Goal: Use online tool/utility: Utilize a website feature to perform a specific function

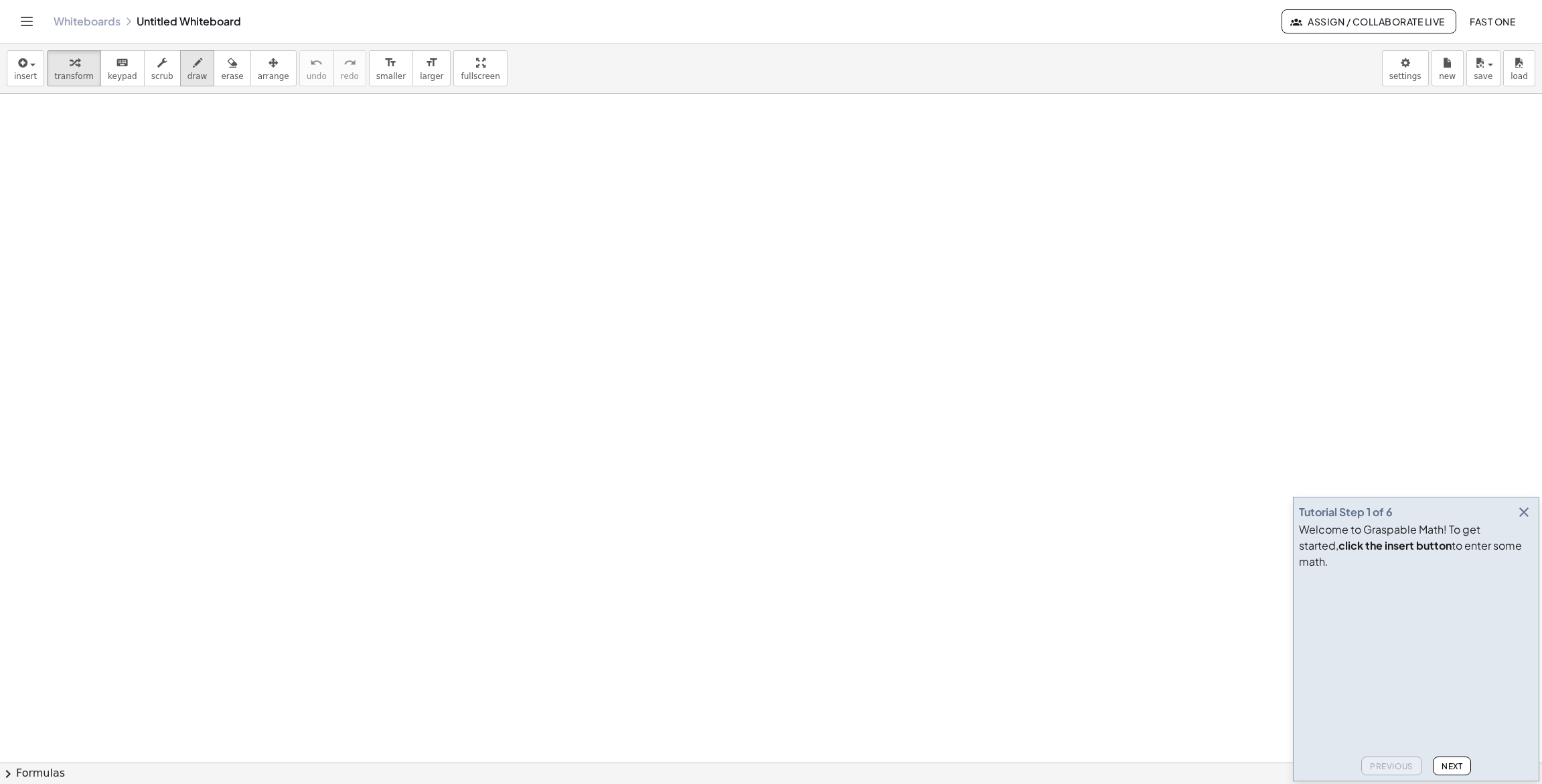
click at [189, 79] on span "draw" at bounding box center [197, 77] width 20 height 10
drag, startPoint x: 556, startPoint y: 187, endPoint x: 572, endPoint y: 665, distance: 478.3
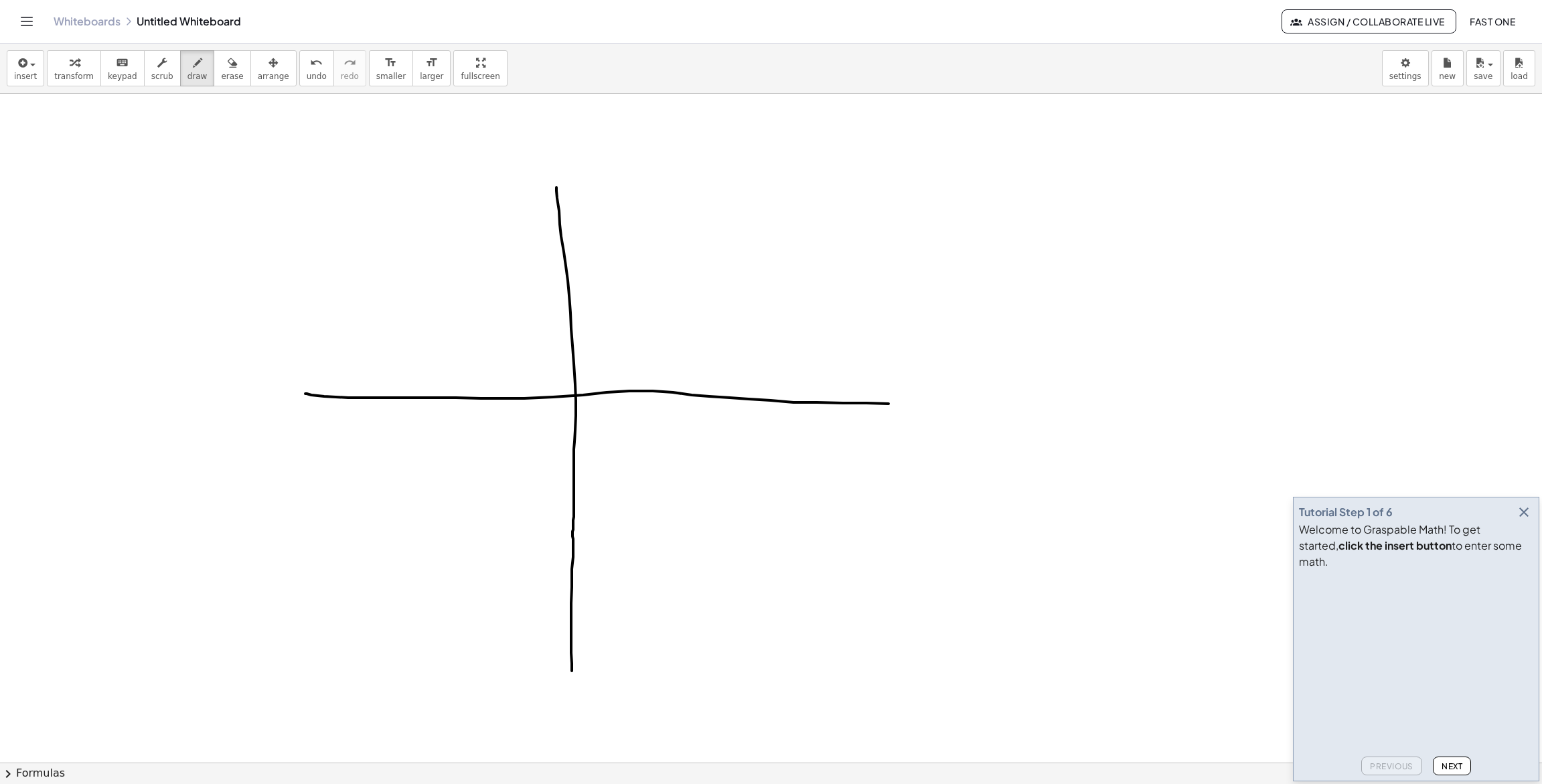
drag, startPoint x: 312, startPoint y: 395, endPoint x: 941, endPoint y: 404, distance: 629.1
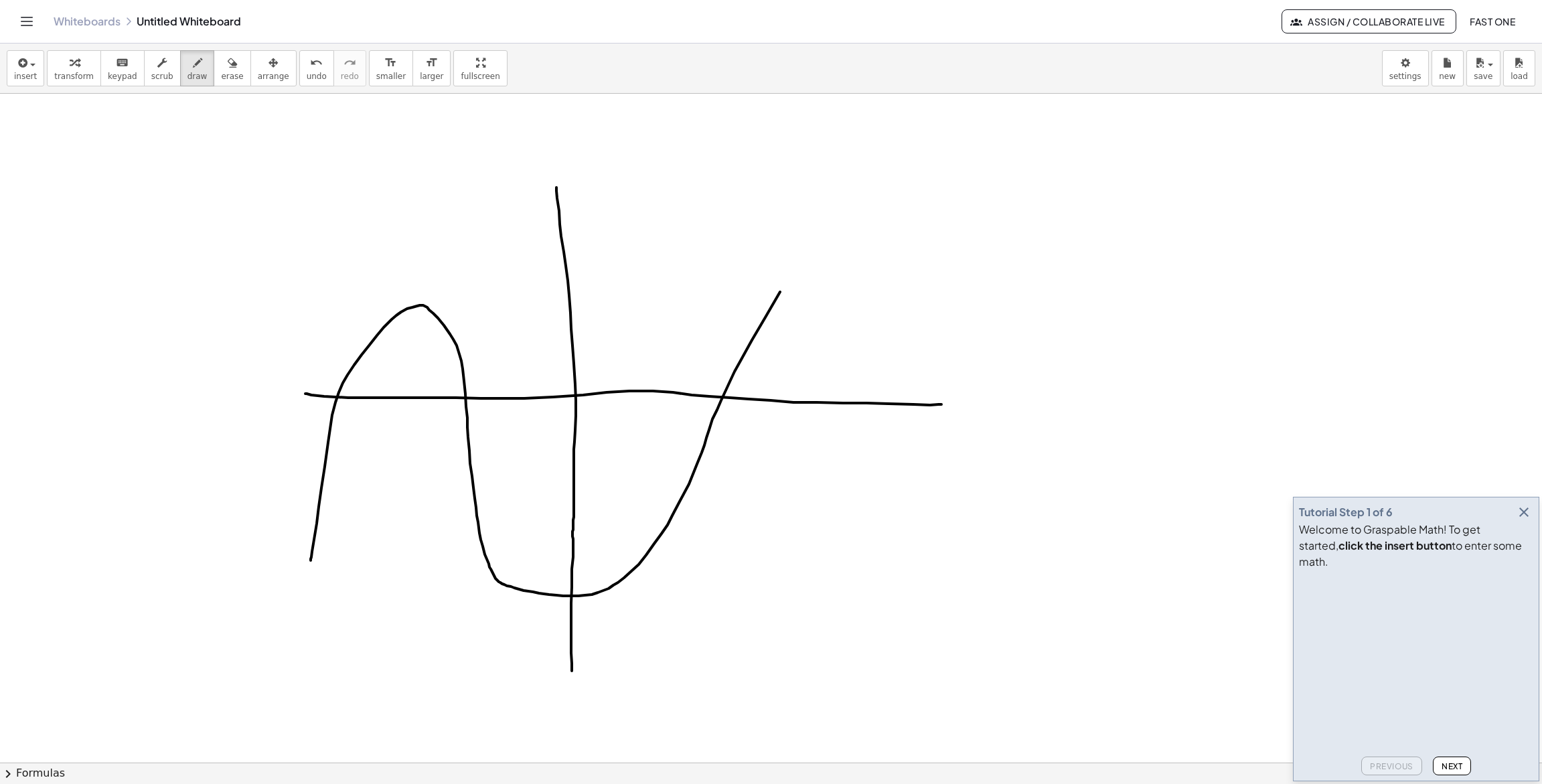
drag, startPoint x: 311, startPoint y: 560, endPoint x: 829, endPoint y: 207, distance: 626.8
drag, startPoint x: 339, startPoint y: 396, endPoint x: 368, endPoint y: 411, distance: 32.6
drag, startPoint x: 467, startPoint y: 395, endPoint x: 477, endPoint y: 401, distance: 11.7
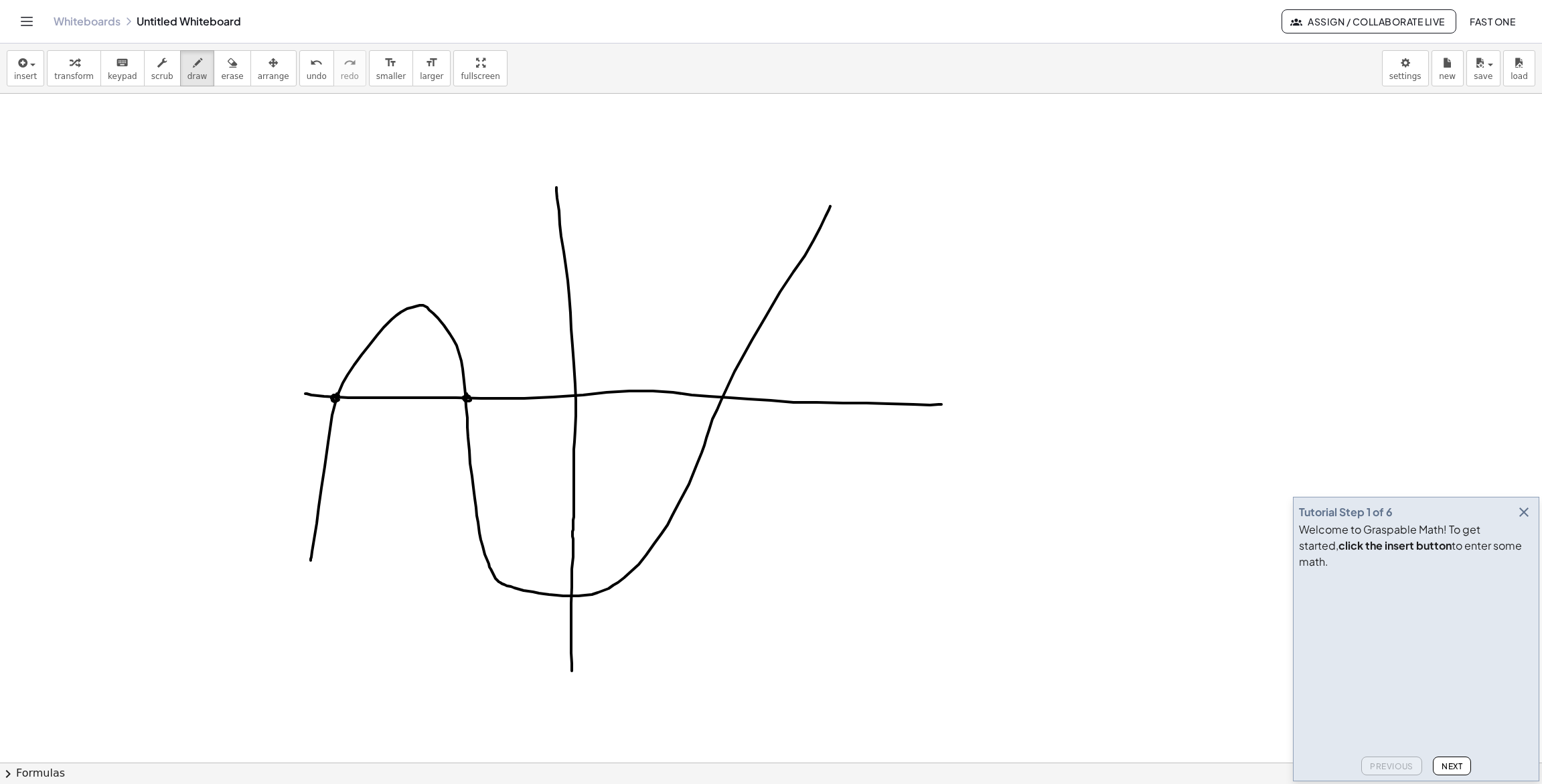
drag, startPoint x: 722, startPoint y: 394, endPoint x: 724, endPoint y: 401, distance: 7.3
drag, startPoint x: 309, startPoint y: 559, endPoint x: 359, endPoint y: 694, distance: 144.0
click at [247, 783] on html "Graspable Math Activities Get Started Activity Bank Assigned Work Classes White…" at bounding box center [771, 392] width 1542 height 784
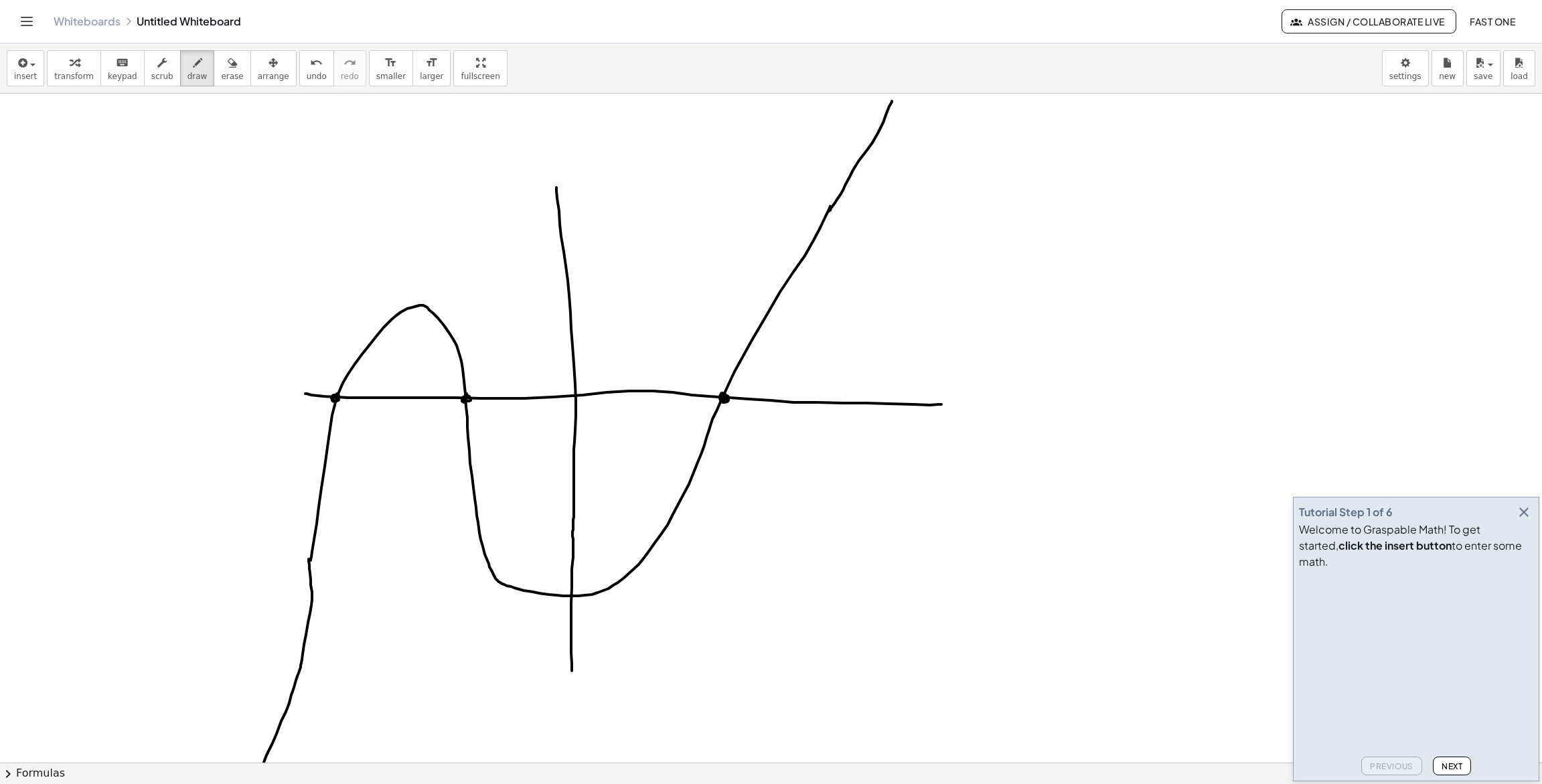
drag, startPoint x: 835, startPoint y: 203, endPoint x: 892, endPoint y: 101, distance: 116.8
drag, startPoint x: 876, startPoint y: 107, endPoint x: 885, endPoint y: 100, distance: 11.4
drag, startPoint x: 895, startPoint y: 108, endPoint x: 957, endPoint y: 187, distance: 100.4
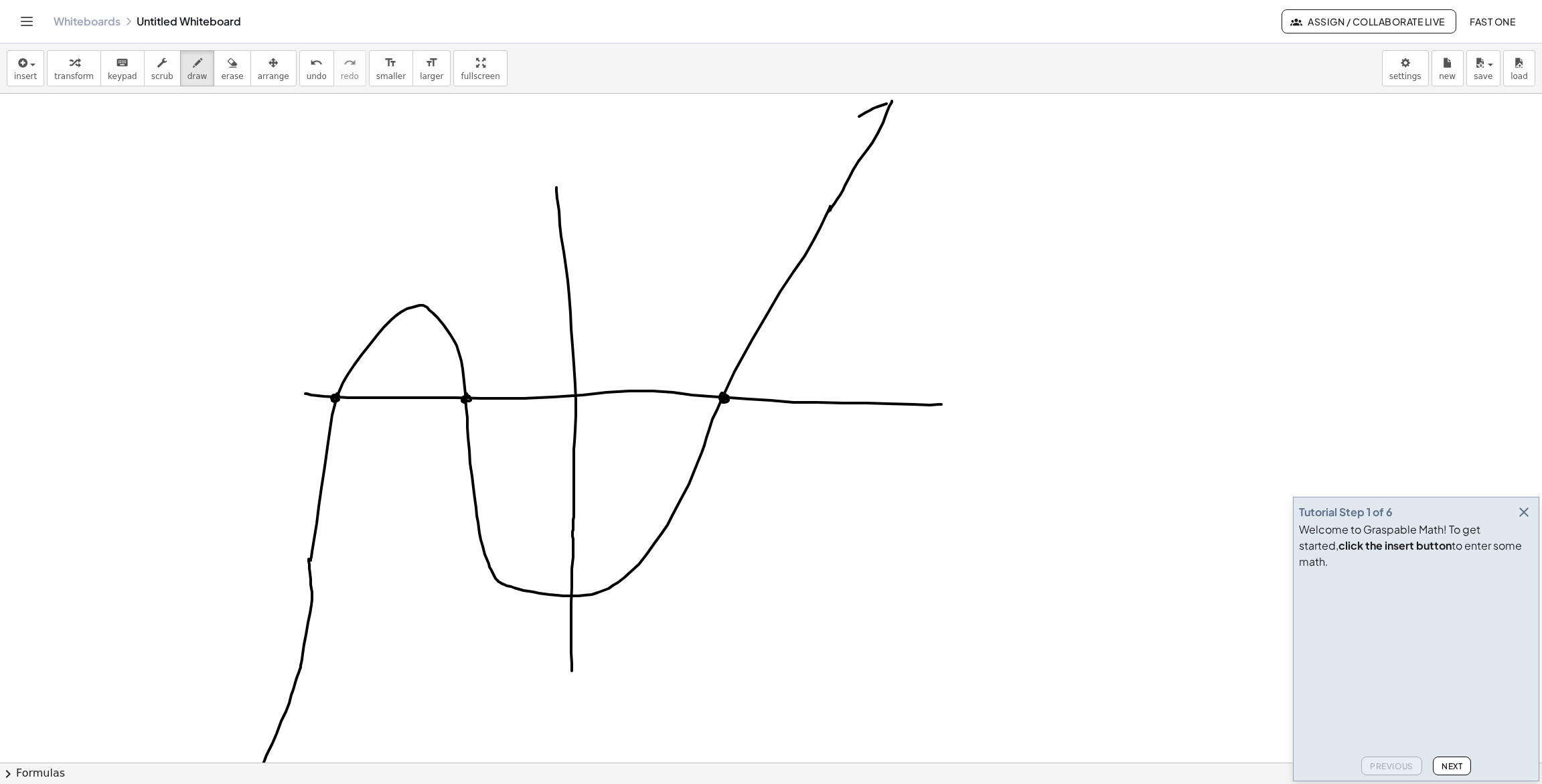
drag, startPoint x: 264, startPoint y: 755, endPoint x: 256, endPoint y: 720, distance: 35.9
drag, startPoint x: 261, startPoint y: 751, endPoint x: 354, endPoint y: 722, distance: 97.4
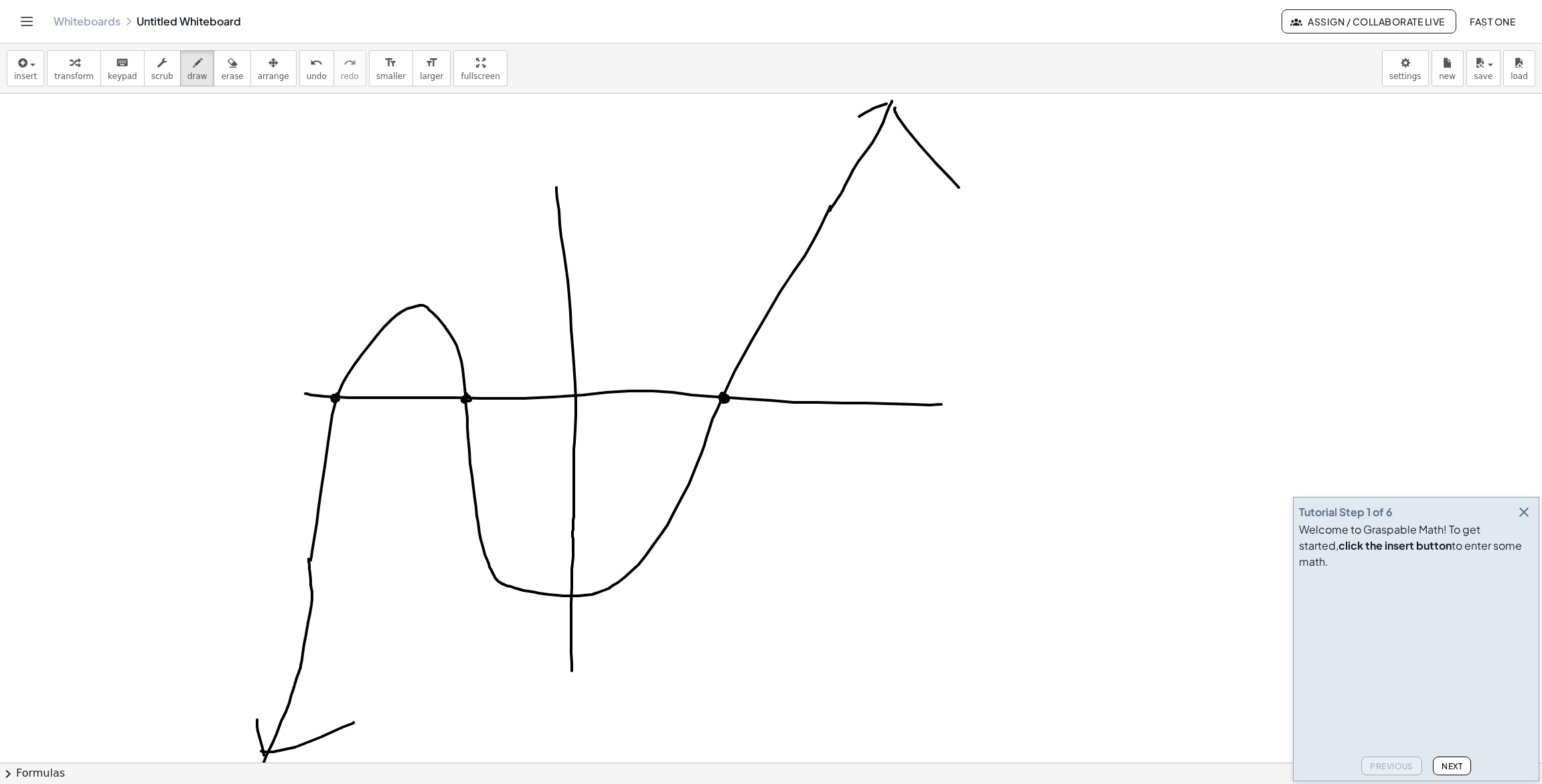
drag, startPoint x: 309, startPoint y: 413, endPoint x: 301, endPoint y: 418, distance: 9.4
drag, startPoint x: 299, startPoint y: 413, endPoint x: 312, endPoint y: 425, distance: 17.7
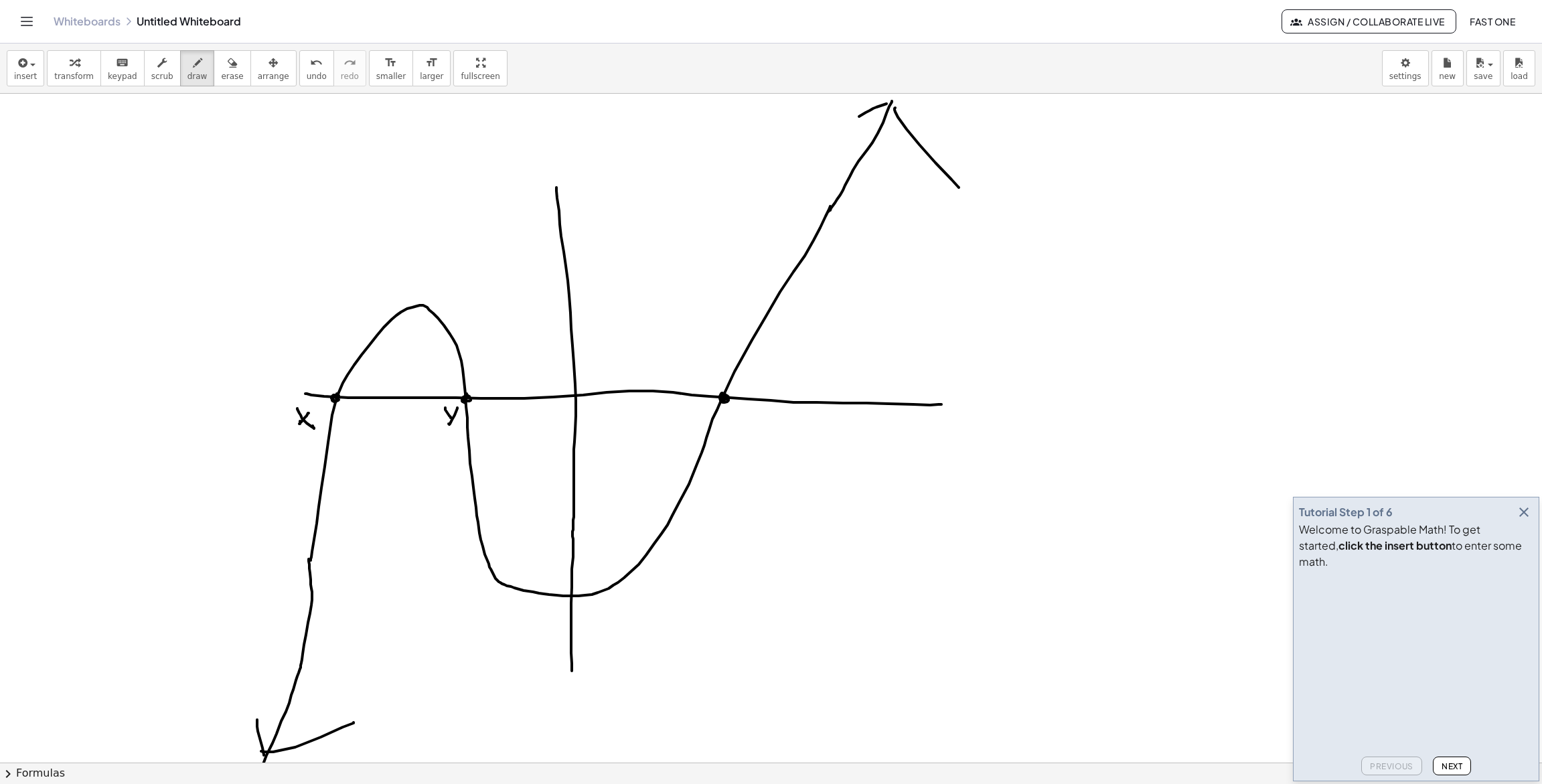
drag, startPoint x: 445, startPoint y: 408, endPoint x: 450, endPoint y: 417, distance: 10.3
drag, startPoint x: 302, startPoint y: 402, endPoint x: 307, endPoint y: 419, distance: 17.7
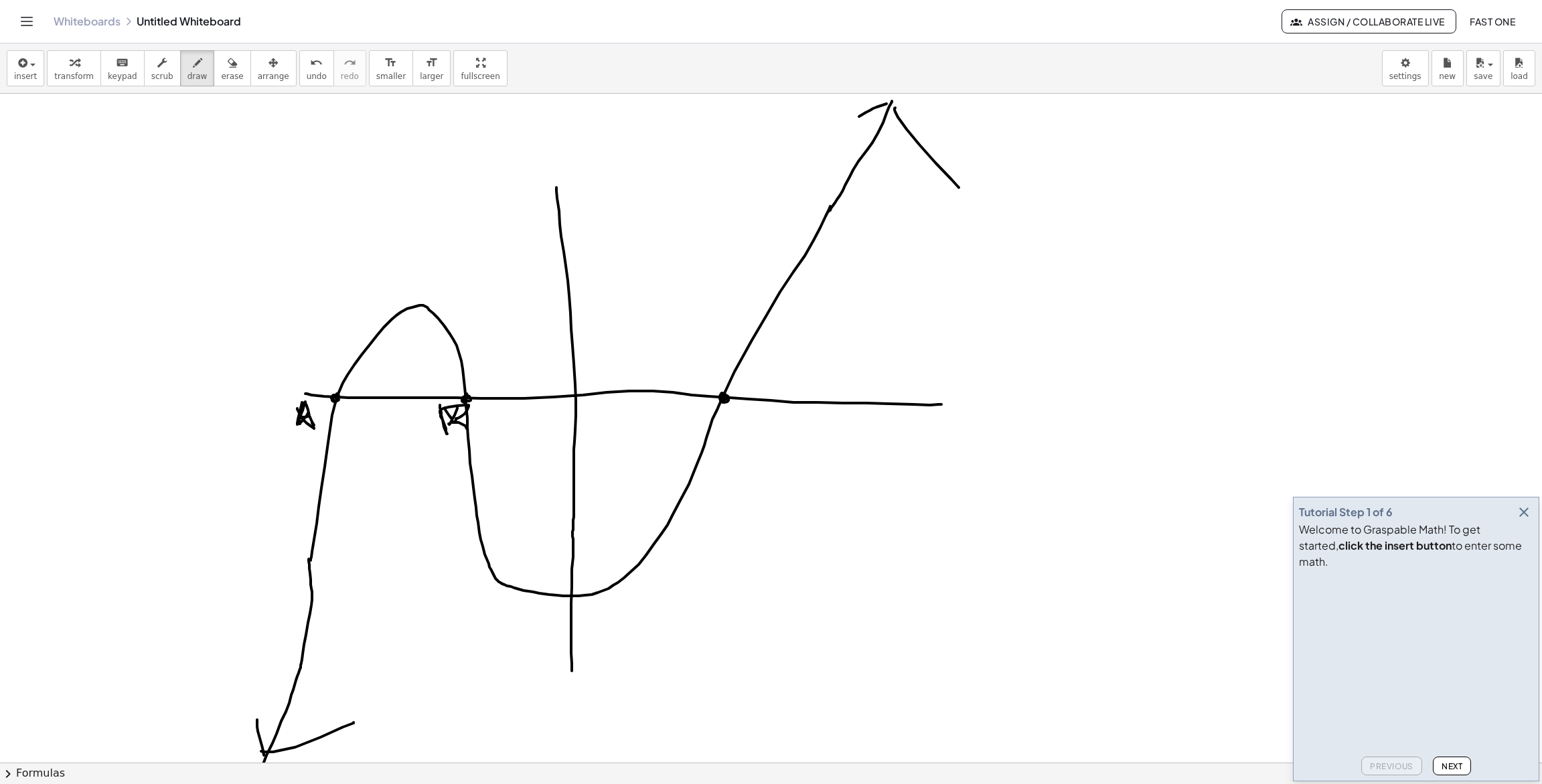
drag, startPoint x: 444, startPoint y: 427, endPoint x: 455, endPoint y: 429, distance: 11.2
drag, startPoint x: 706, startPoint y: 397, endPoint x: 710, endPoint y: 425, distance: 28.3
drag, startPoint x: 1167, startPoint y: 212, endPoint x: 1187, endPoint y: 180, distance: 37.7
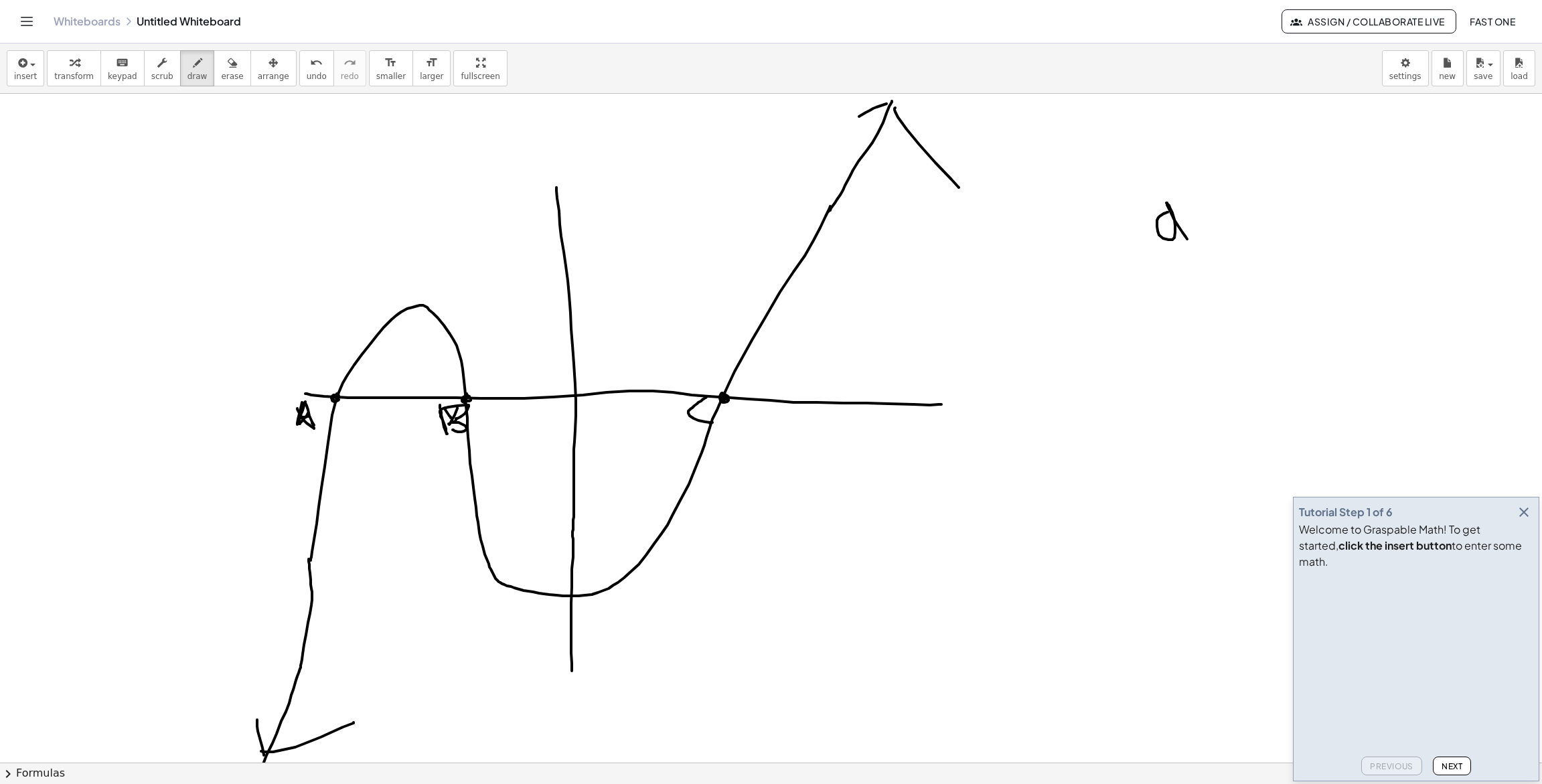
drag, startPoint x: 1194, startPoint y: 204, endPoint x: 1241, endPoint y: 229, distance: 53.2
drag, startPoint x: 1306, startPoint y: 202, endPoint x: 1326, endPoint y: 242, distance: 44.7
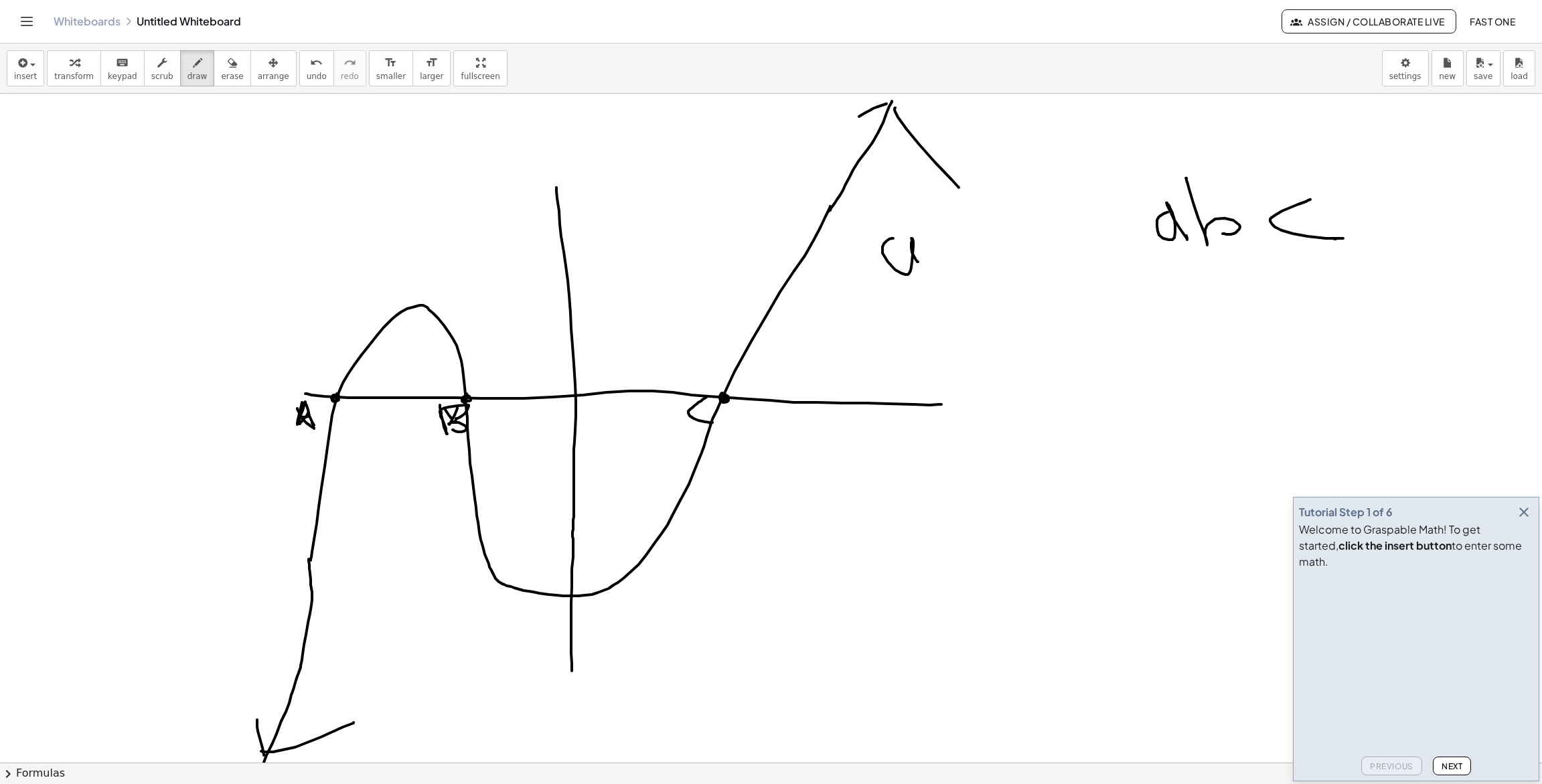
drag, startPoint x: 893, startPoint y: 238, endPoint x: 934, endPoint y: 233, distance: 41.3
drag, startPoint x: 934, startPoint y: 233, endPoint x: 936, endPoint y: 267, distance: 34.1
drag, startPoint x: 928, startPoint y: 256, endPoint x: 955, endPoint y: 231, distance: 36.8
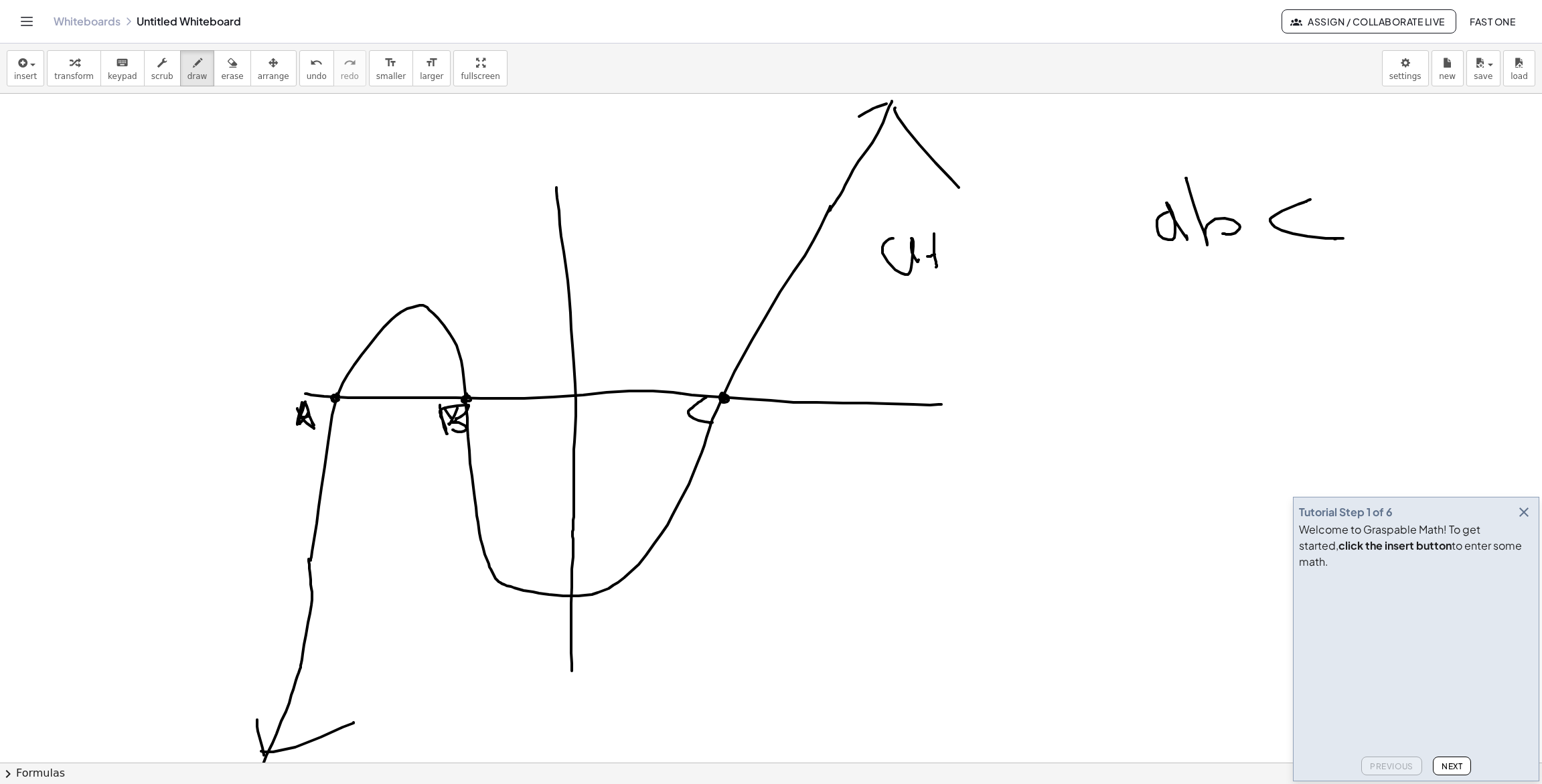
drag, startPoint x: 955, startPoint y: 230, endPoint x: 972, endPoint y: 258, distance: 32.8
drag, startPoint x: 992, startPoint y: 242, endPoint x: 993, endPoint y: 262, distance: 20.0
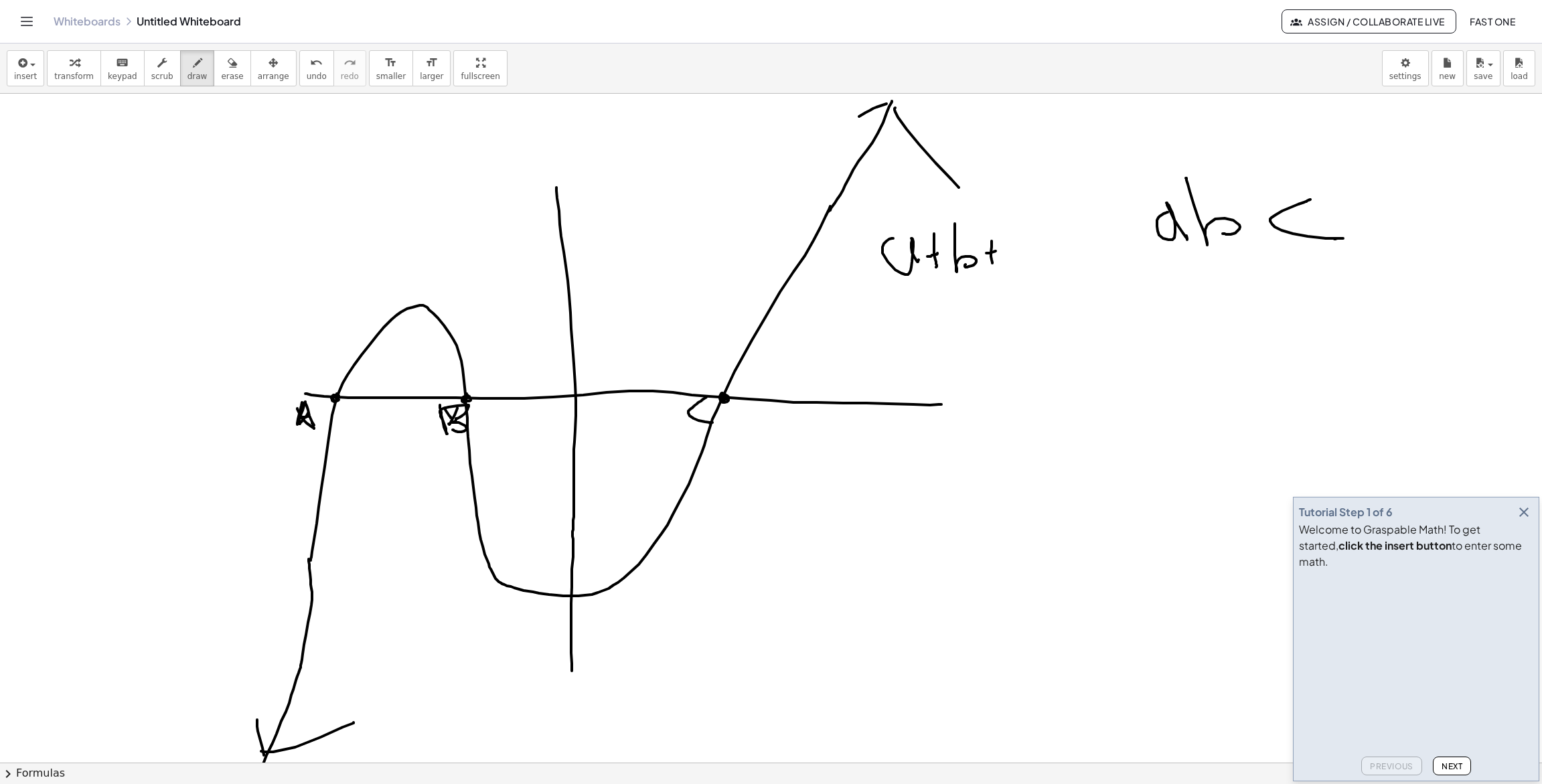
drag, startPoint x: 986, startPoint y: 253, endPoint x: 997, endPoint y: 251, distance: 11.2
drag, startPoint x: 1015, startPoint y: 243, endPoint x: 1014, endPoint y: 257, distance: 14.0
drag, startPoint x: 896, startPoint y: 285, endPoint x: 1013, endPoint y: 281, distance: 117.1
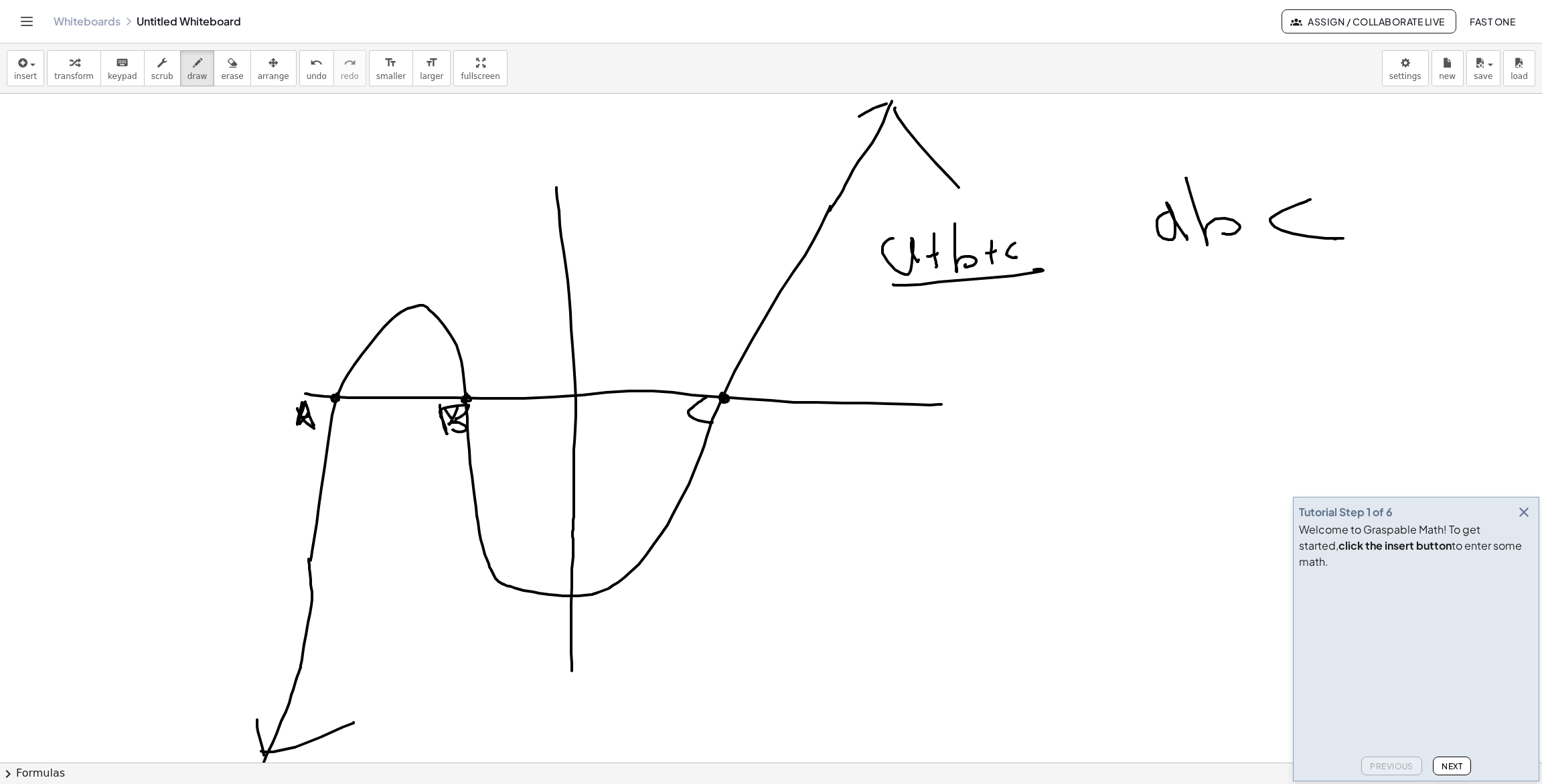
drag, startPoint x: 933, startPoint y: 301, endPoint x: 1051, endPoint y: 280, distance: 119.9
drag, startPoint x: 1068, startPoint y: 245, endPoint x: 1104, endPoint y: 268, distance: 42.7
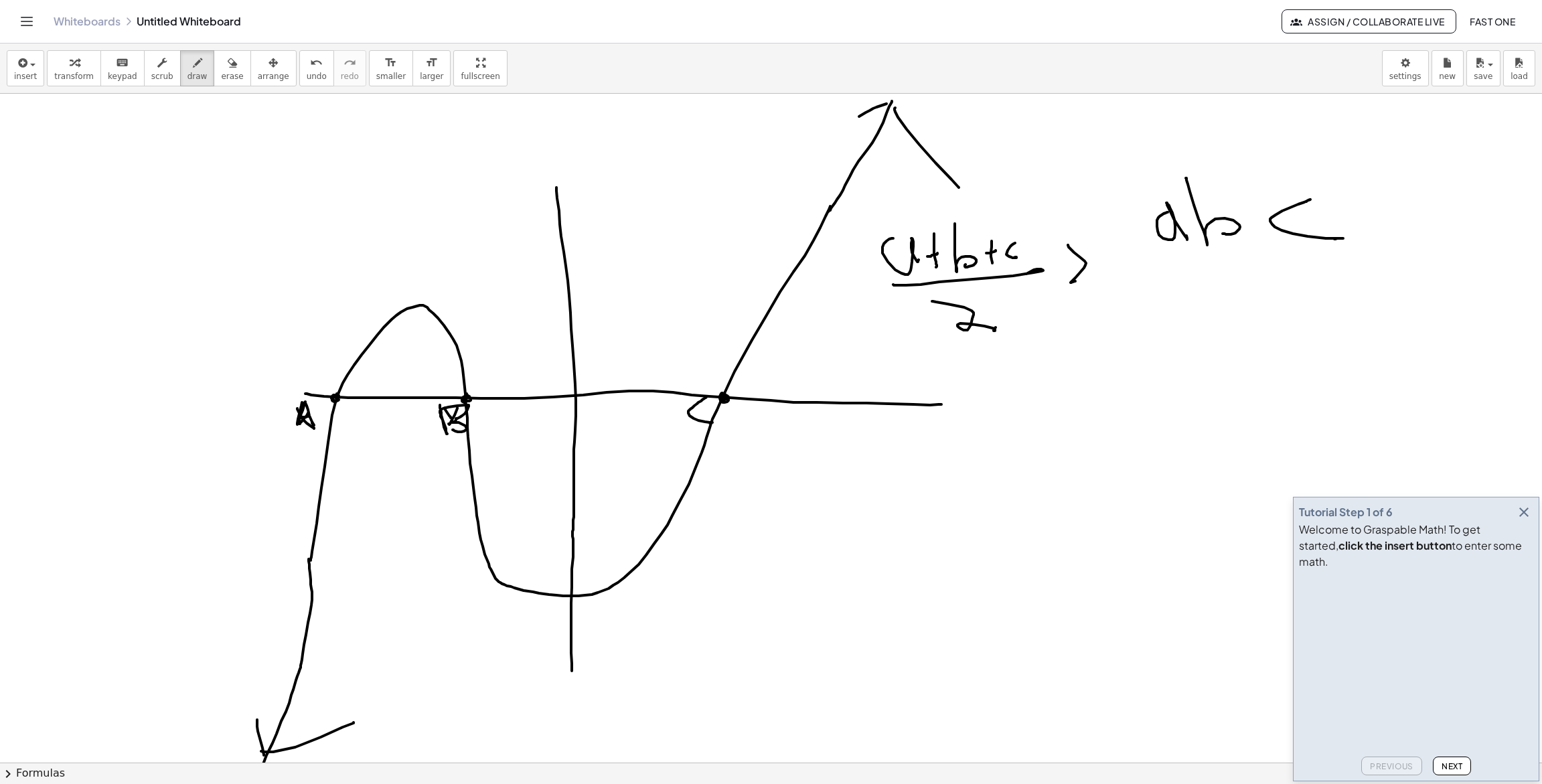
drag, startPoint x: 1087, startPoint y: 280, endPoint x: 1084, endPoint y: 287, distance: 7.6
drag, startPoint x: 1096, startPoint y: 257, endPoint x: 1388, endPoint y: 165, distance: 306.2
click at [1518, 520] on icon "button" at bounding box center [1524, 512] width 16 height 16
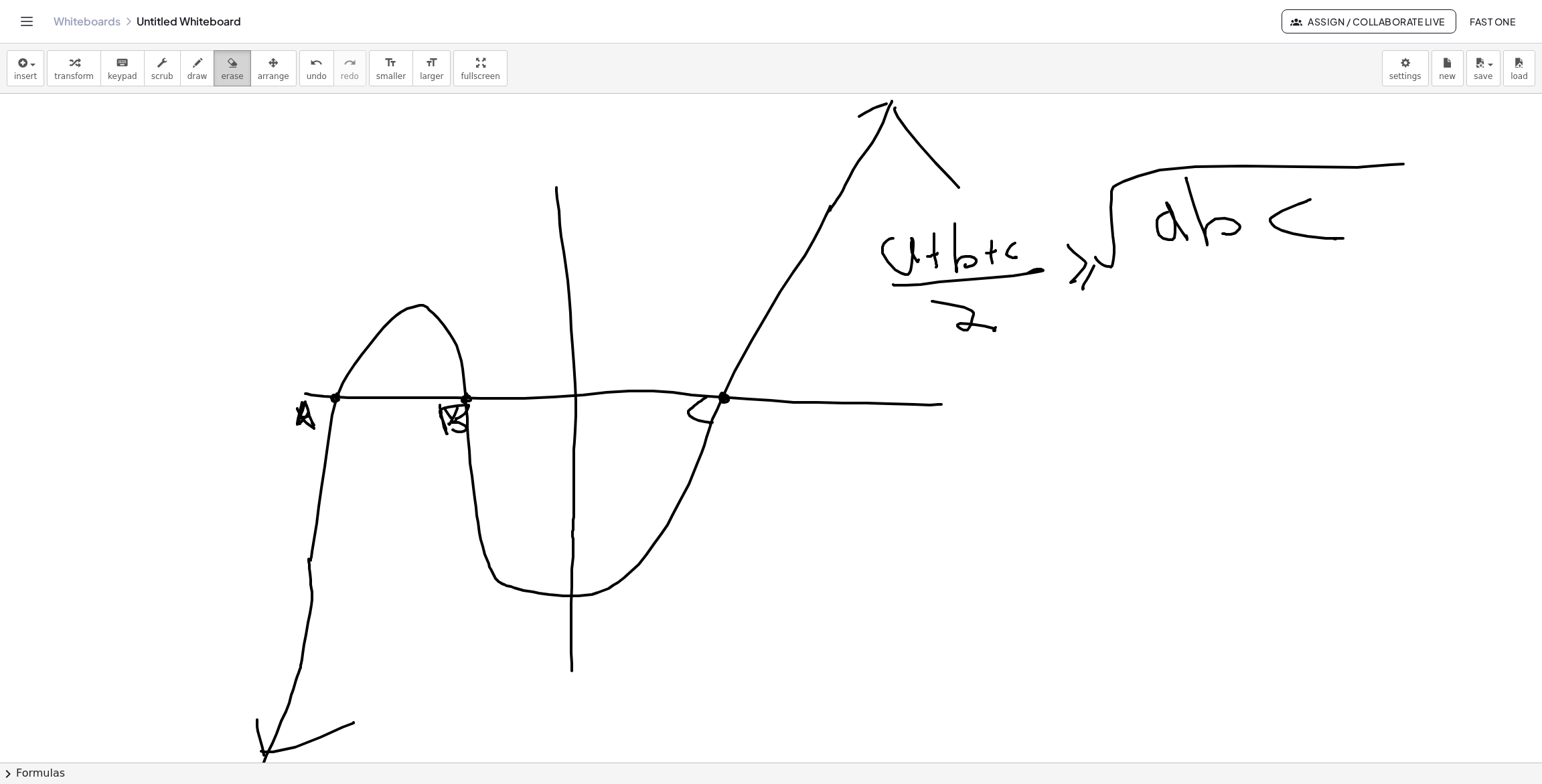
click at [221, 72] on span "erase" at bounding box center [232, 77] width 22 height 10
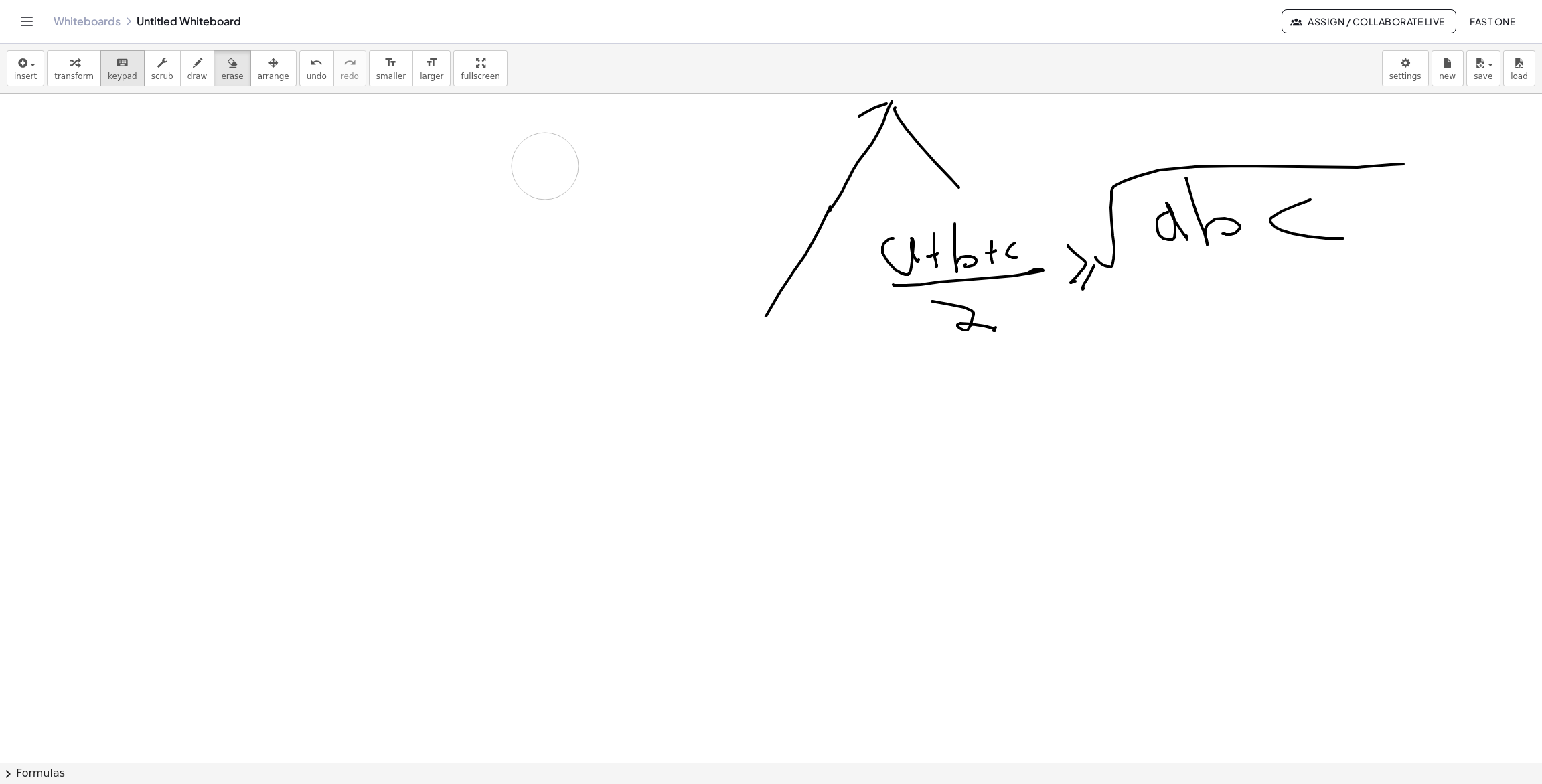
drag, startPoint x: 448, startPoint y: 291, endPoint x: 126, endPoint y: 52, distance: 401.0
click at [199, 64] on div "button" at bounding box center [197, 61] width 20 height 16
drag, startPoint x: 191, startPoint y: 197, endPoint x: 197, endPoint y: 220, distance: 23.8
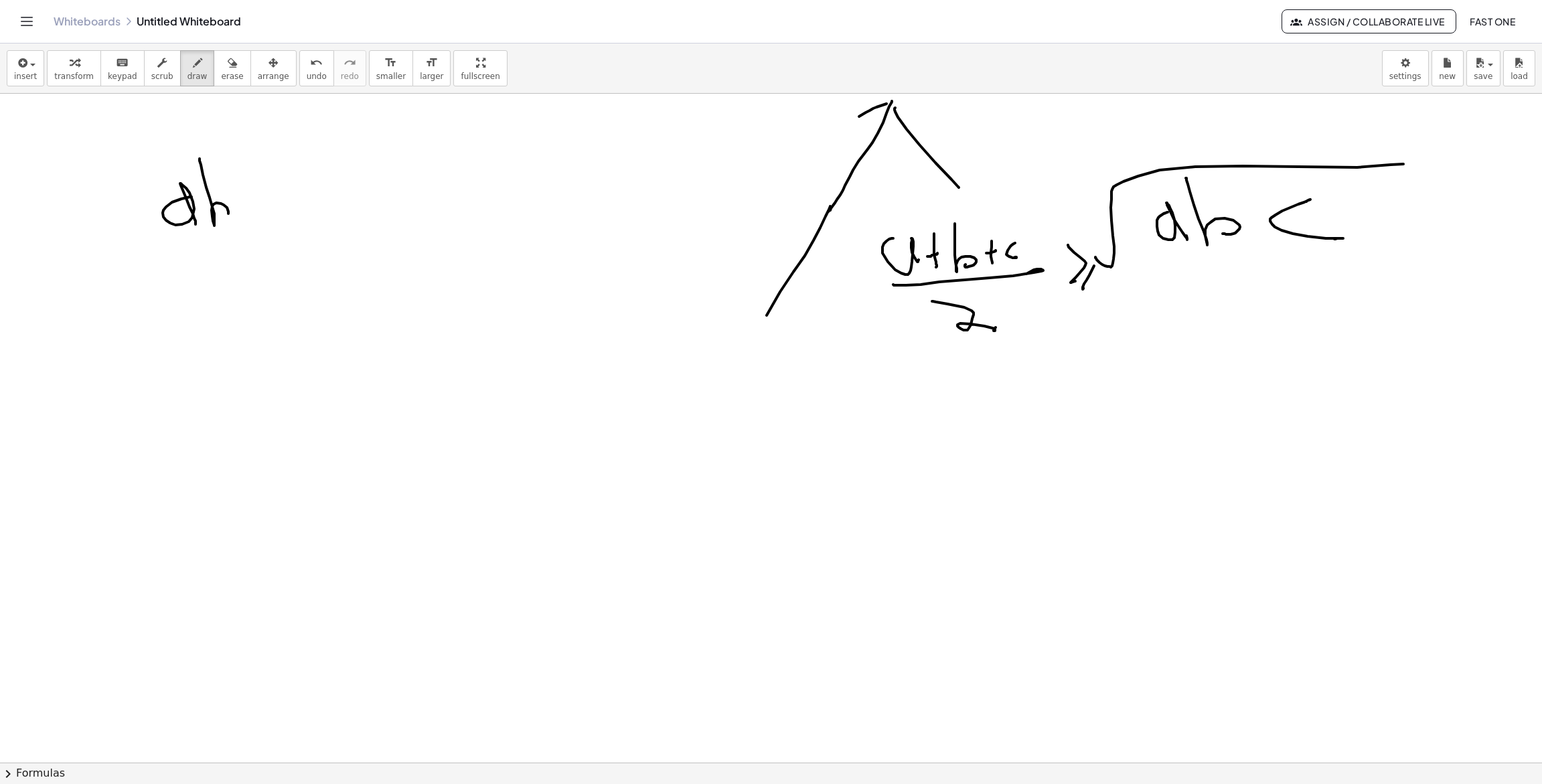
drag, startPoint x: 200, startPoint y: 159, endPoint x: 221, endPoint y: 216, distance: 60.7
drag, startPoint x: 253, startPoint y: 199, endPoint x: 267, endPoint y: 211, distance: 18.4
drag, startPoint x: 274, startPoint y: 203, endPoint x: 288, endPoint y: 204, distance: 14.0
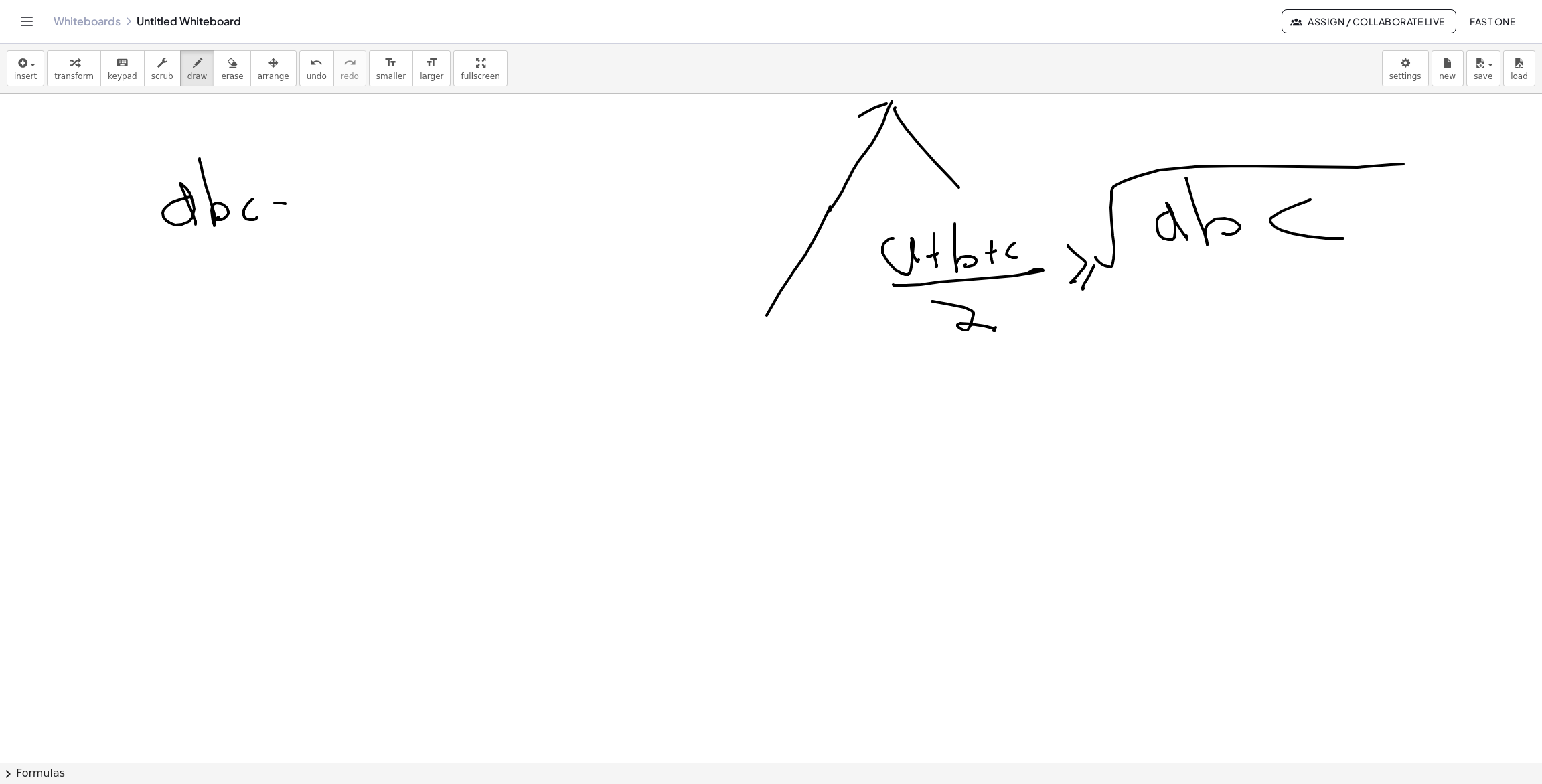
drag, startPoint x: 274, startPoint y: 216, endPoint x: 291, endPoint y: 218, distance: 17.1
drag, startPoint x: 355, startPoint y: 165, endPoint x: 350, endPoint y: 231, distance: 66.2
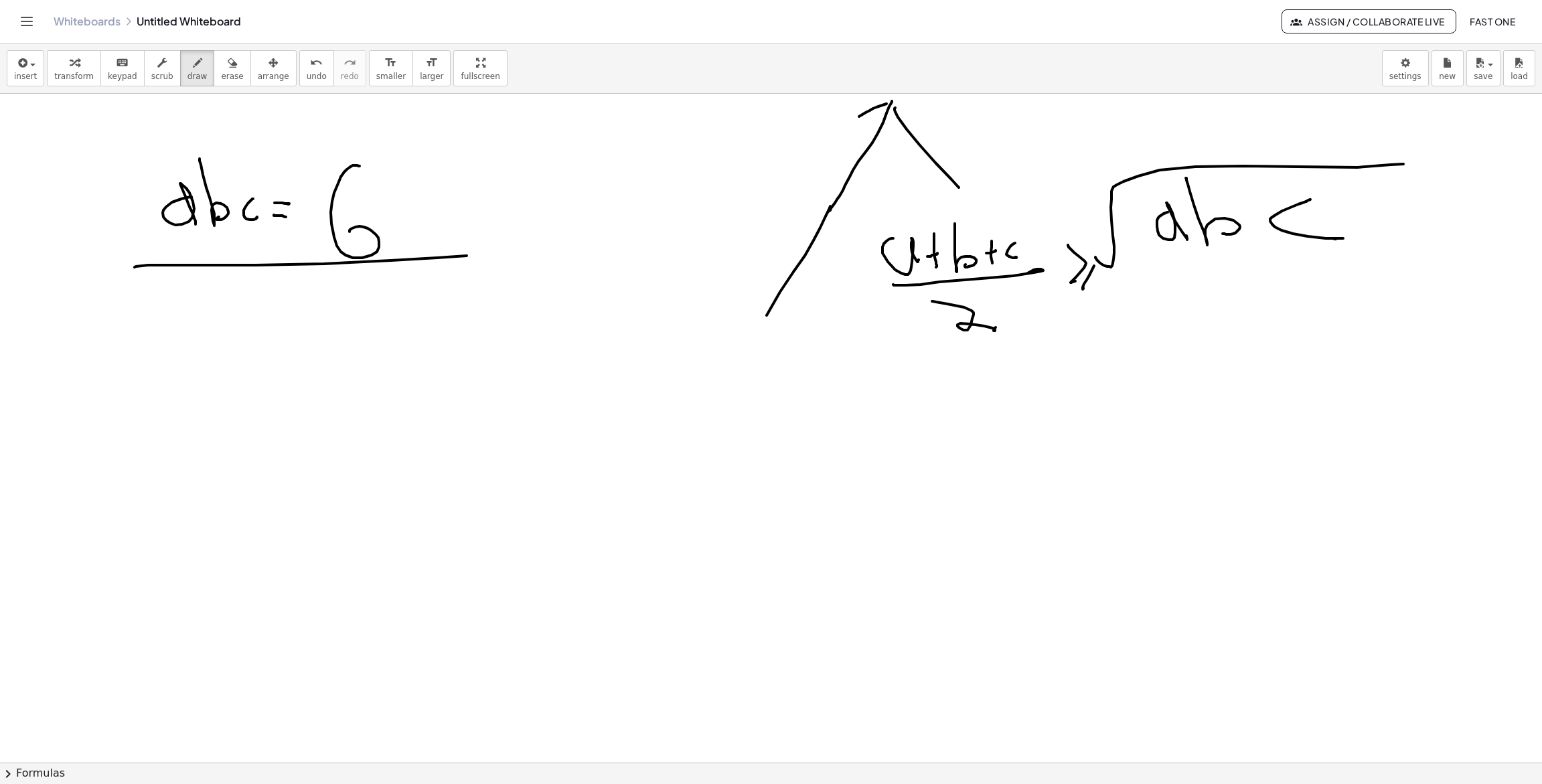
drag, startPoint x: 411, startPoint y: 172, endPoint x: 431, endPoint y: 191, distance: 27.6
drag, startPoint x: 431, startPoint y: 193, endPoint x: 467, endPoint y: 187, distance: 36.5
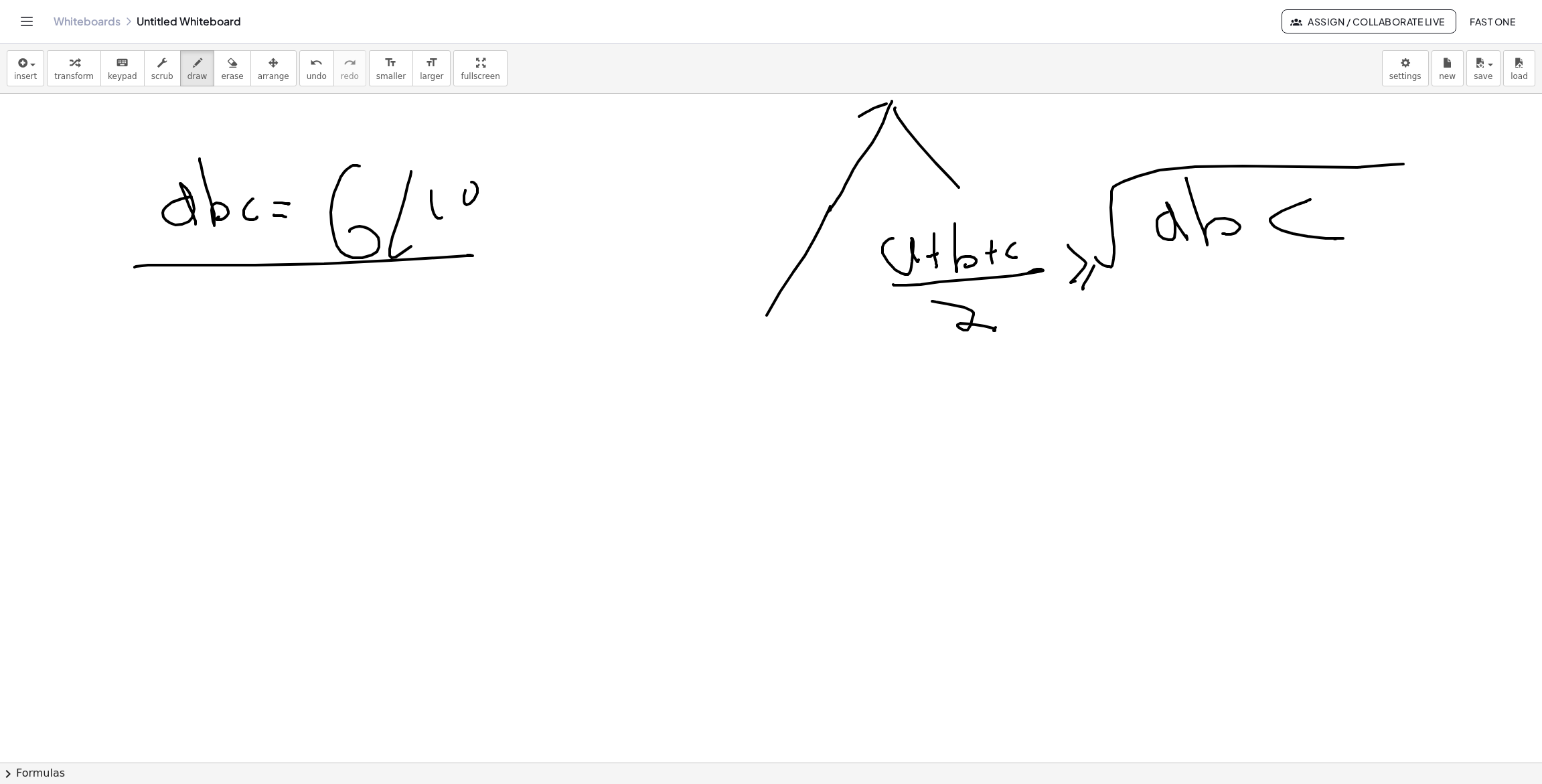
drag, startPoint x: 478, startPoint y: 193, endPoint x: 467, endPoint y: 185, distance: 13.6
drag, startPoint x: 225, startPoint y: 341, endPoint x: 281, endPoint y: 363, distance: 60.2
drag, startPoint x: 285, startPoint y: 348, endPoint x: 294, endPoint y: 366, distance: 20.1
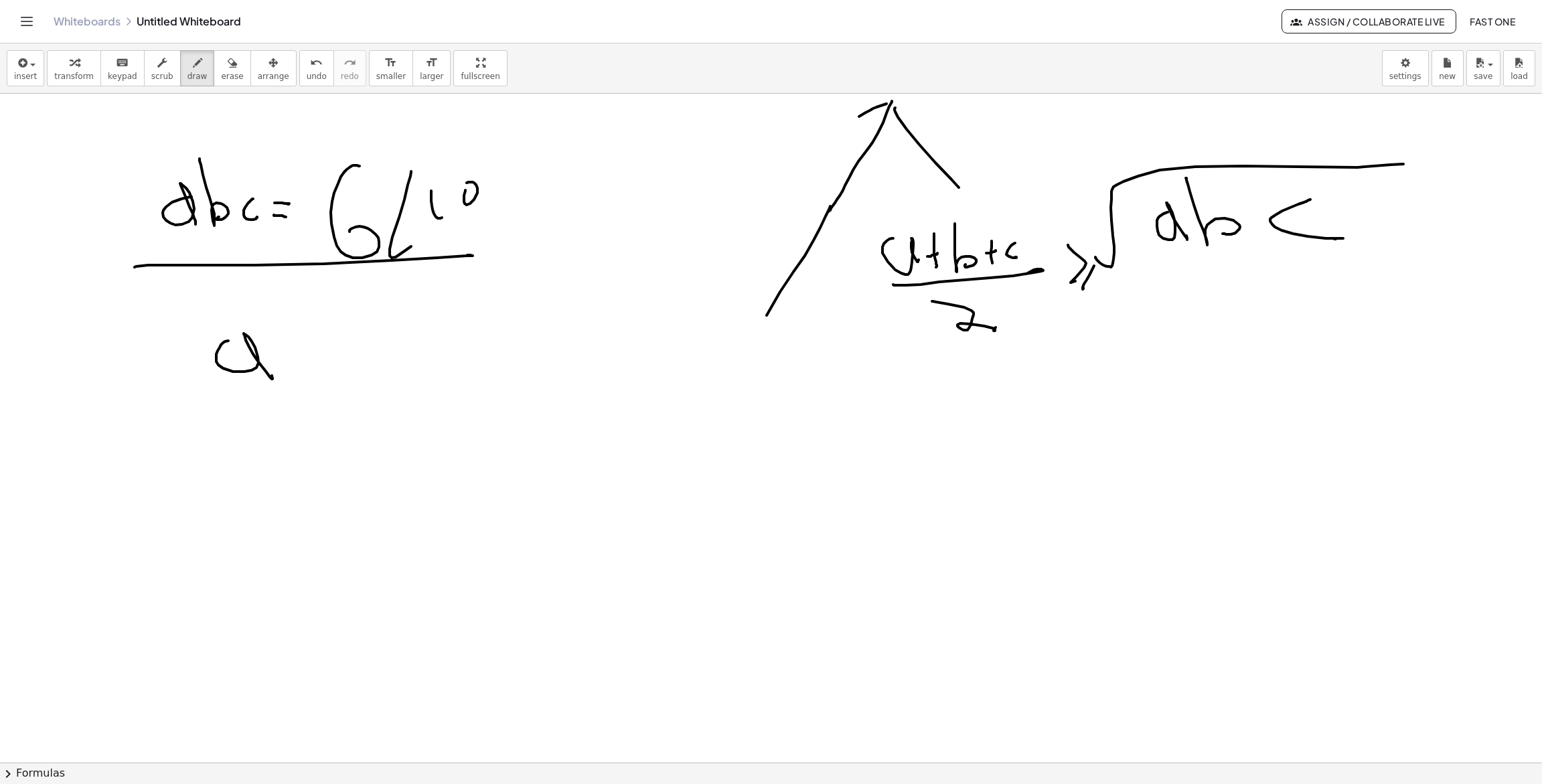
drag, startPoint x: 283, startPoint y: 357, endPoint x: 295, endPoint y: 356, distance: 12.0
drag, startPoint x: 347, startPoint y: 338, endPoint x: 354, endPoint y: 367, distance: 29.8
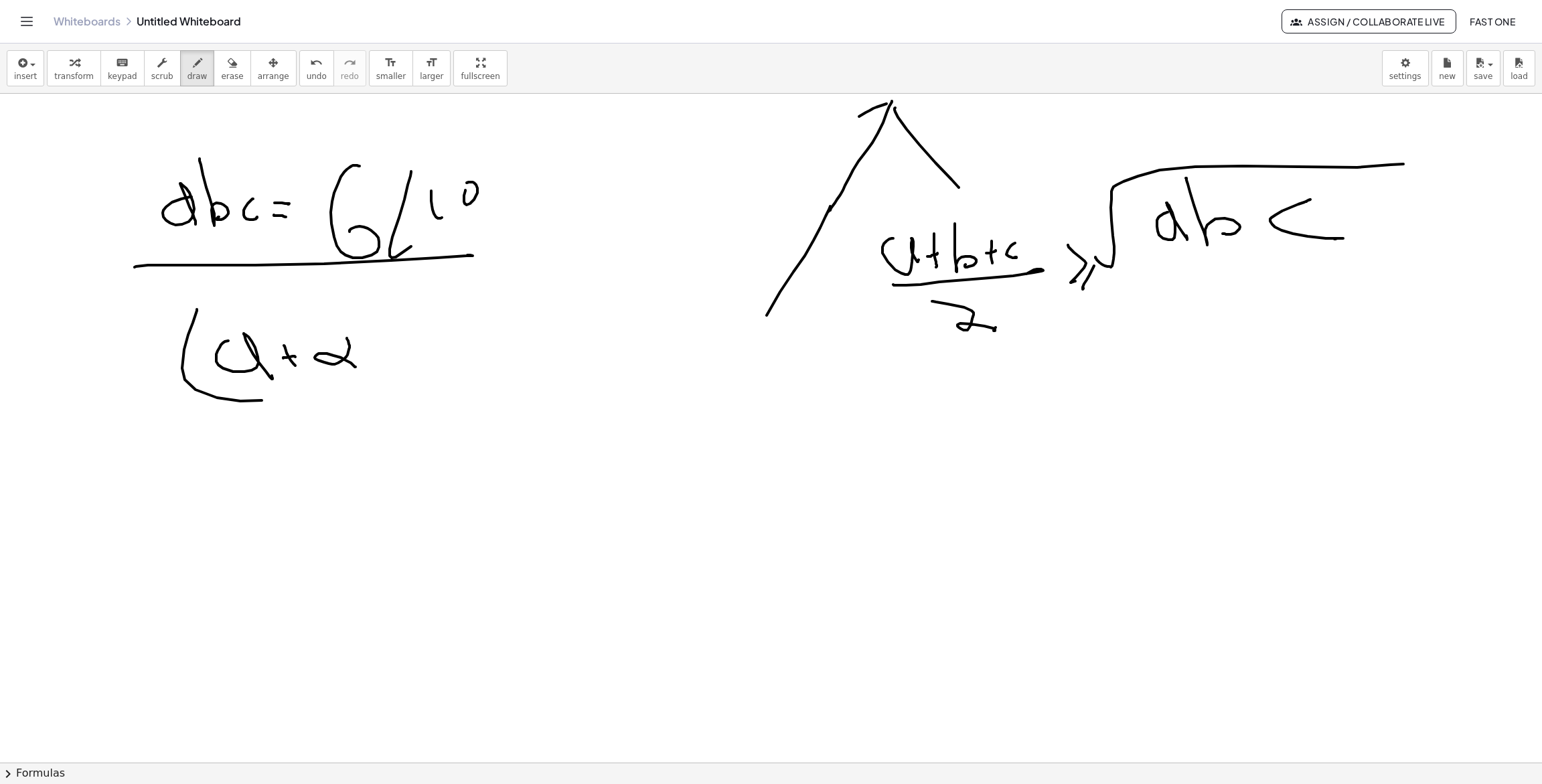
drag, startPoint x: 197, startPoint y: 311, endPoint x: 339, endPoint y: 373, distance: 154.9
drag, startPoint x: 373, startPoint y: 340, endPoint x: 397, endPoint y: 318, distance: 32.6
drag, startPoint x: 388, startPoint y: 345, endPoint x: 408, endPoint y: 367, distance: 29.7
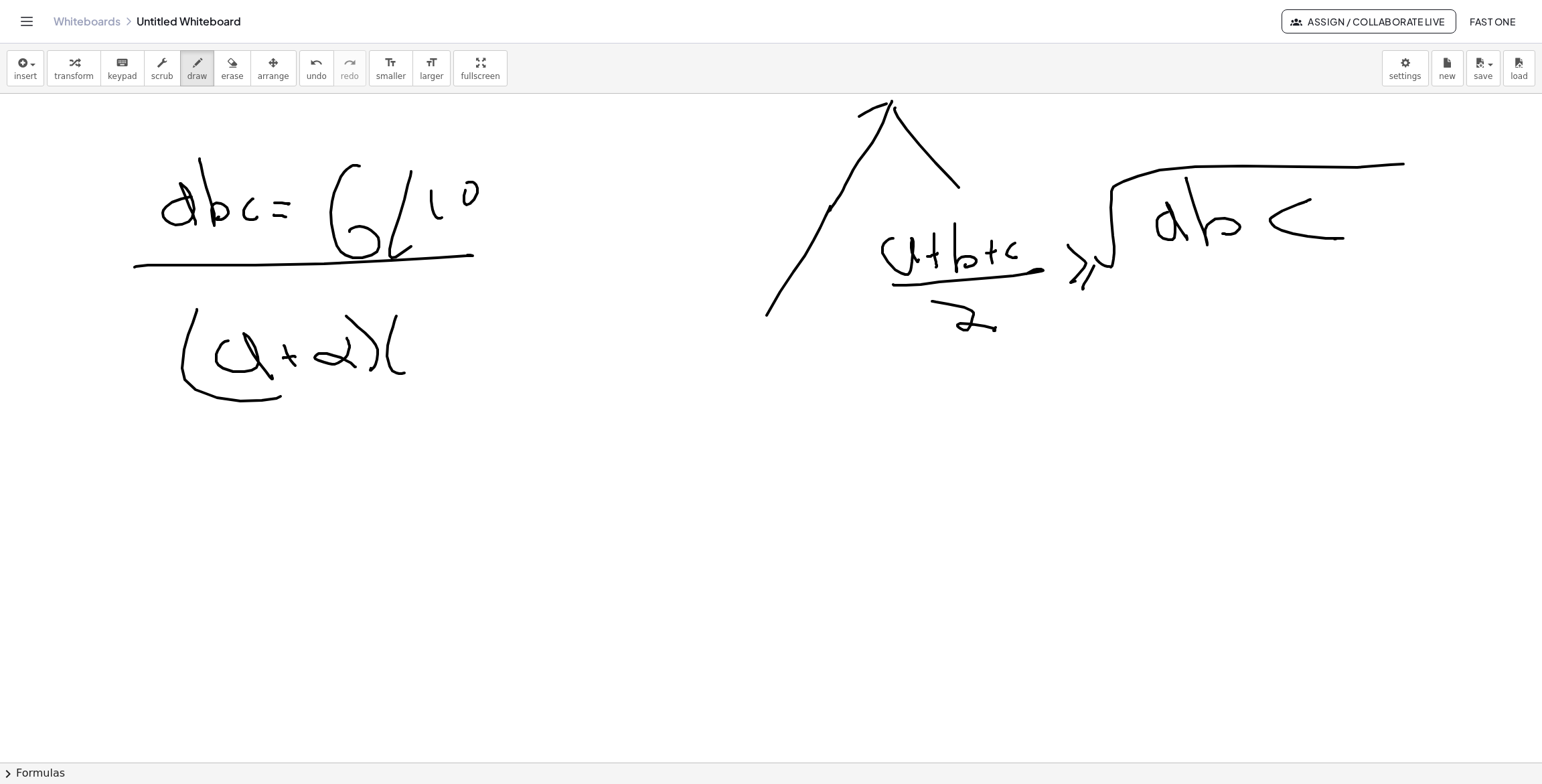
drag, startPoint x: 408, startPoint y: 327, endPoint x: 441, endPoint y: 336, distance: 34.2
drag, startPoint x: 441, startPoint y: 338, endPoint x: 432, endPoint y: 354, distance: 18.4
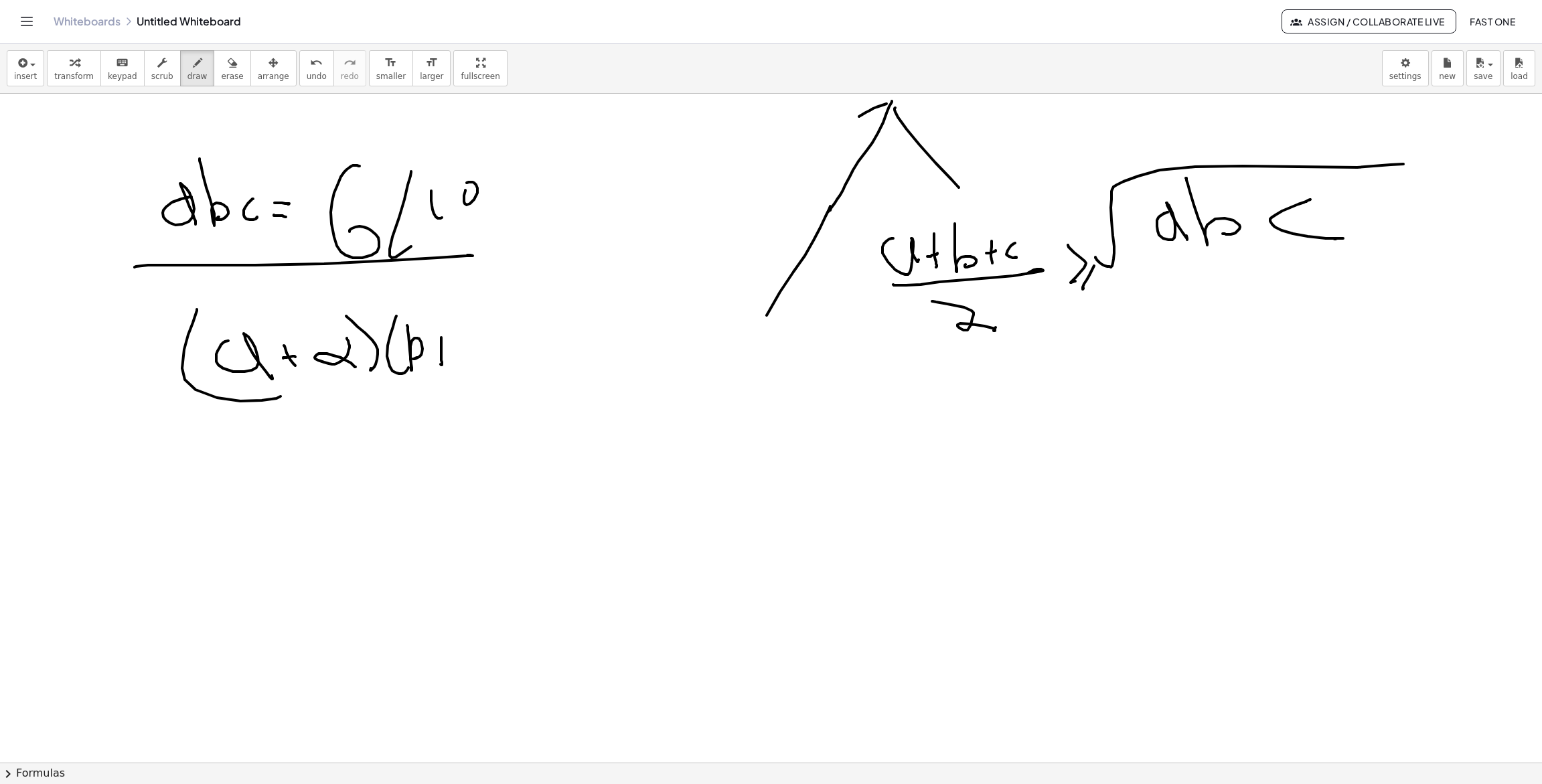
drag, startPoint x: 440, startPoint y: 352, endPoint x: 462, endPoint y: 353, distance: 22.0
drag, startPoint x: 469, startPoint y: 314, endPoint x: 490, endPoint y: 301, distance: 24.7
drag, startPoint x: 493, startPoint y: 298, endPoint x: 540, endPoint y: 336, distance: 60.4
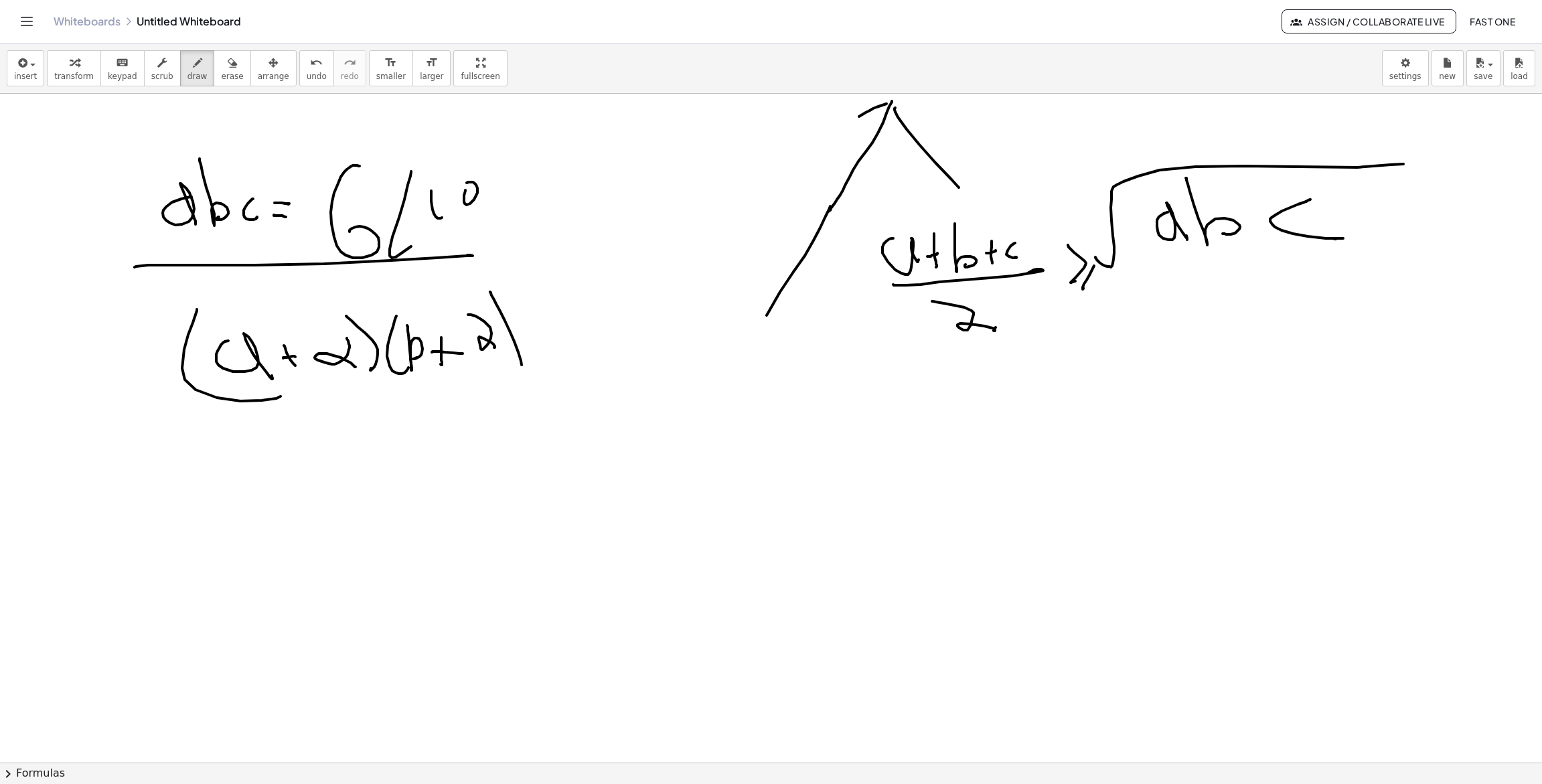
drag, startPoint x: 544, startPoint y: 321, endPoint x: 568, endPoint y: 343, distance: 32.6
drag, startPoint x: 570, startPoint y: 337, endPoint x: 582, endPoint y: 346, distance: 15.0
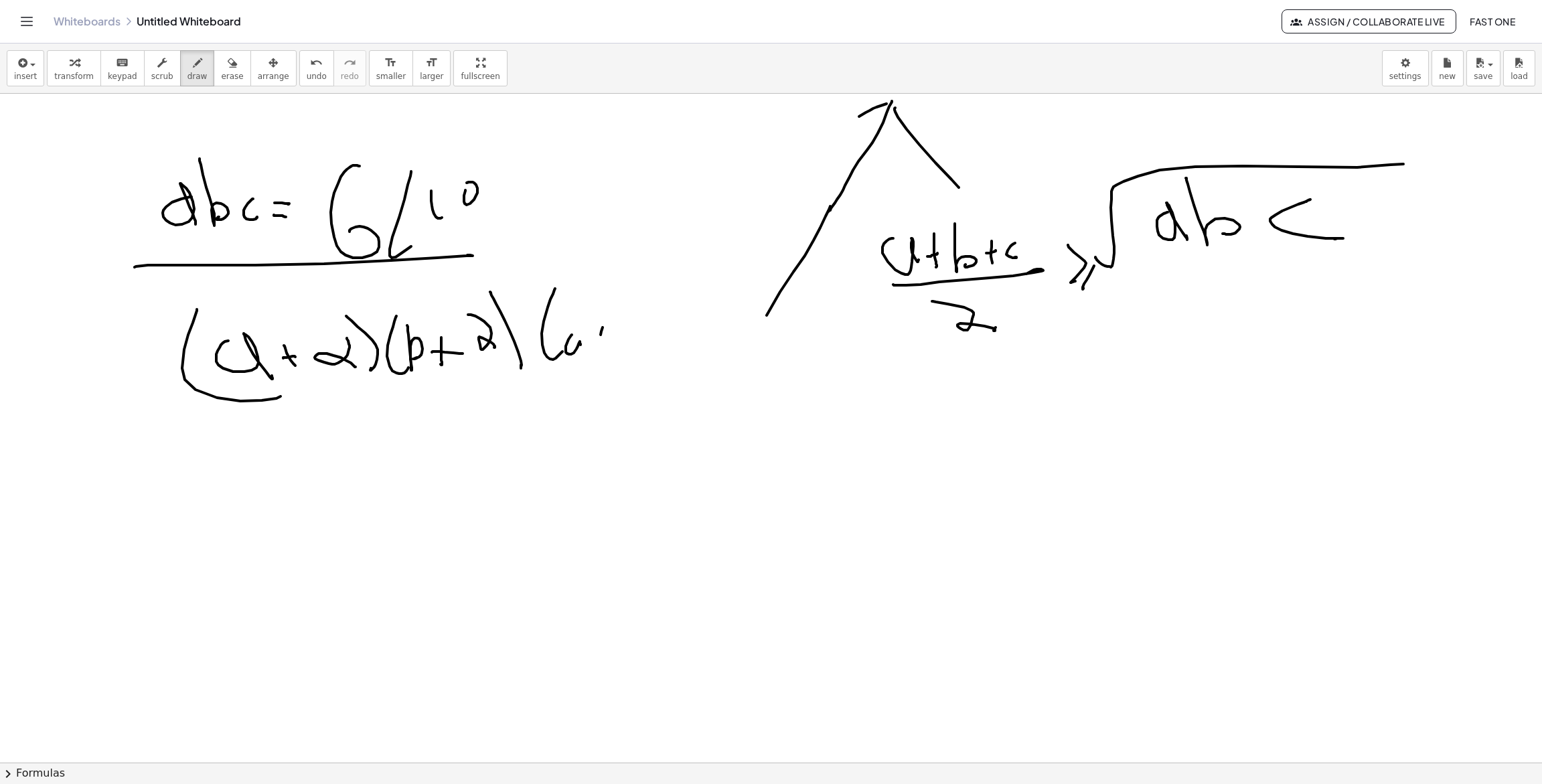
drag, startPoint x: 601, startPoint y: 334, endPoint x: 597, endPoint y: 350, distance: 16.5
drag, startPoint x: 601, startPoint y: 343, endPoint x: 614, endPoint y: 341, distance: 13.2
drag, startPoint x: 618, startPoint y: 319, endPoint x: 640, endPoint y: 331, distance: 25.1
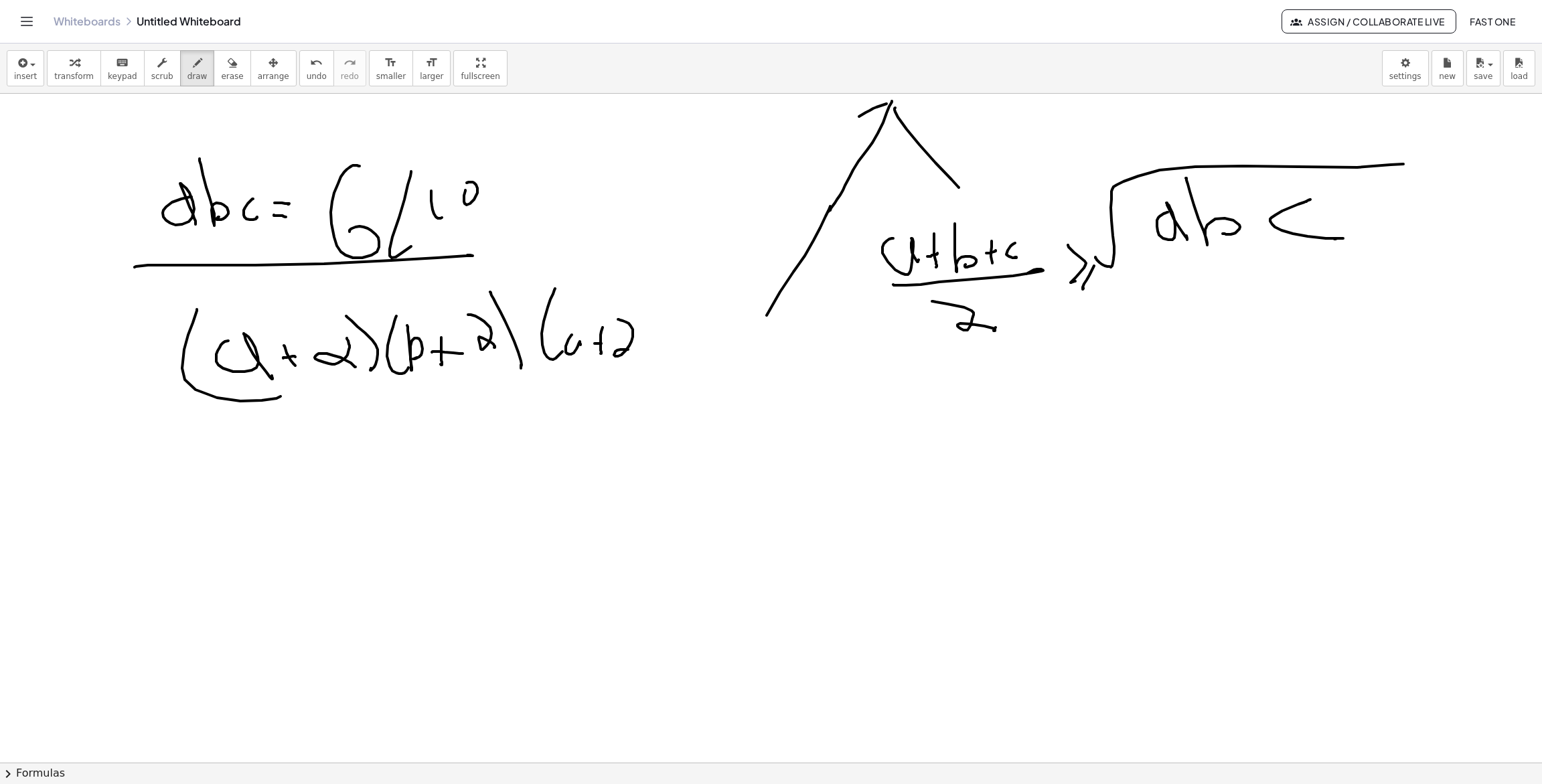
drag, startPoint x: 637, startPoint y: 307, endPoint x: 650, endPoint y: 355, distance: 49.7
drag, startPoint x: 666, startPoint y: 340, endPoint x: 676, endPoint y: 341, distance: 10.0
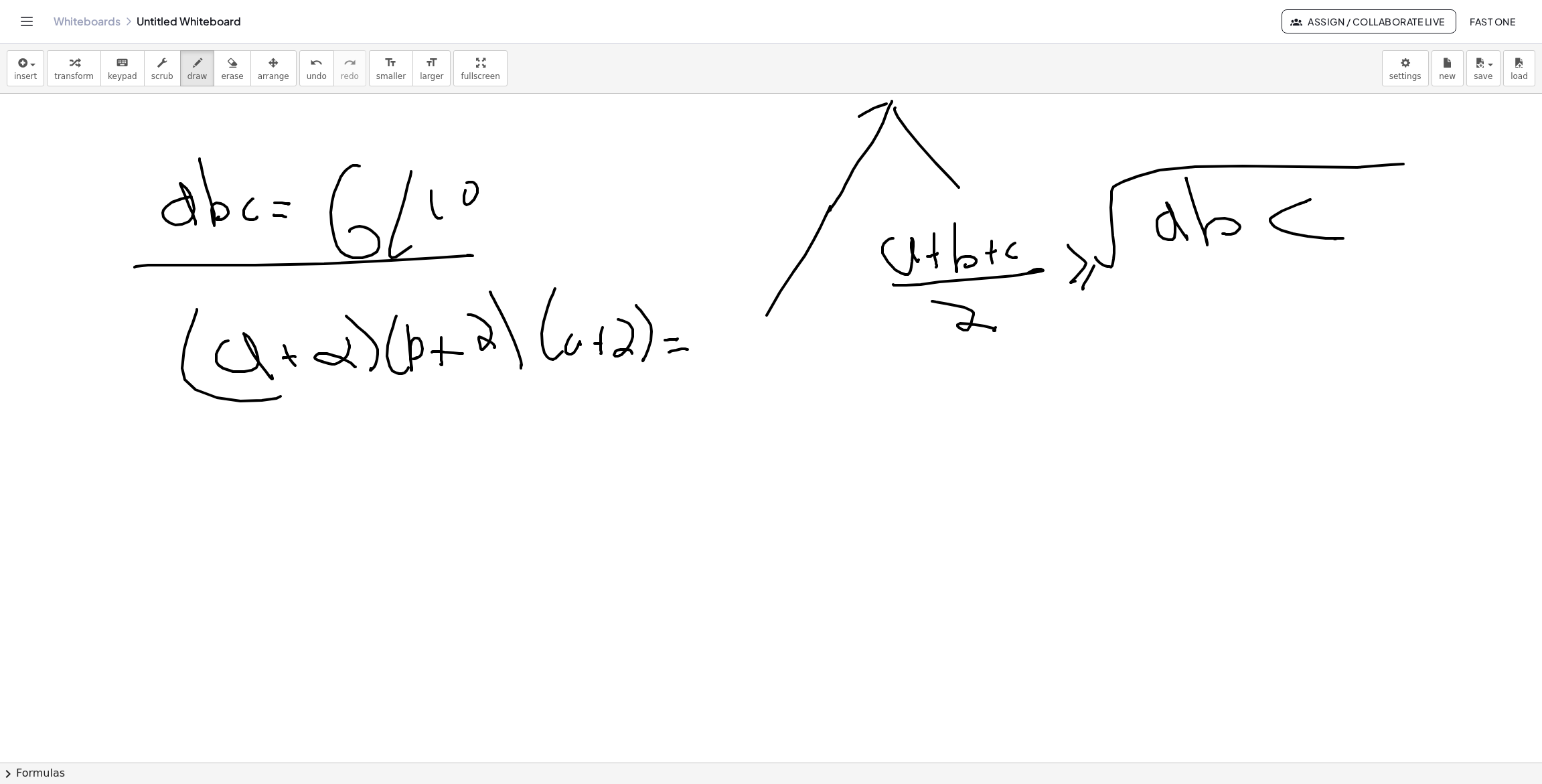
drag, startPoint x: 670, startPoint y: 352, endPoint x: 686, endPoint y: 352, distance: 16.0
drag
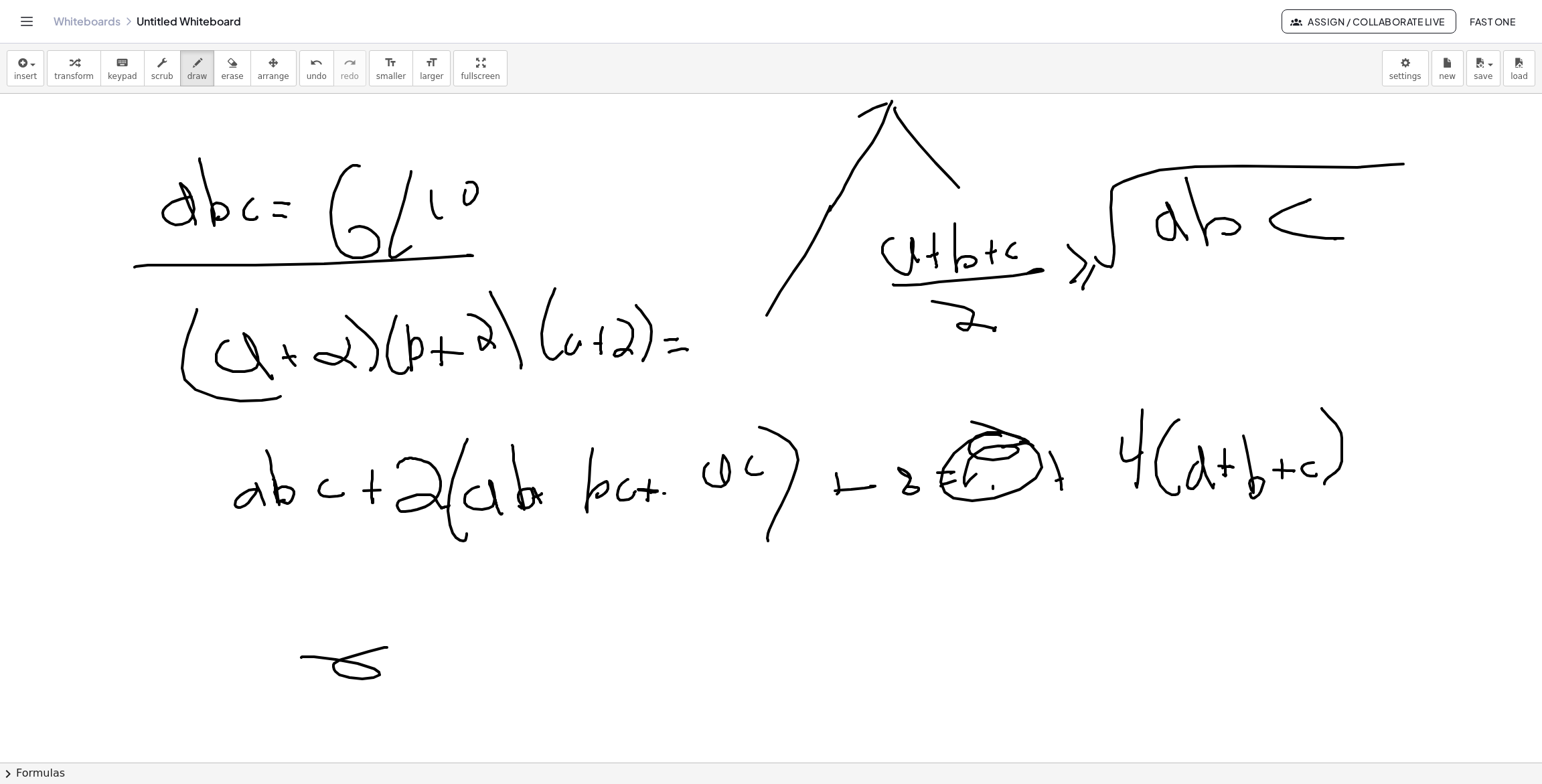
drag, startPoint x: 384, startPoint y: 647, endPoint x: 327, endPoint y: 674, distance: 63.1
drag, startPoint x: 404, startPoint y: 688, endPoint x: 379, endPoint y: 691, distance: 25.2
drag, startPoint x: 336, startPoint y: 710, endPoint x: 364, endPoint y: 716, distance: 28.6
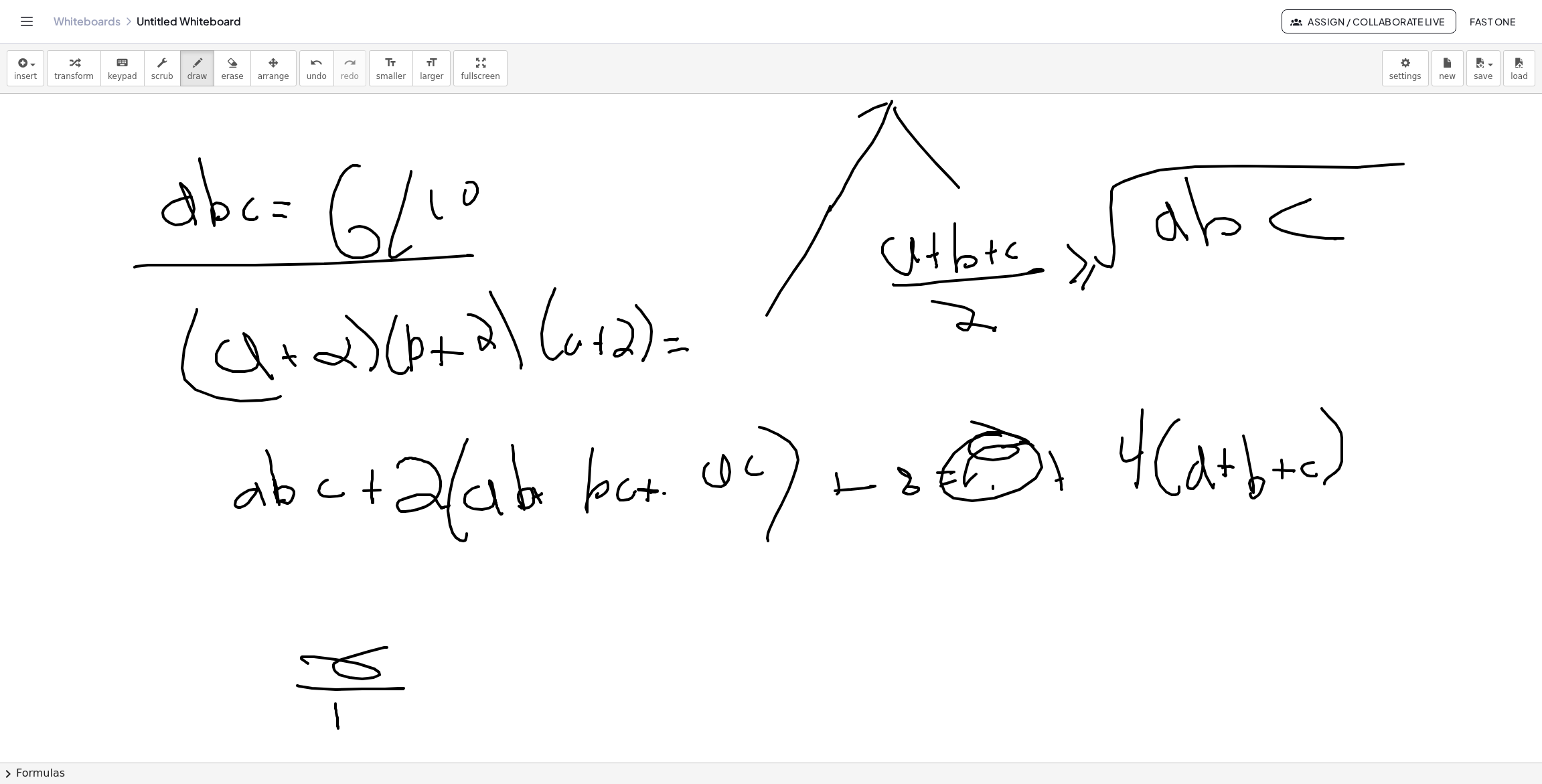
drag, startPoint x: 359, startPoint y: 719, endPoint x: 375, endPoint y: 711, distance: 17.9
drag, startPoint x: 455, startPoint y: 667, endPoint x: 451, endPoint y: 700, distance: 33.2
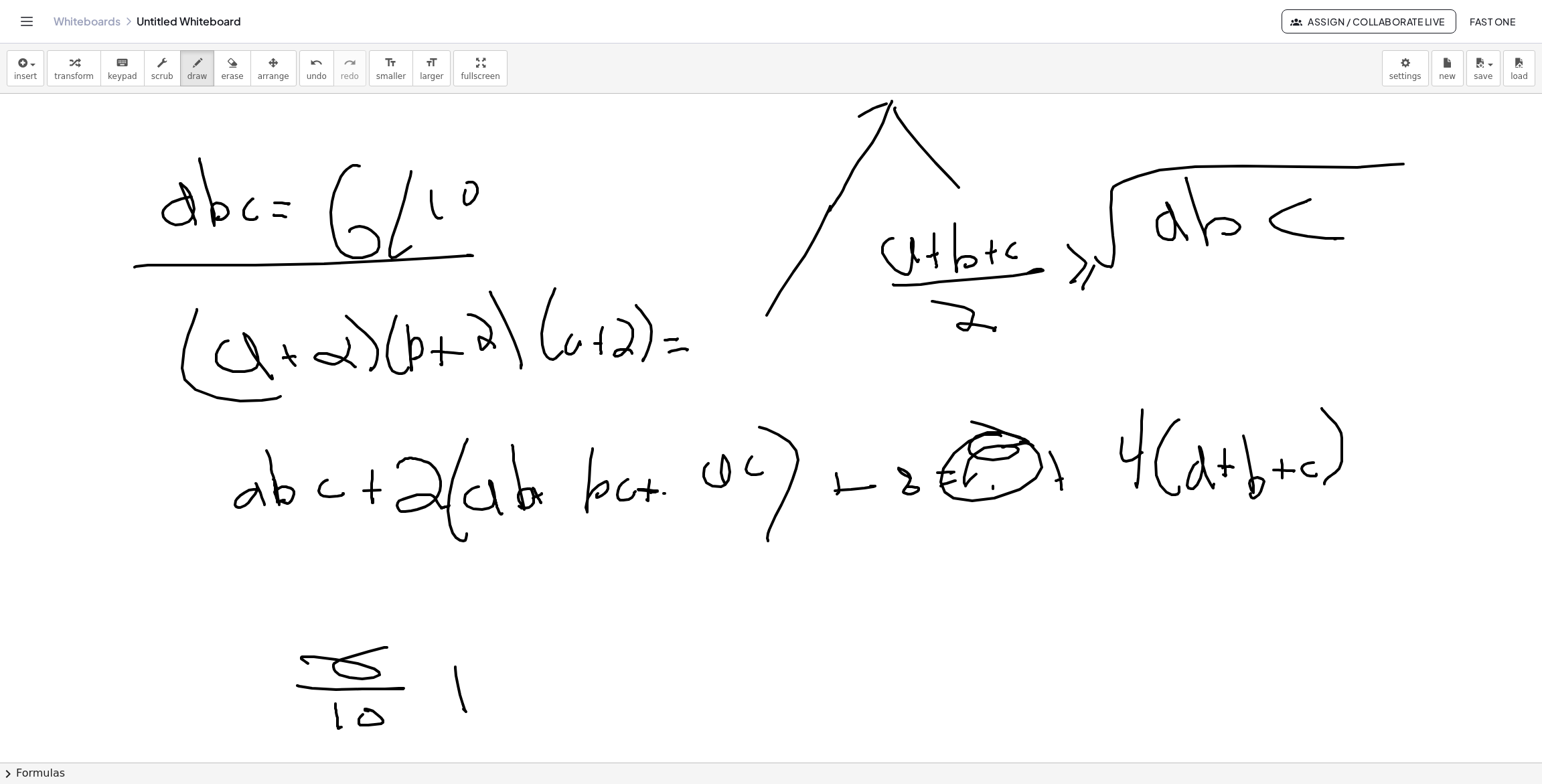
drag, startPoint x: 569, startPoint y: 646, endPoint x: 563, endPoint y: 677, distance: 31.6
drag, startPoint x: 574, startPoint y: 648, endPoint x: 563, endPoint y: 677, distance: 31.0
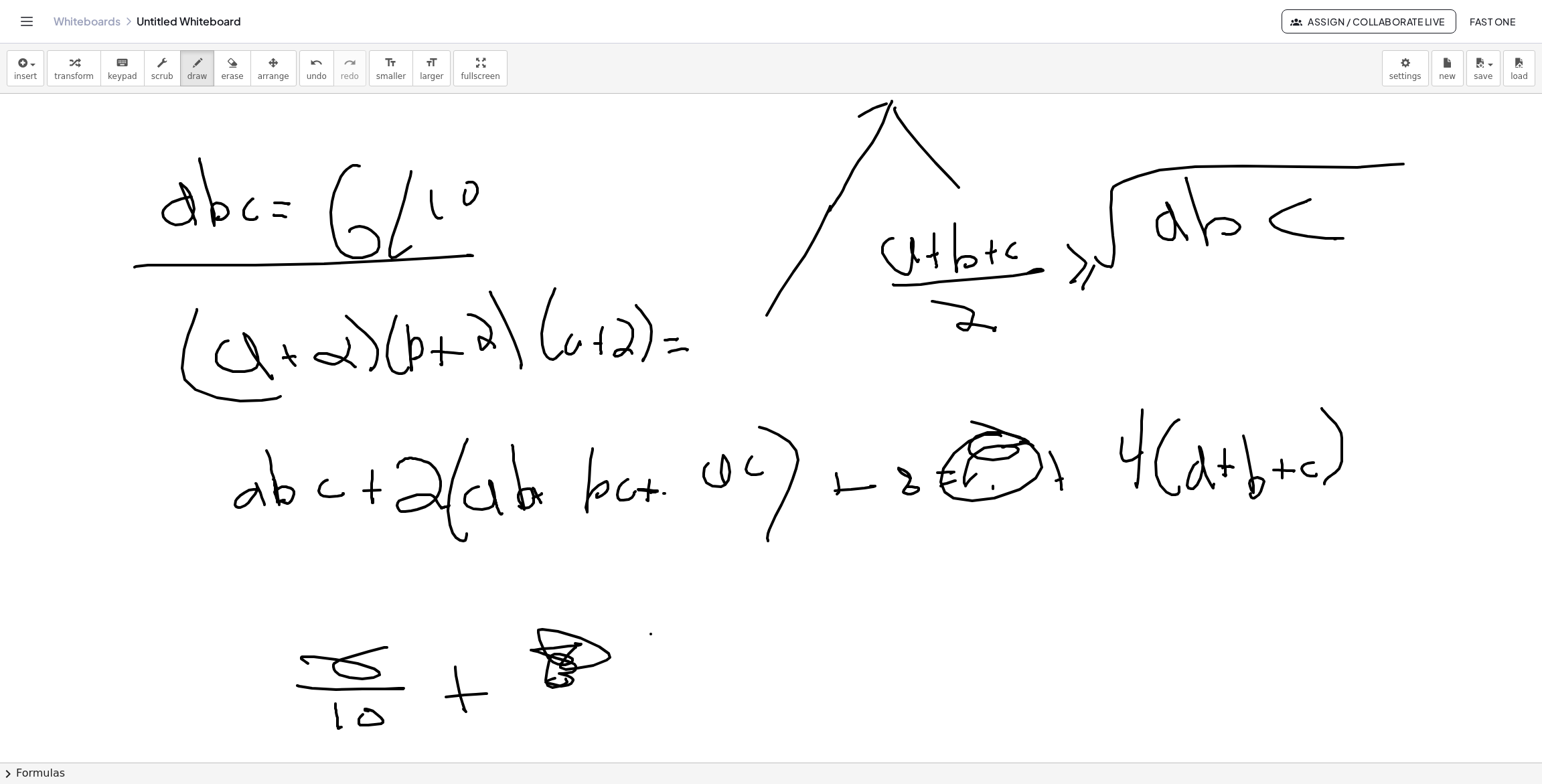
drag, startPoint x: 650, startPoint y: 634, endPoint x: 645, endPoint y: 678, distance: 44.3
drag, startPoint x: 680, startPoint y: 655, endPoint x: 670, endPoint y: 658, distance: 10.4
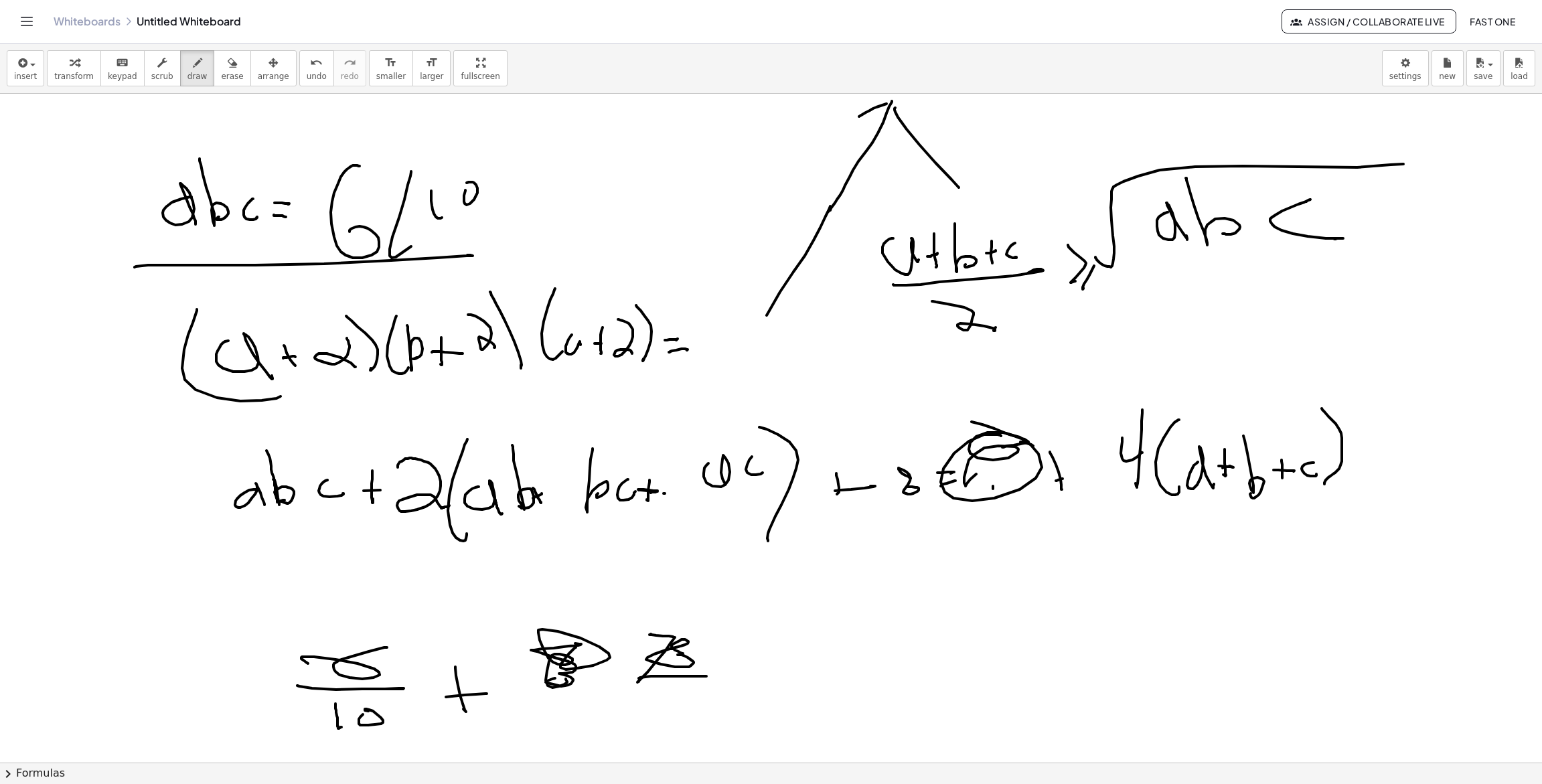
drag, startPoint x: 673, startPoint y: 676, endPoint x: 706, endPoint y: 680, distance: 33.2
drag, startPoint x: 665, startPoint y: 693, endPoint x: 674, endPoint y: 711, distance: 20.1
drag, startPoint x: 694, startPoint y: 707, endPoint x: 715, endPoint y: 694, distance: 24.7
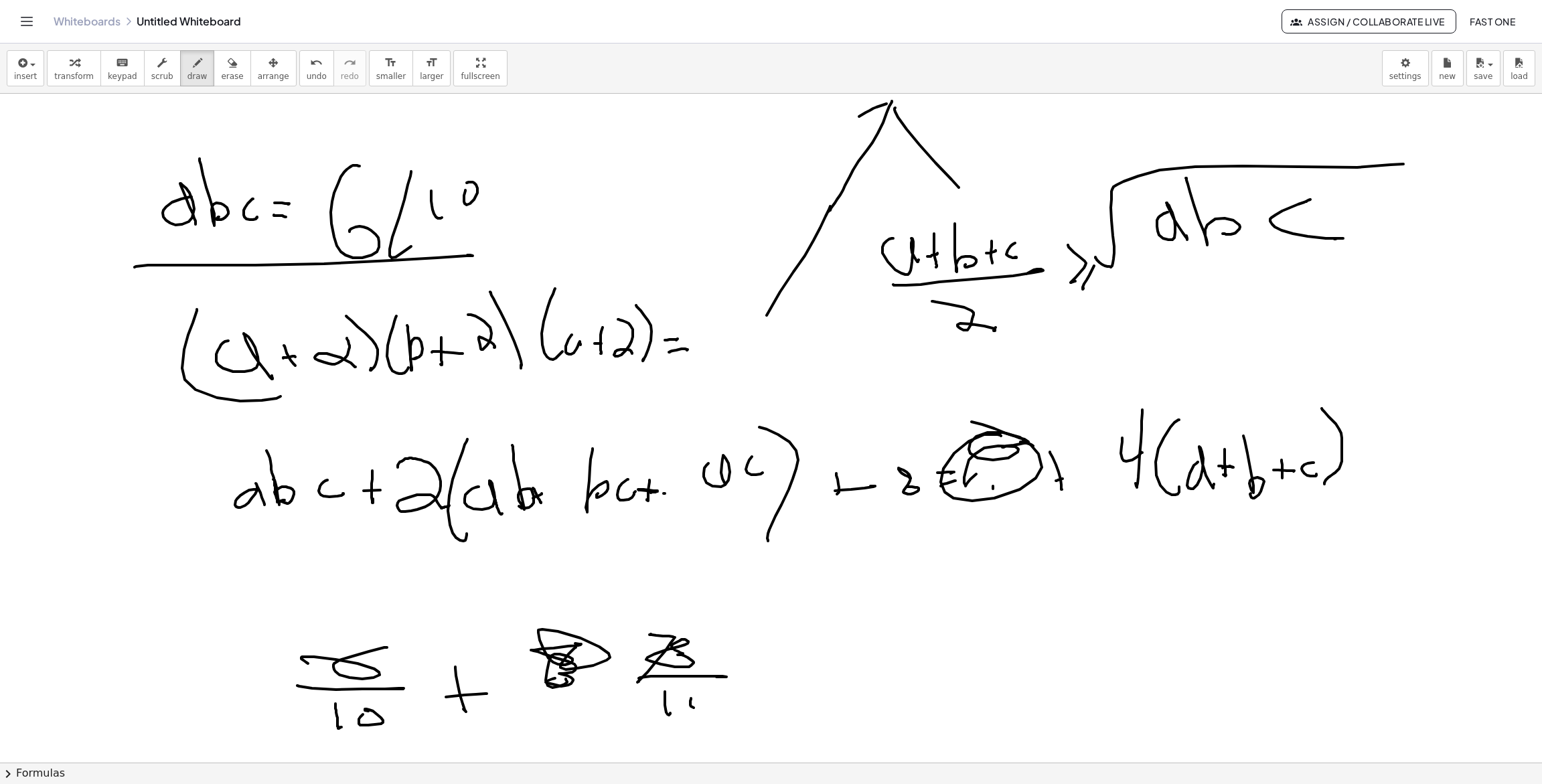
drag, startPoint x: 796, startPoint y: 662, endPoint x: 798, endPoint y: 689, distance: 27.1
drag, startPoint x: 850, startPoint y: 671, endPoint x: 869, endPoint y: 671, distance: 19.0
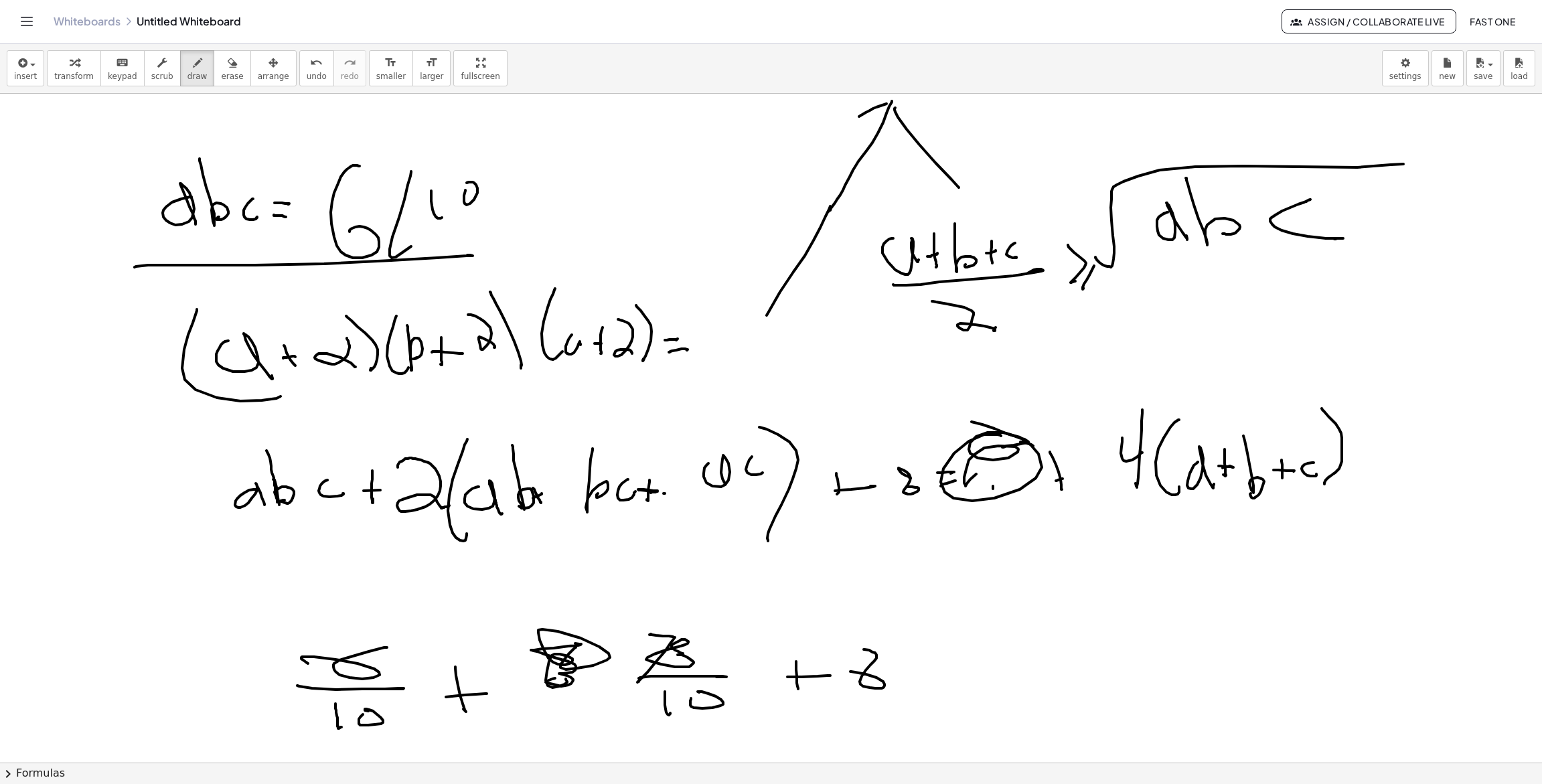
drag, startPoint x: 904, startPoint y: 676, endPoint x: 959, endPoint y: 670, distance: 55.3
drag, startPoint x: 1020, startPoint y: 623, endPoint x: 1035, endPoint y: 629, distance: 16.2
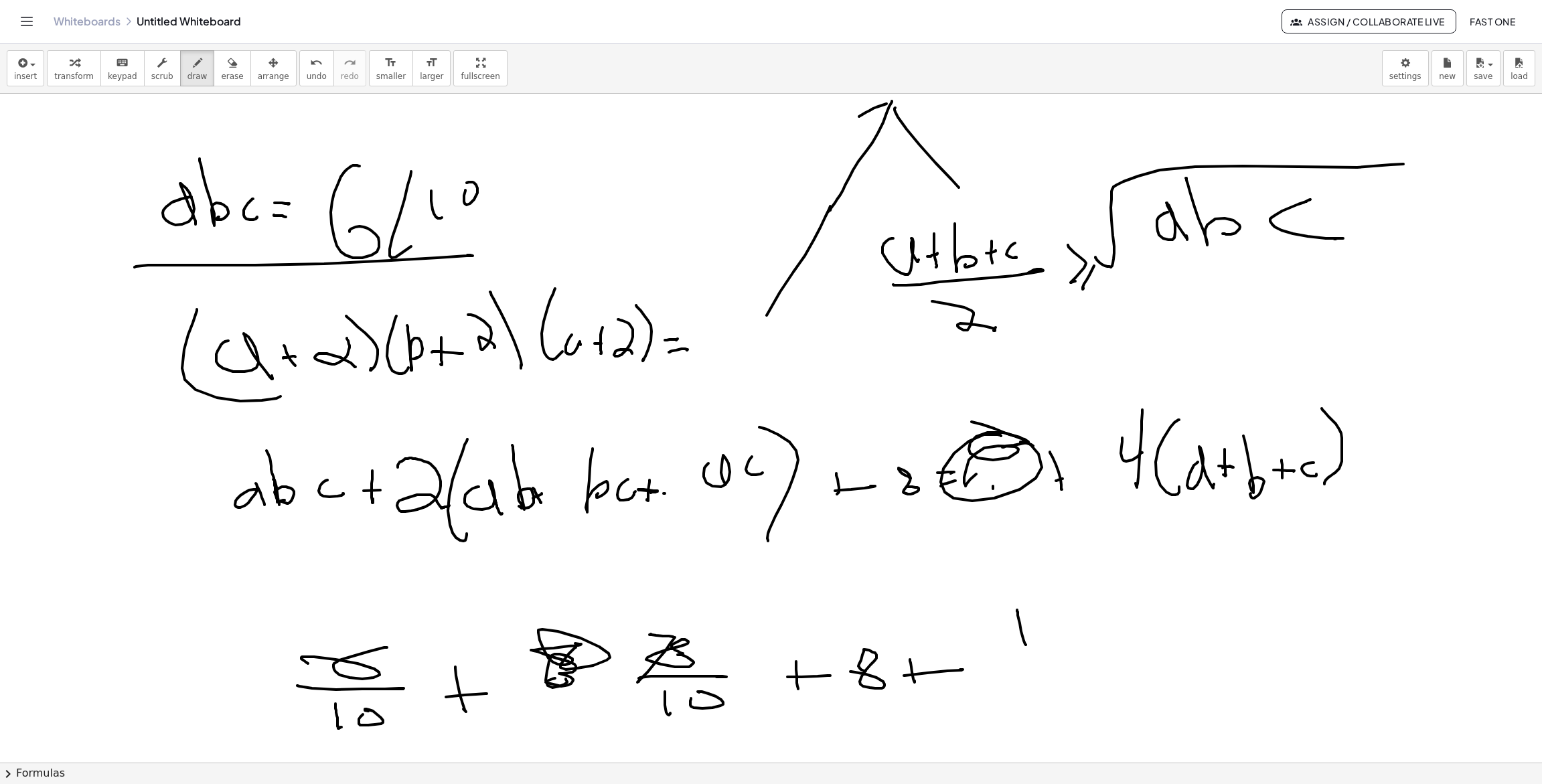
drag, startPoint x: 1047, startPoint y: 644, endPoint x: 1053, endPoint y: 635, distance: 10.8
drag, startPoint x: 1040, startPoint y: 652, endPoint x: 1089, endPoint y: 664, distance: 50.4
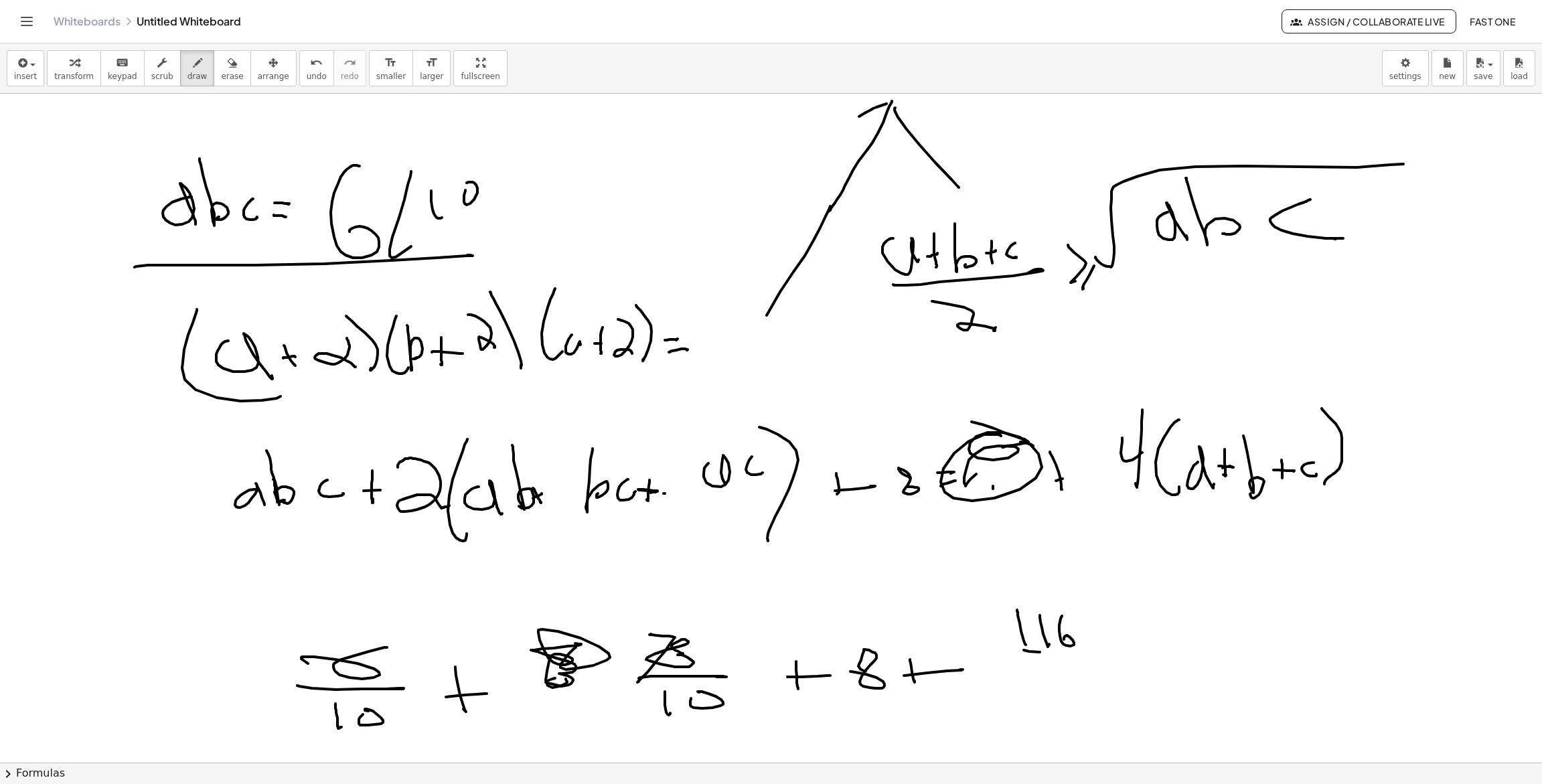
drag, startPoint x: 1051, startPoint y: 684, endPoint x: 1058, endPoint y: 680, distance: 8.1
drag, startPoint x: 1064, startPoint y: 671, endPoint x: 1013, endPoint y: 666, distance: 51.2
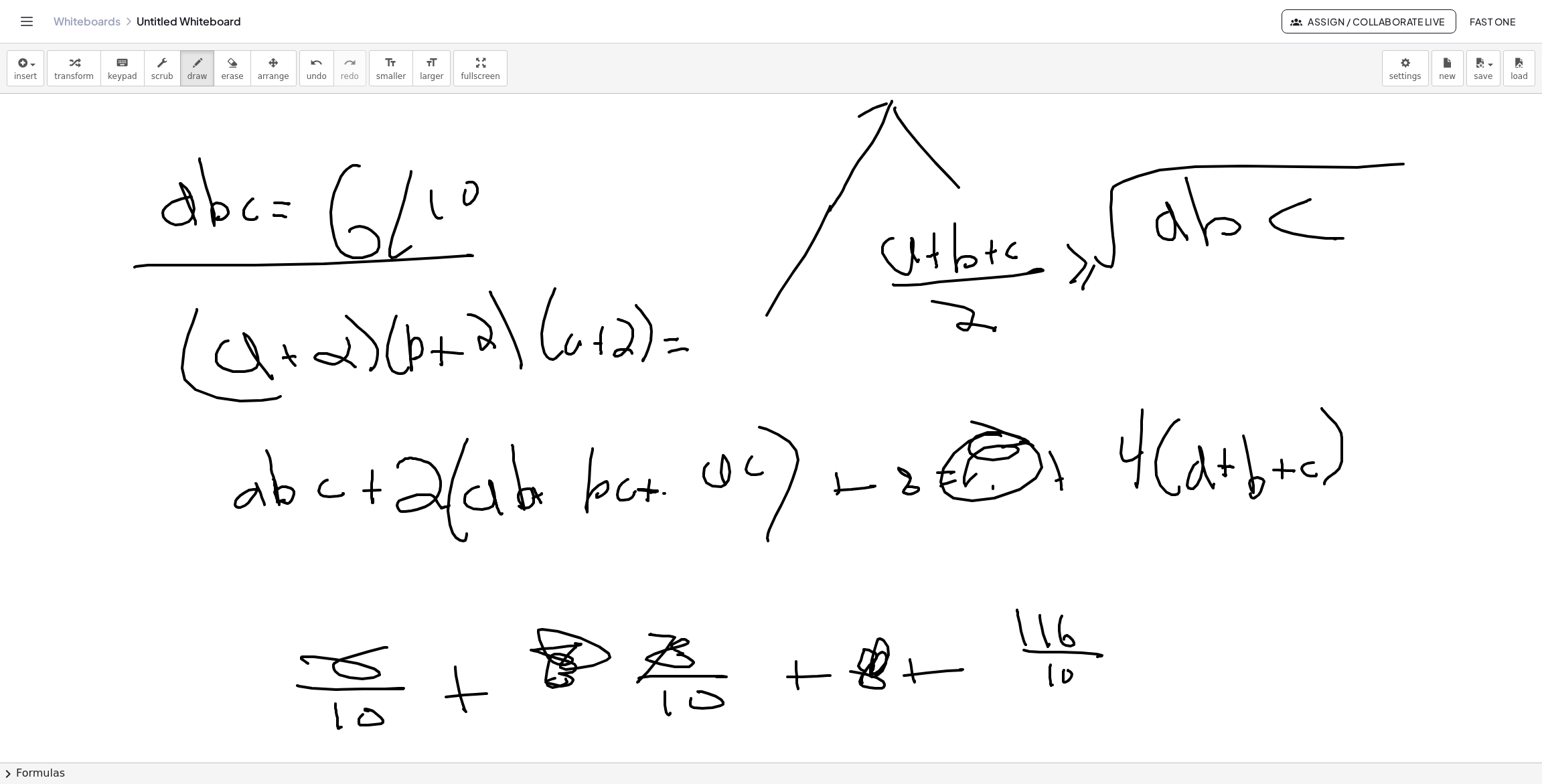
drag, startPoint x: 872, startPoint y: 660, endPoint x: 866, endPoint y: 671, distance: 12.5
drag, startPoint x: 847, startPoint y: 600, endPoint x: 863, endPoint y: 600, distance: 16.0
drag, startPoint x: 863, startPoint y: 600, endPoint x: 856, endPoint y: 597, distance: 7.6
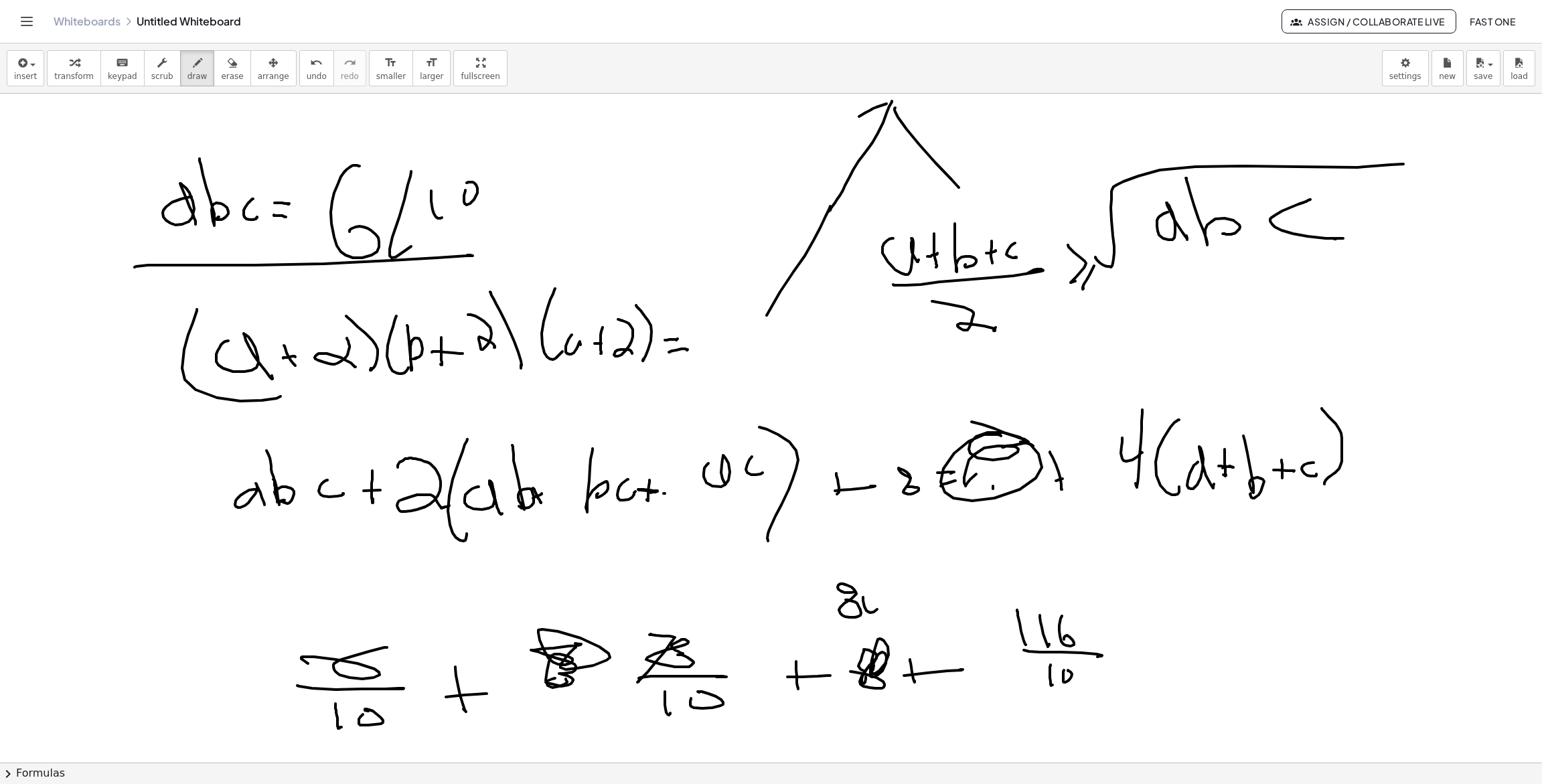
drag, startPoint x: 900, startPoint y: 609, endPoint x: 885, endPoint y: 618, distance: 17.5
drag, startPoint x: 872, startPoint y: 622, endPoint x: 874, endPoint y: 633, distance: 11.2
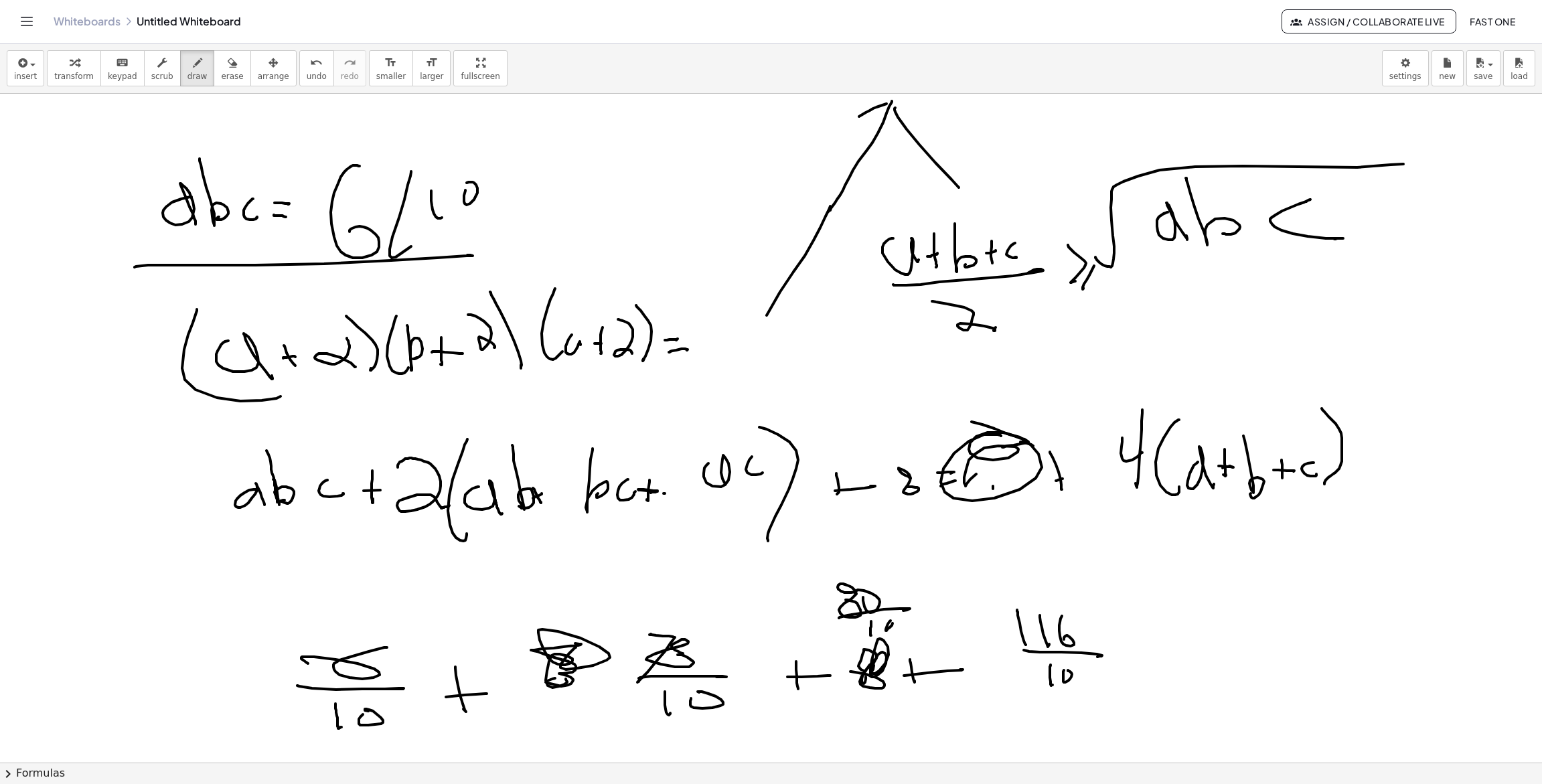
drag, startPoint x: 886, startPoint y: 631, endPoint x: 889, endPoint y: 621, distance: 10.4
drag, startPoint x: 676, startPoint y: 644, endPoint x: 720, endPoint y: 673, distance: 52.7
drag, startPoint x: 617, startPoint y: 590, endPoint x: 634, endPoint y: 609, distance: 25.5
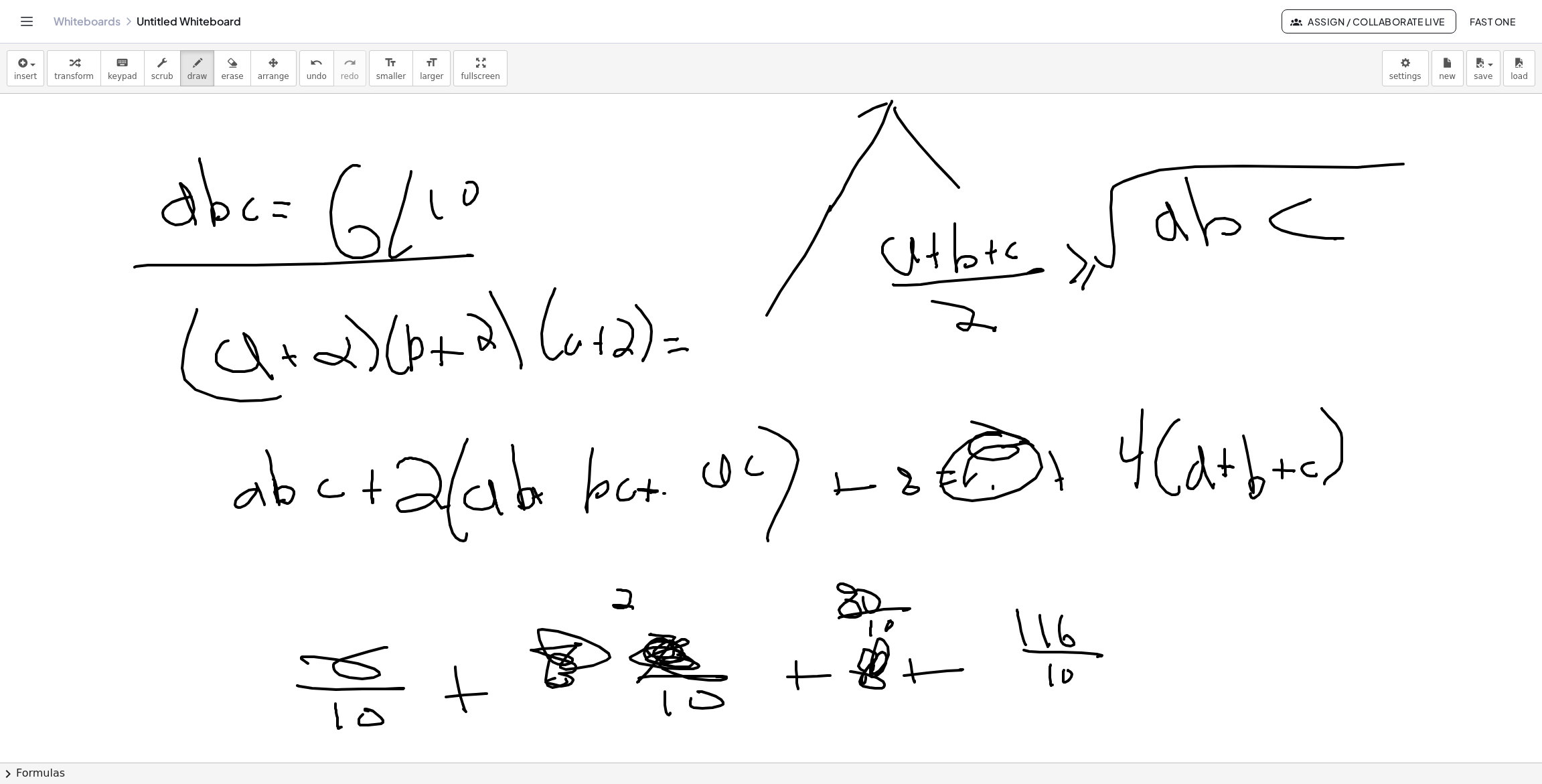
drag, startPoint x: 655, startPoint y: 590, endPoint x: 670, endPoint y: 603, distance: 19.8
drag, startPoint x: 673, startPoint y: 593, endPoint x: 697, endPoint y: 609, distance: 28.8
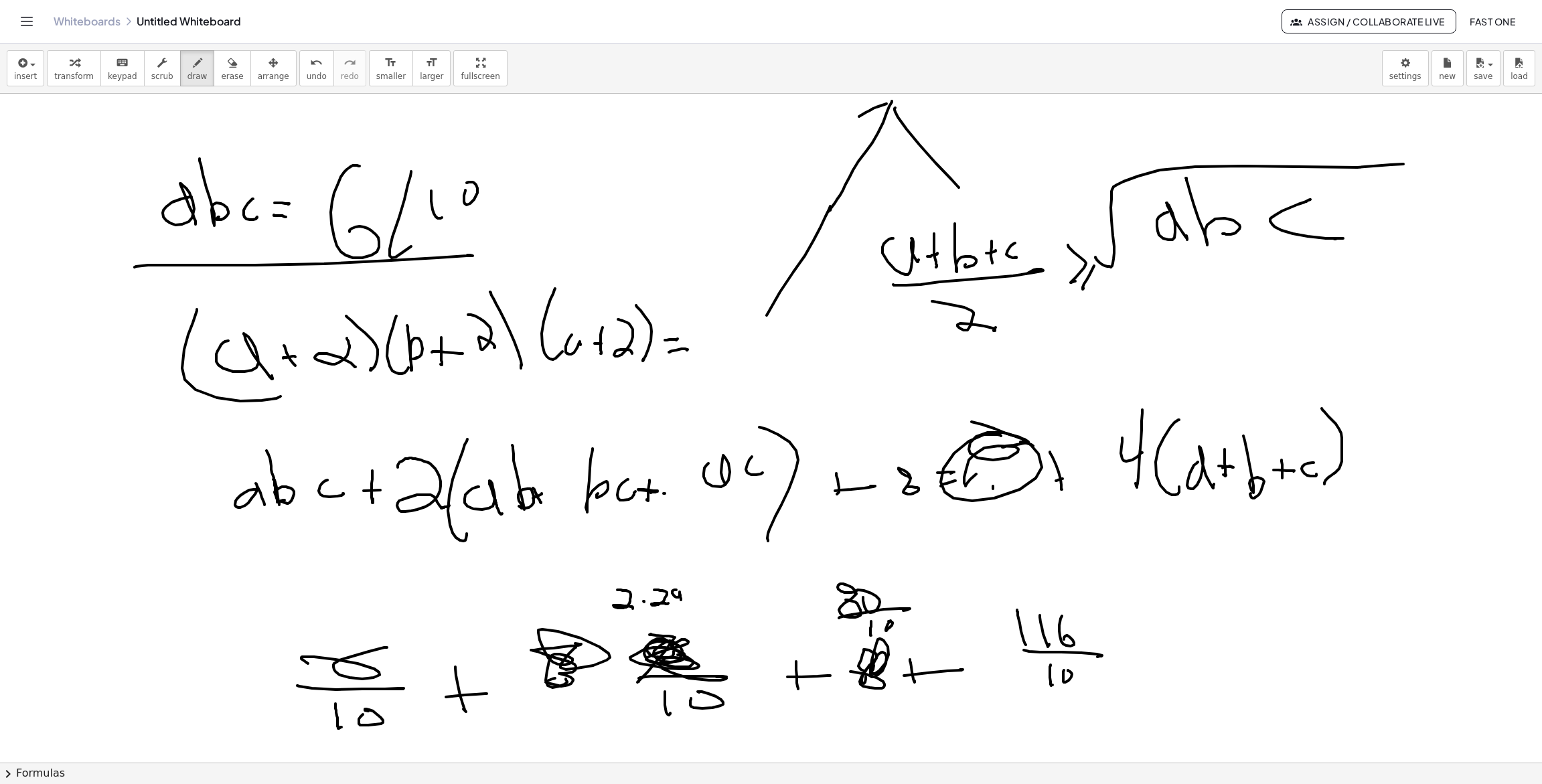
drag, startPoint x: 1052, startPoint y: 620, endPoint x: 1136, endPoint y: 632, distance: 84.9
drag, startPoint x: 1141, startPoint y: 633, endPoint x: 1154, endPoint y: 640, distance: 14.8
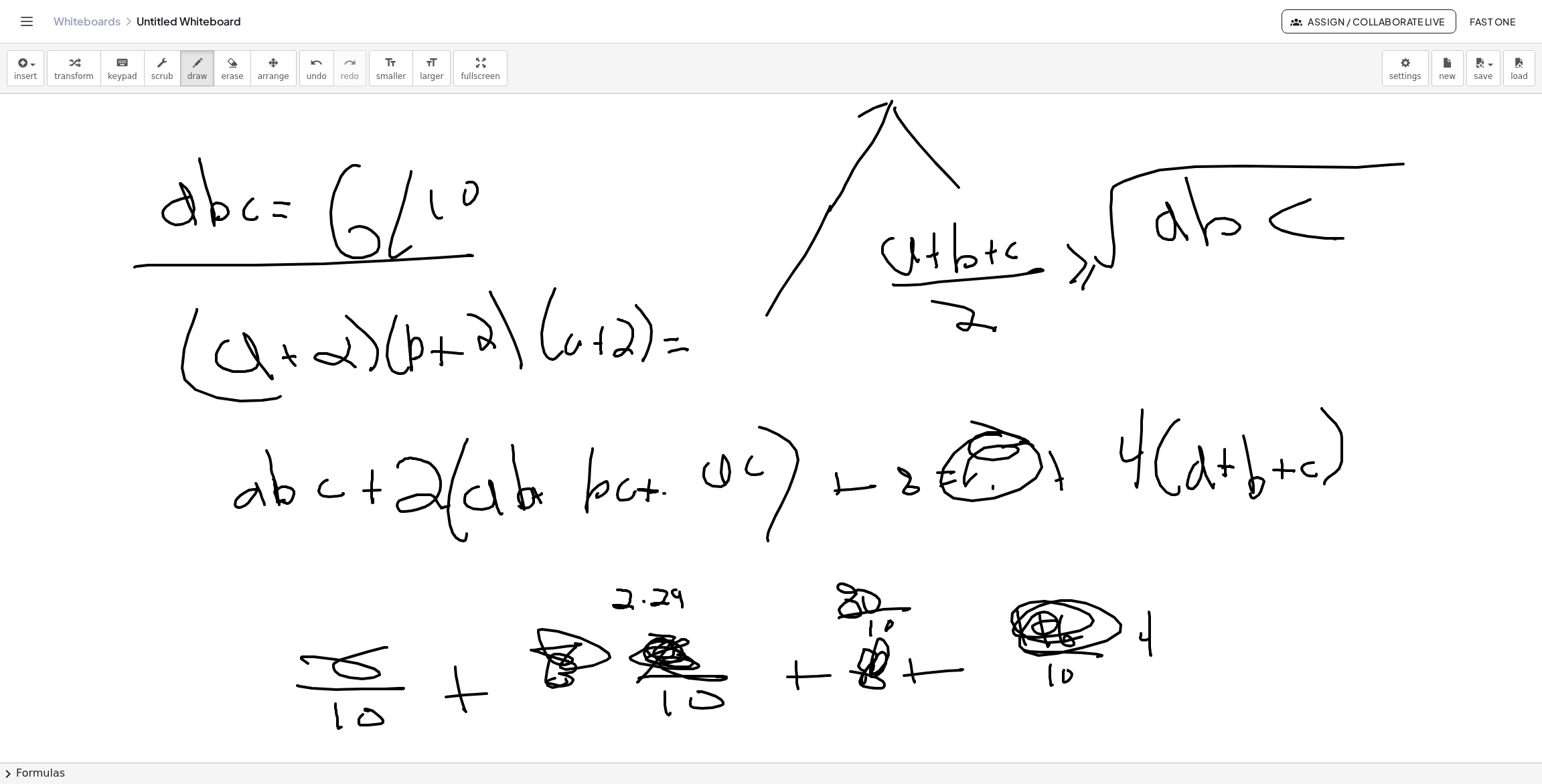
drag, startPoint x: 1164, startPoint y: 638, endPoint x: 1176, endPoint y: 635, distance: 12.4
drag, startPoint x: 1176, startPoint y: 624, endPoint x: 1194, endPoint y: 647, distance: 29.2
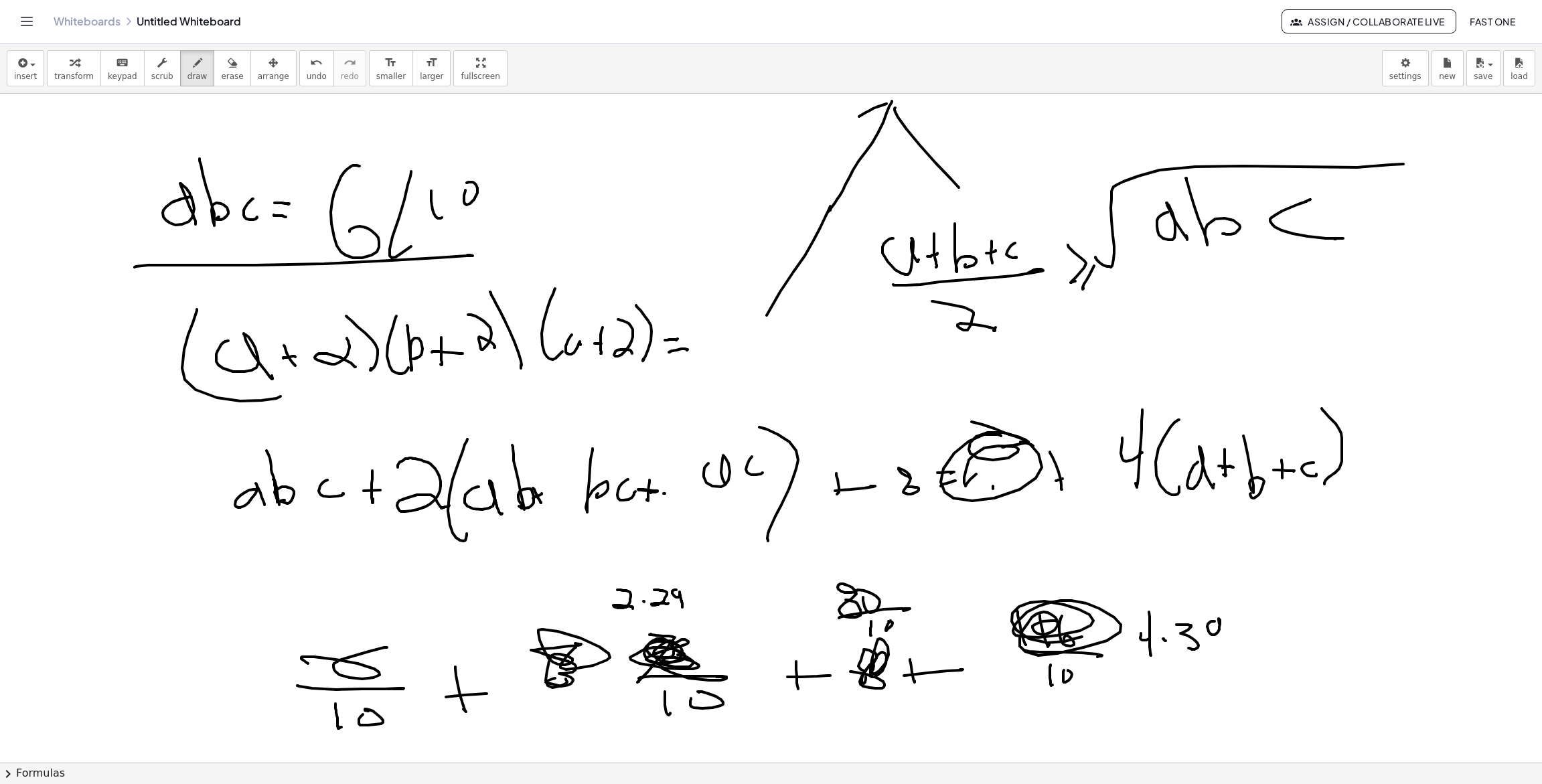
drag, startPoint x: 1210, startPoint y: 622, endPoint x: 1223, endPoint y: 652, distance: 32.7
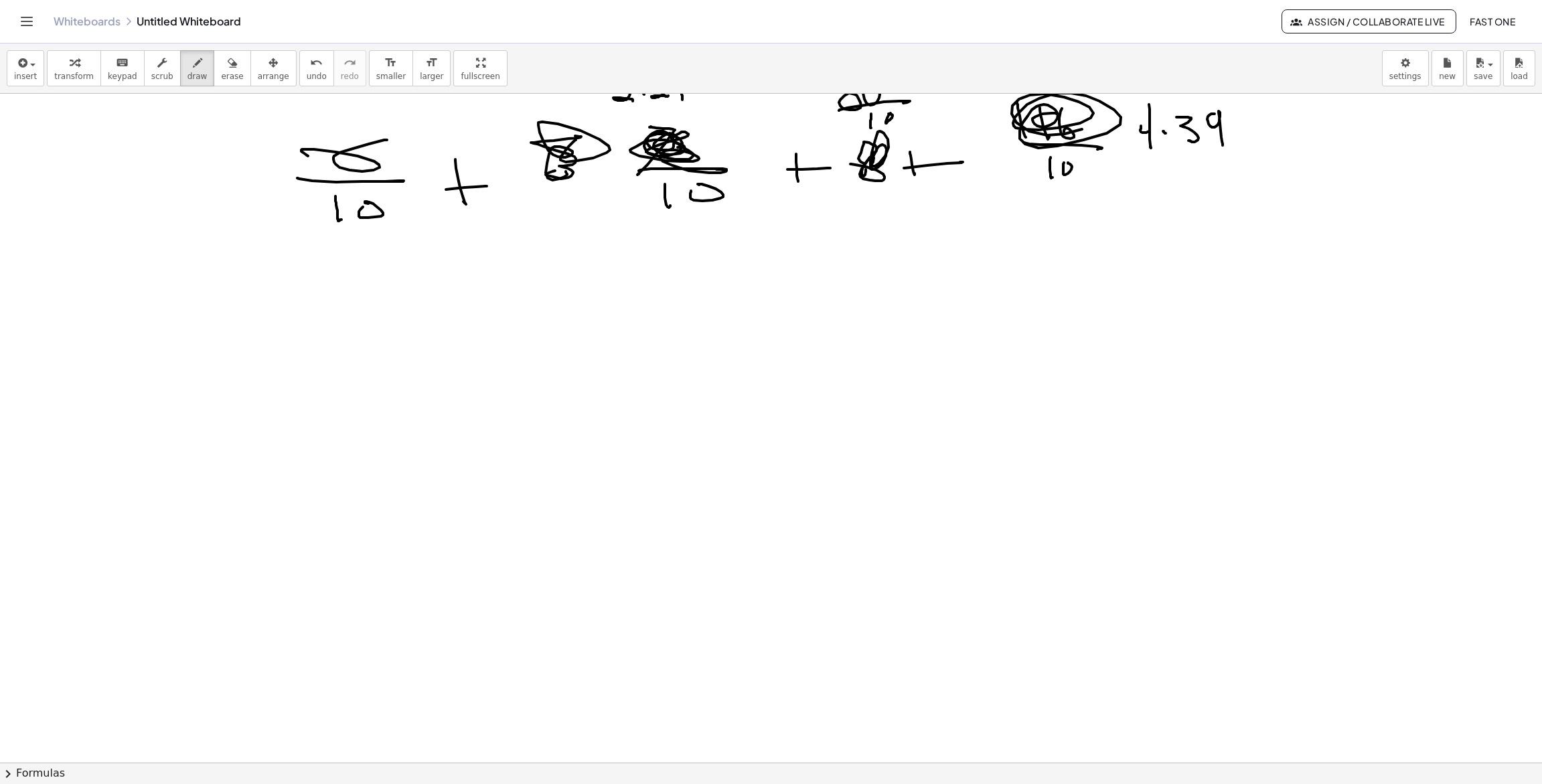
scroll to position [390, 0]
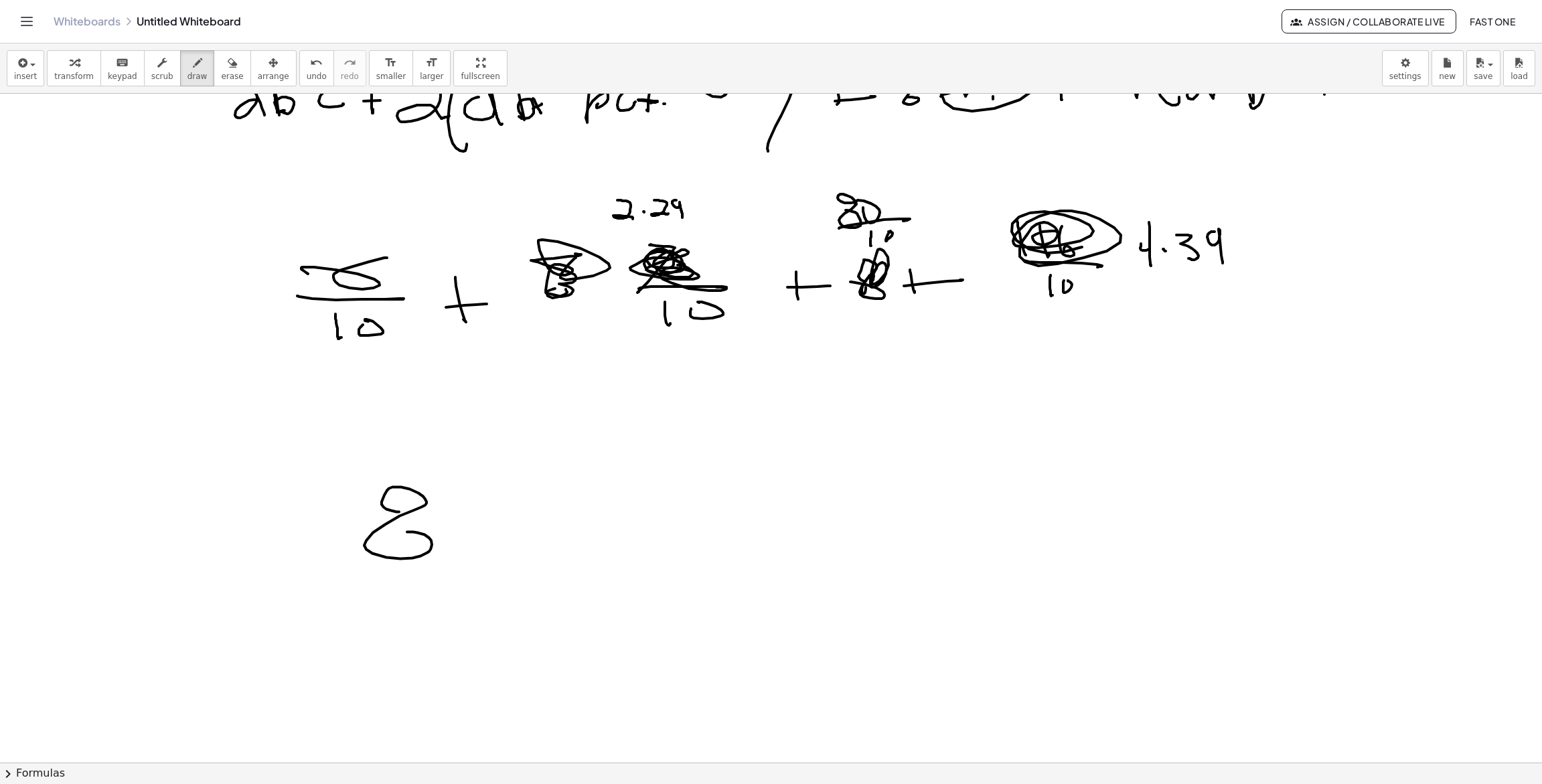
drag, startPoint x: 408, startPoint y: 531, endPoint x: 406, endPoint y: 517, distance: 14.1
click at [405, 516] on div at bounding box center [771, 417] width 1542 height 1424
drag, startPoint x: 462, startPoint y: 494, endPoint x: 516, endPoint y: 495, distance: 54.0
click at [466, 488] on div at bounding box center [771, 417] width 1542 height 1424
drag, startPoint x: 518, startPoint y: 501, endPoint x: 520, endPoint y: 518, distance: 17.1
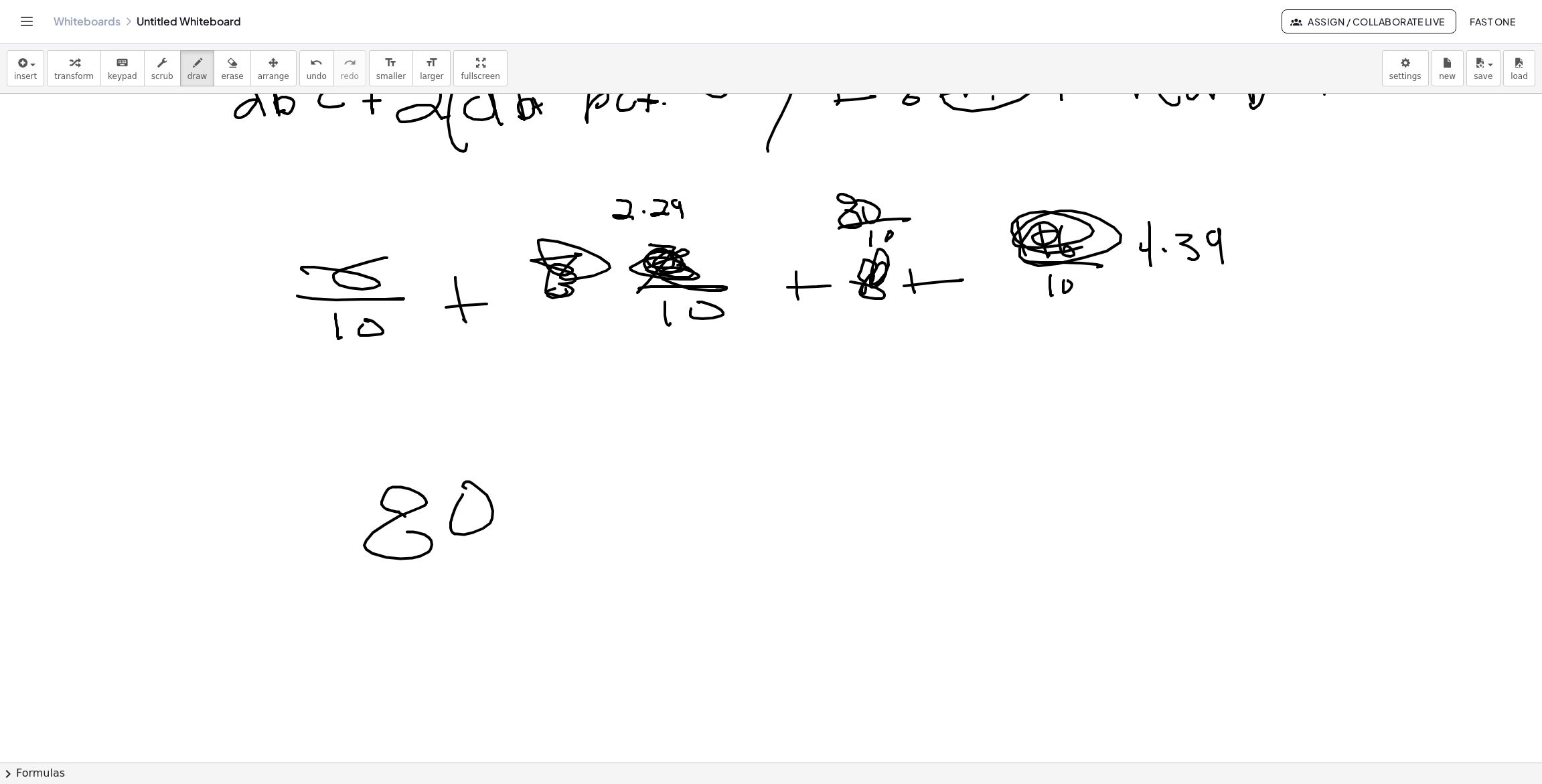
click at [520, 519] on div at bounding box center [771, 417] width 1542 height 1424
drag, startPoint x: 512, startPoint y: 511, endPoint x: 525, endPoint y: 508, distance: 13.3
click at [525, 508] on div at bounding box center [771, 417] width 1542 height 1424
drag, startPoint x: 588, startPoint y: 486, endPoint x: 583, endPoint y: 512, distance: 26.5
click at [581, 511] on div at bounding box center [771, 417] width 1542 height 1424
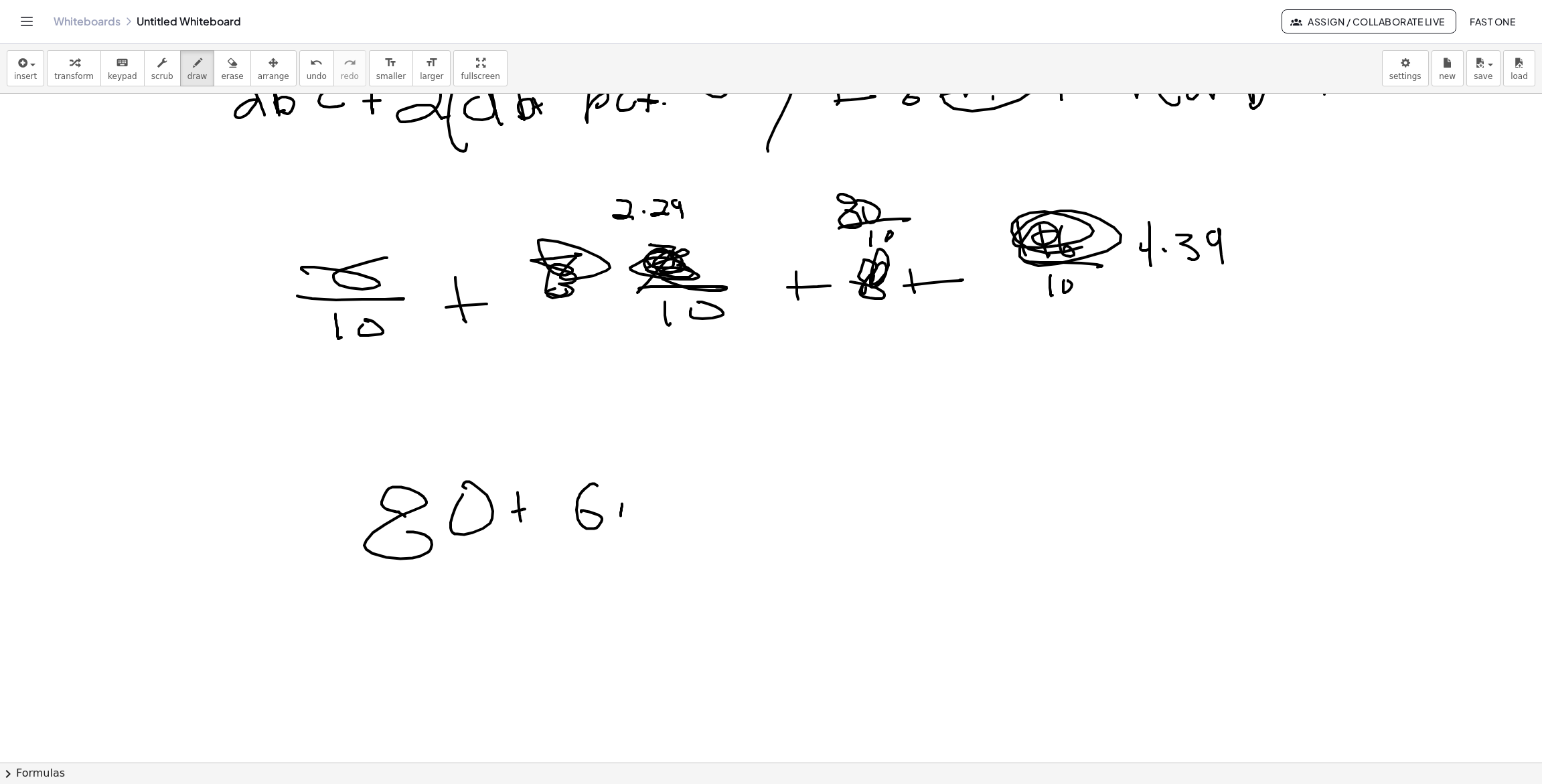
drag, startPoint x: 622, startPoint y: 505, endPoint x: 610, endPoint y: 513, distance: 14.4
click at [620, 517] on div at bounding box center [771, 417] width 1542 height 1424
drag, startPoint x: 610, startPoint y: 512, endPoint x: 640, endPoint y: 515, distance: 30.1
click at [628, 513] on div at bounding box center [771, 417] width 1542 height 1424
drag, startPoint x: 646, startPoint y: 484, endPoint x: 677, endPoint y: 509, distance: 39.8
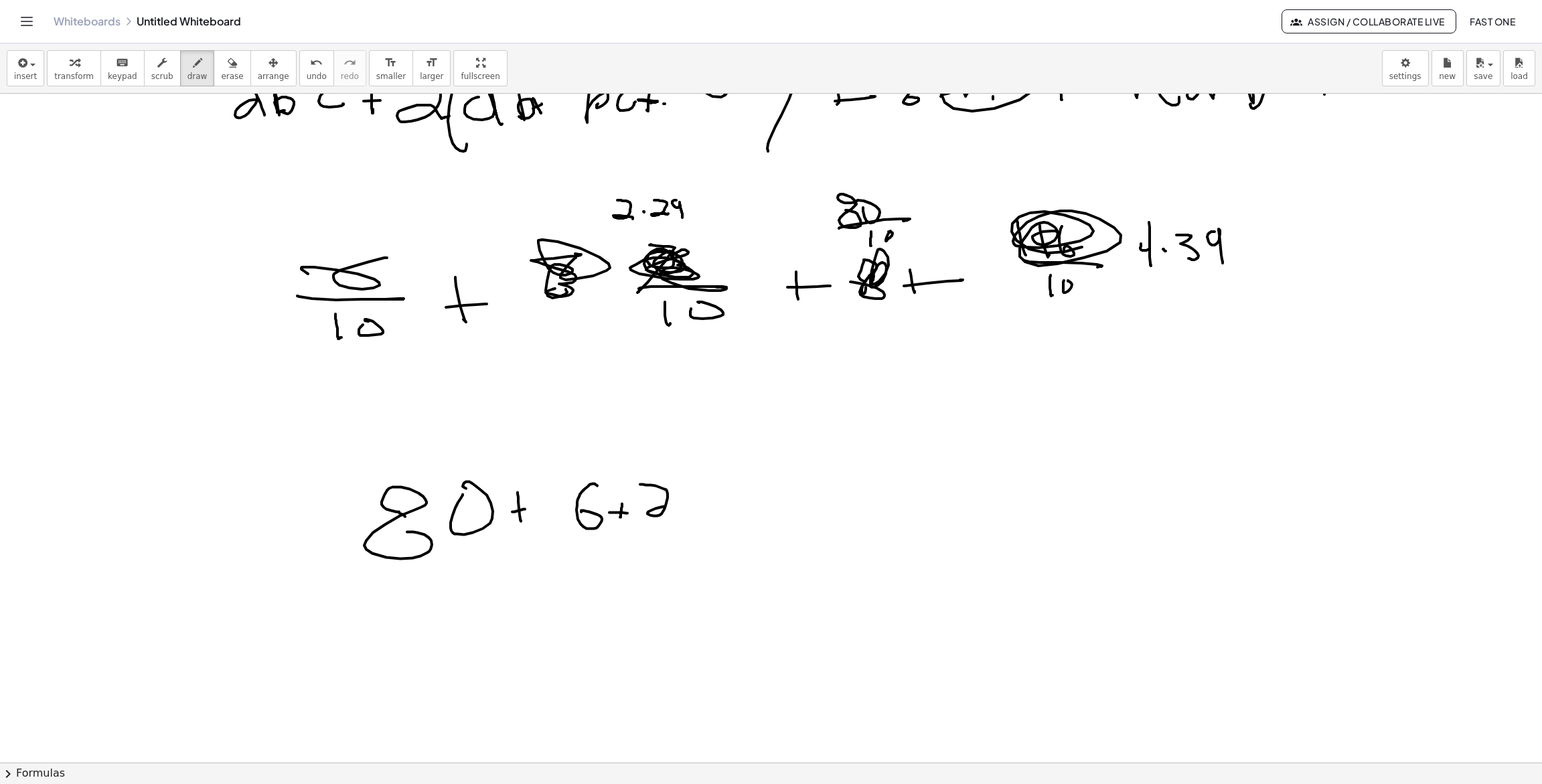
click at [675, 508] on div at bounding box center [771, 417] width 1542 height 1424
drag, startPoint x: 695, startPoint y: 501, endPoint x: 750, endPoint y: 509, distance: 55.6
click at [695, 504] on div at bounding box center [771, 417] width 1542 height 1424
drag, startPoint x: 742, startPoint y: 486, endPoint x: 767, endPoint y: 505, distance: 31.4
click at [761, 507] on div at bounding box center [771, 417] width 1542 height 1424
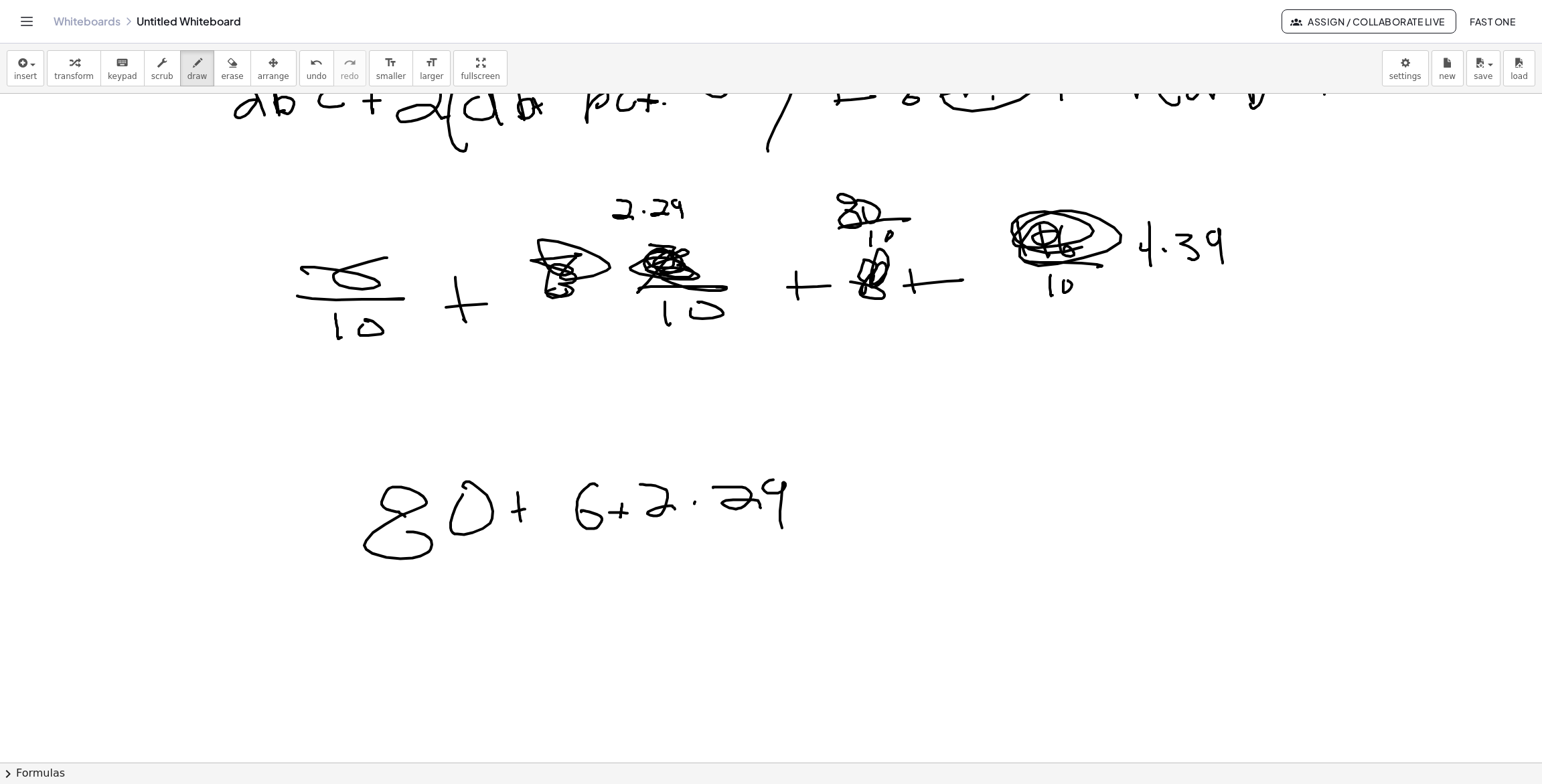
drag, startPoint x: 772, startPoint y: 493, endPoint x: 807, endPoint y: 505, distance: 37.0
click at [785, 527] on div at bounding box center [771, 417] width 1542 height 1424
drag, startPoint x: 812, startPoint y: 495, endPoint x: 810, endPoint y: 513, distance: 18.1
click at [811, 513] on div at bounding box center [771, 417] width 1542 height 1424
drag, startPoint x: 805, startPoint y: 508, endPoint x: 813, endPoint y: 506, distance: 8.2
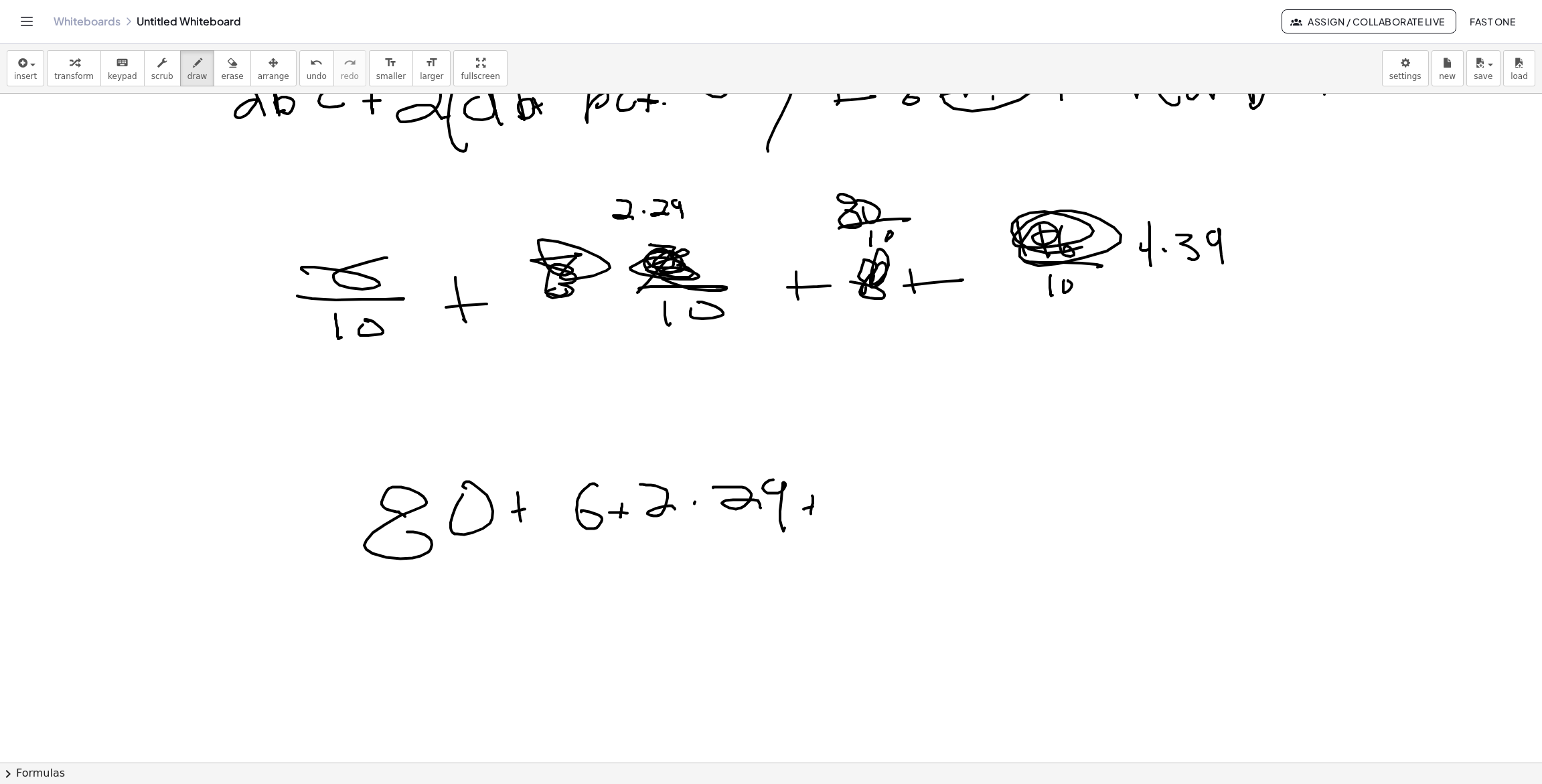
click at [813, 506] on div at bounding box center [771, 417] width 1542 height 1424
drag, startPoint x: 867, startPoint y: 483, endPoint x: 867, endPoint y: 508, distance: 25.0
click at [867, 510] on div at bounding box center [771, 417] width 1542 height 1424
drag, startPoint x: 860, startPoint y: 489, endPoint x: 873, endPoint y: 499, distance: 16.4
click at [872, 498] on div at bounding box center [771, 417] width 1542 height 1424
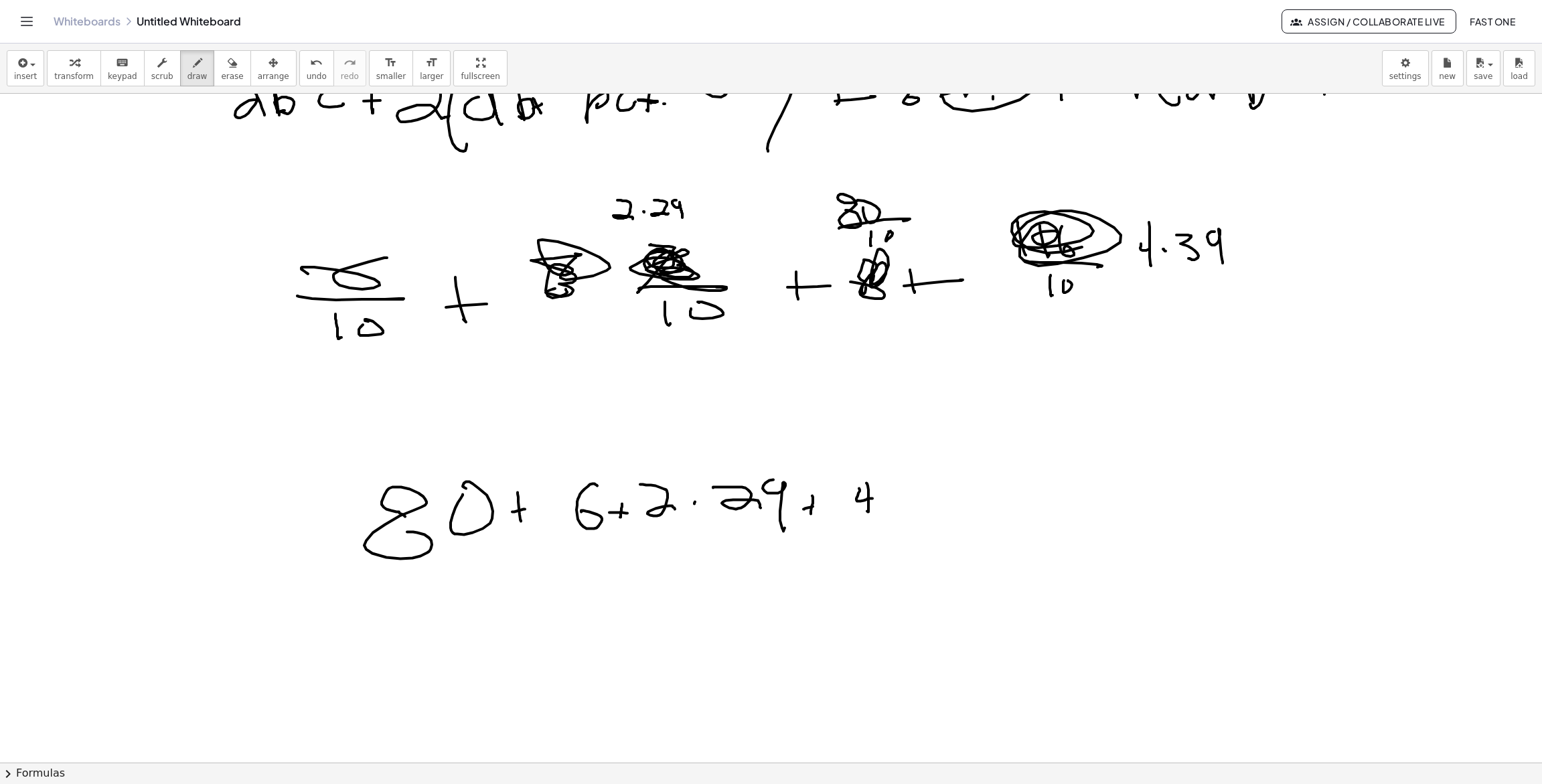
click at [881, 500] on div at bounding box center [771, 417] width 1542 height 1424
drag, startPoint x: 908, startPoint y: 488, endPoint x: 904, endPoint y: 511, distance: 23.3
click at [904, 511] on div at bounding box center [771, 417] width 1542 height 1424
drag, startPoint x: 925, startPoint y: 494, endPoint x: 933, endPoint y: 486, distance: 11.3
click at [934, 487] on div at bounding box center [771, 417] width 1542 height 1424
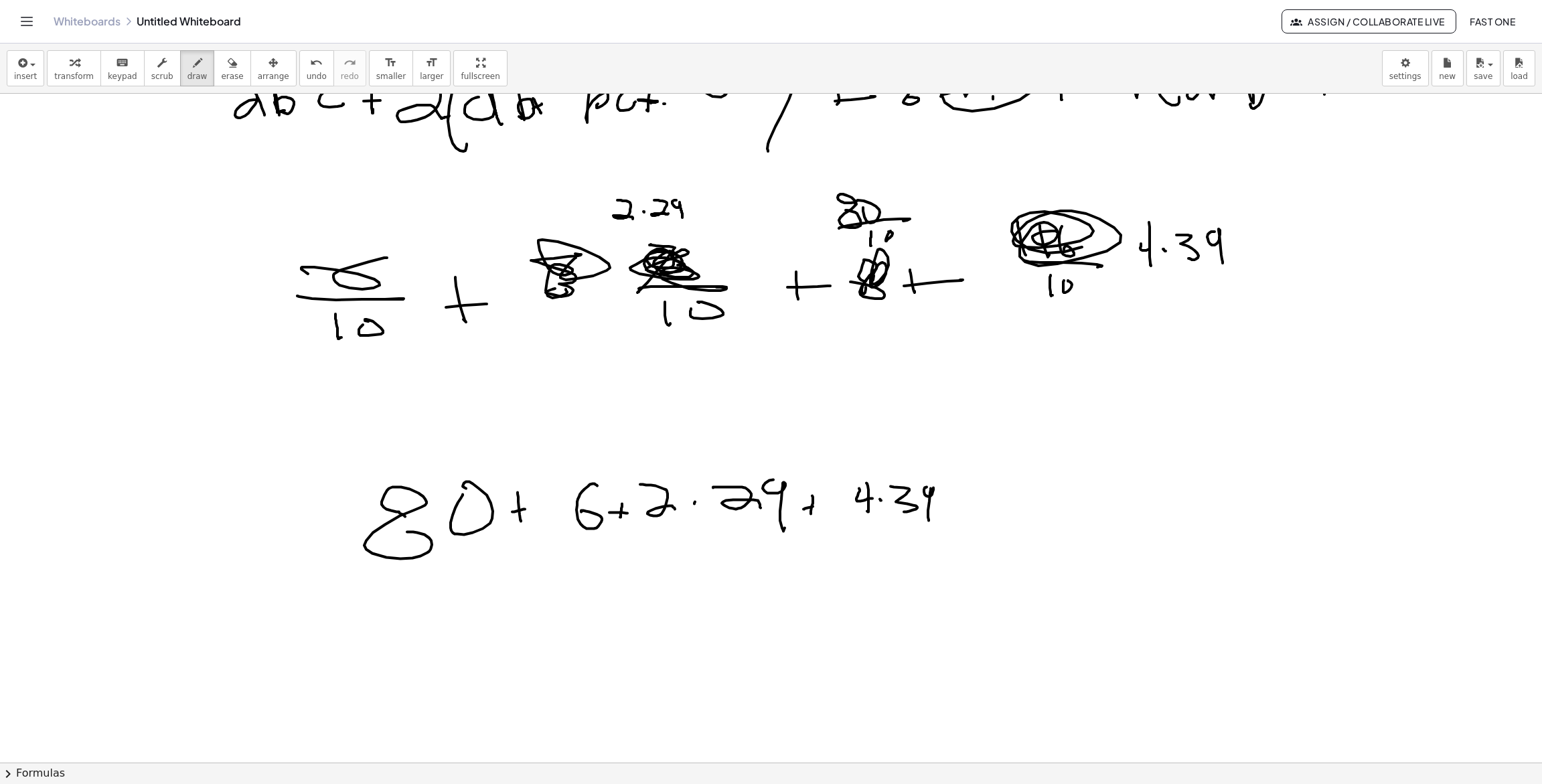
click at [929, 520] on div at bounding box center [771, 417] width 1542 height 1424
drag, startPoint x: 378, startPoint y: 573, endPoint x: 858, endPoint y: 538, distance: 481.3
click at [858, 537] on div at bounding box center [771, 417] width 1542 height 1424
drag, startPoint x: 581, startPoint y: 568, endPoint x: 585, endPoint y: 597, distance: 29.3
click at [583, 598] on div at bounding box center [771, 417] width 1542 height 1424
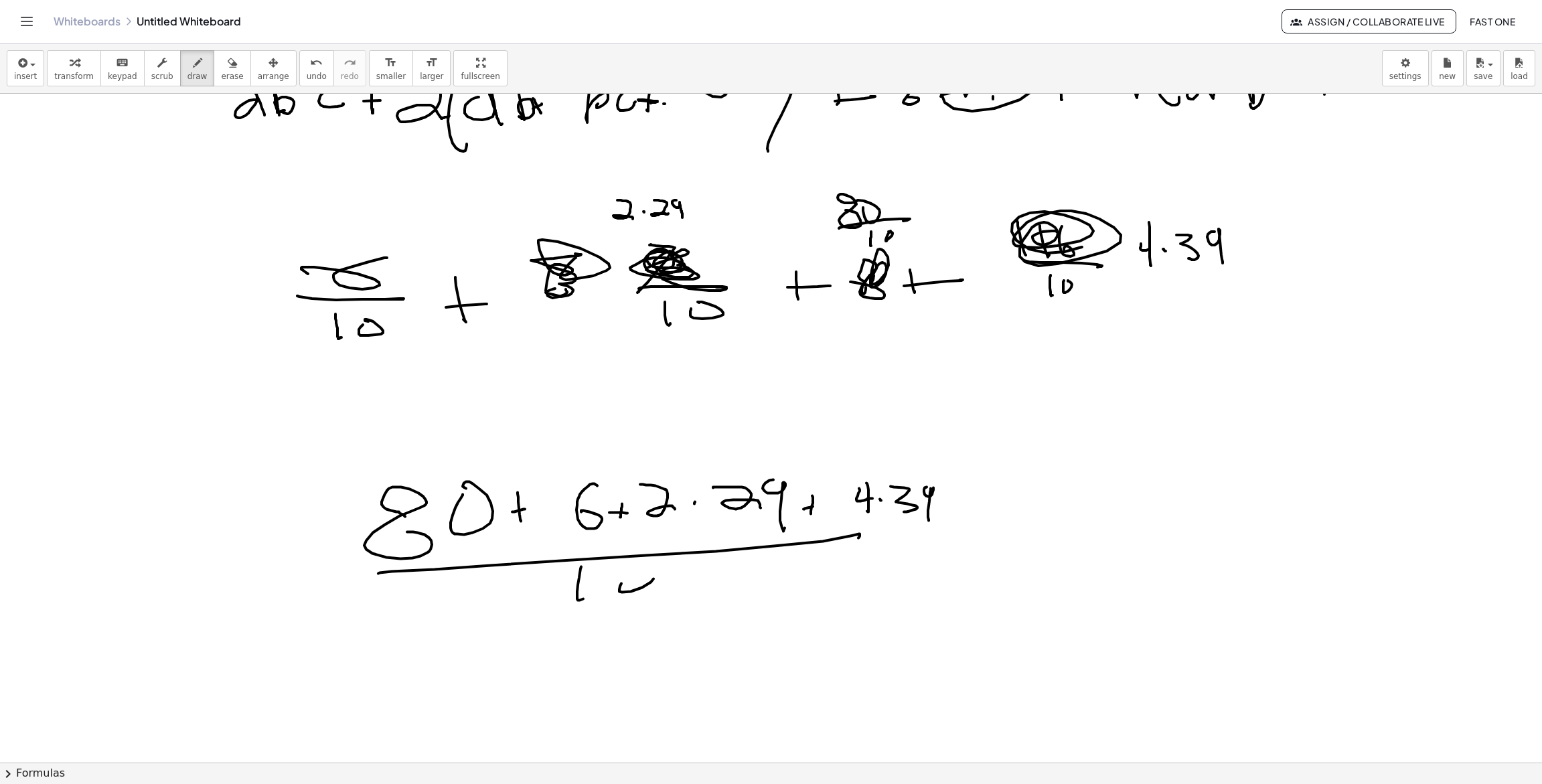
drag, startPoint x: 619, startPoint y: 589, endPoint x: 606, endPoint y: 565, distance: 27.3
click at [616, 566] on div at bounding box center [771, 417] width 1542 height 1424
drag, startPoint x: 1133, startPoint y: 361, endPoint x: 1149, endPoint y: 419, distance: 60.2
click at [1134, 441] on div at bounding box center [771, 417] width 1542 height 1424
click at [1159, 418] on div at bounding box center [771, 417] width 1542 height 1424
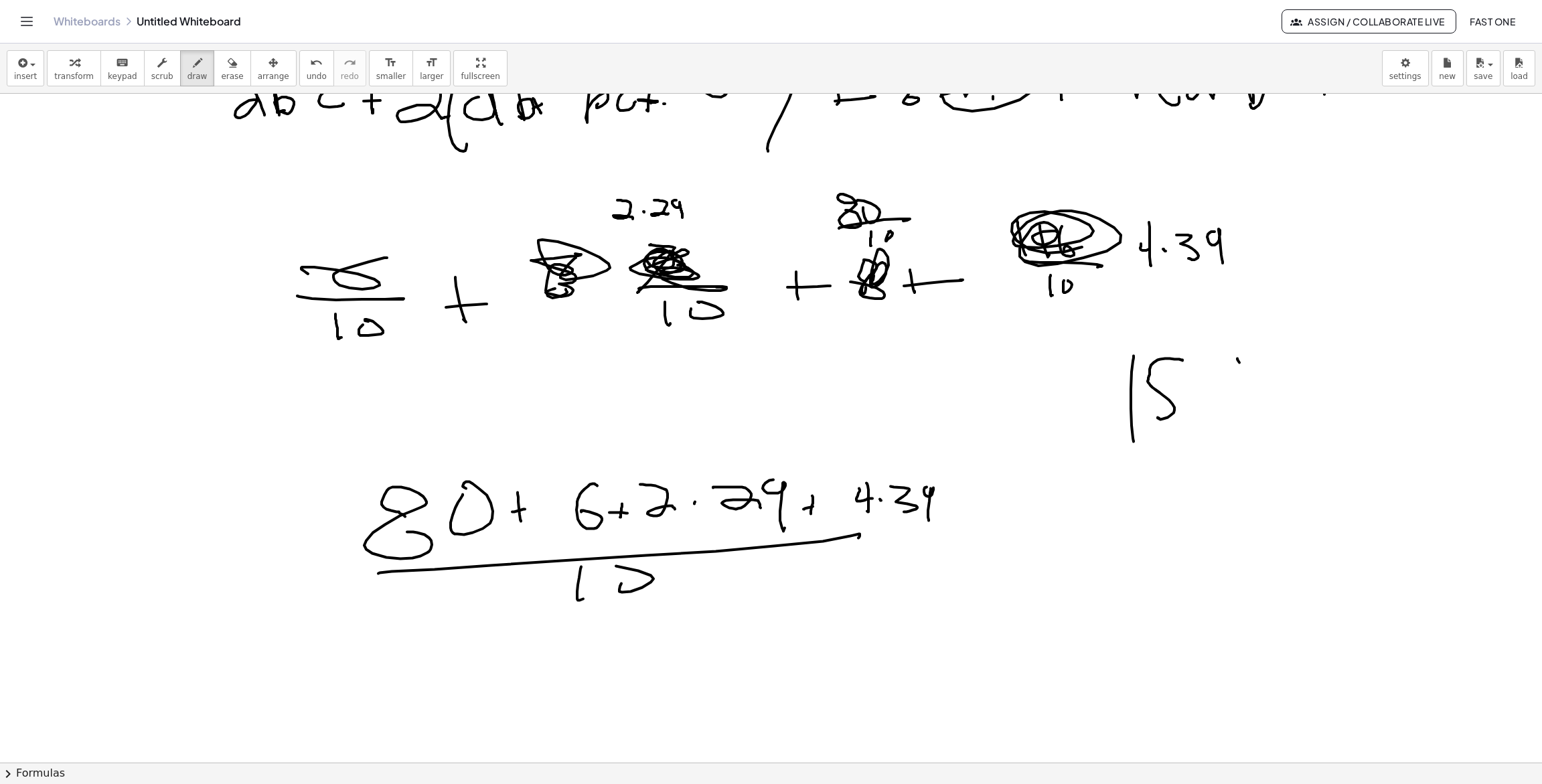
click at [1240, 434] on div at bounding box center [771, 417] width 1542 height 1424
click at [1234, 392] on div at bounding box center [771, 417] width 1542 height 1424
click at [1180, 504] on div at bounding box center [771, 417] width 1542 height 1424
click at [1240, 475] on div at bounding box center [771, 417] width 1542 height 1424
click at [1229, 540] on div at bounding box center [771, 417] width 1542 height 1424
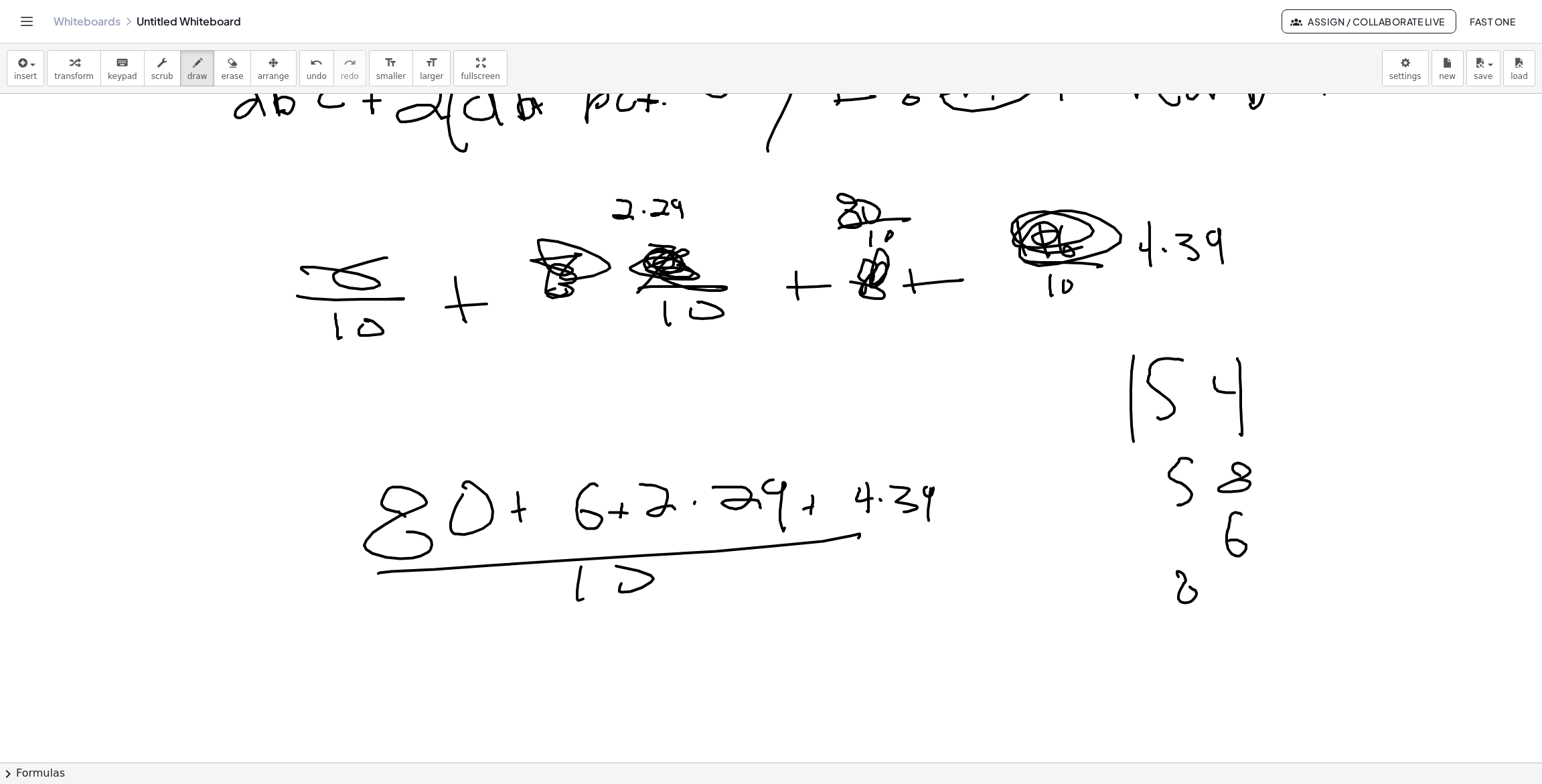
click at [1190, 582] on div at bounding box center [771, 417] width 1542 height 1424
click at [1236, 581] on div at bounding box center [771, 417] width 1542 height 1424
click at [1126, 591] on div at bounding box center [771, 417] width 1542 height 1424
click at [1137, 586] on div at bounding box center [771, 417] width 1542 height 1424
click at [1290, 616] on div at bounding box center [771, 417] width 1542 height 1424
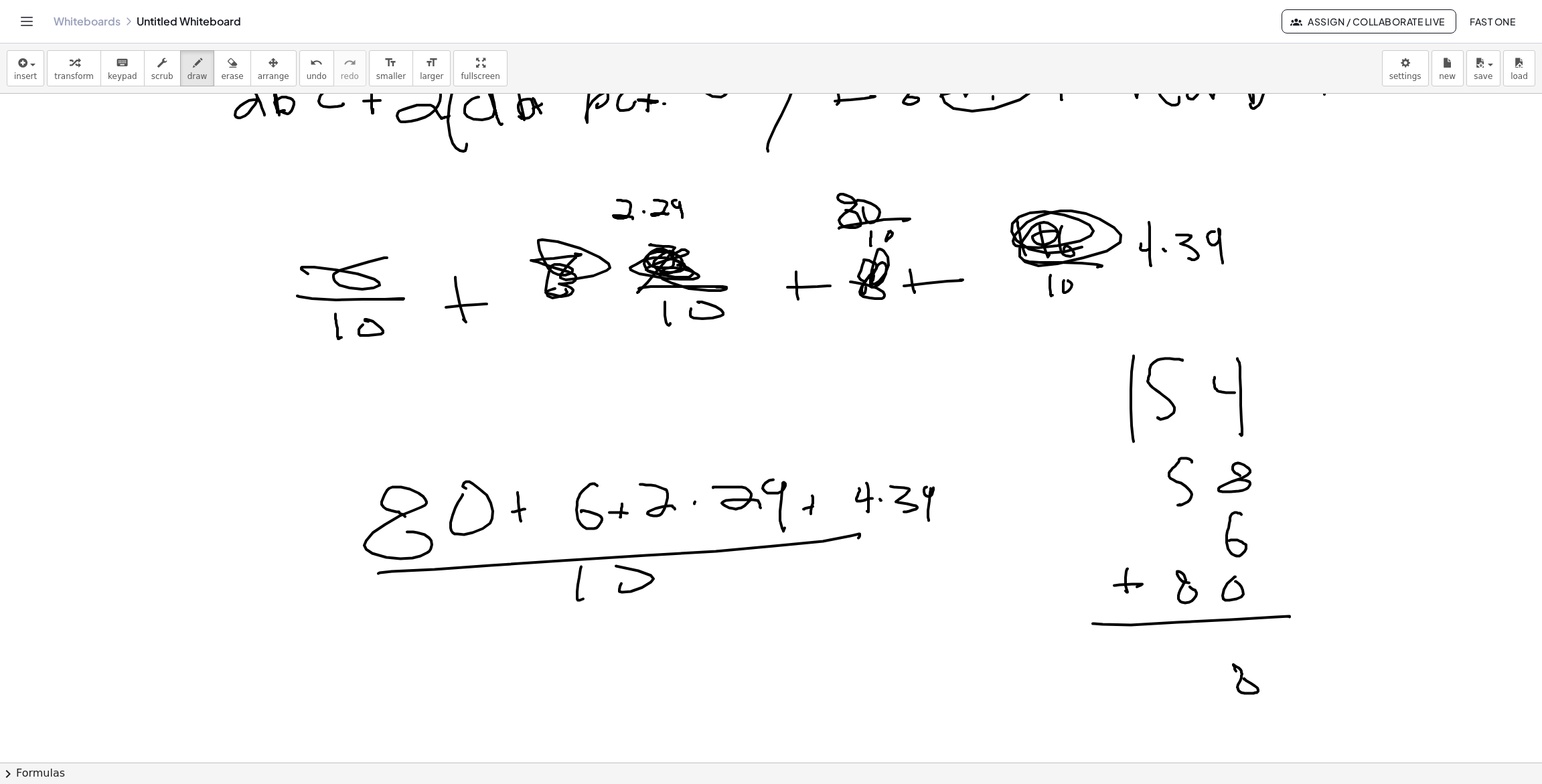
click at [1241, 674] on div at bounding box center [771, 417] width 1542 height 1424
click at [1181, 345] on div at bounding box center [771, 417] width 1542 height 1424
drag, startPoint x: 1178, startPoint y: 649, endPoint x: 1194, endPoint y: 505, distance: 144.9
click at [1197, 687] on div at bounding box center [771, 417] width 1542 height 1424
drag, startPoint x: 1130, startPoint y: 323, endPoint x: 1130, endPoint y: 338, distance: 15.0
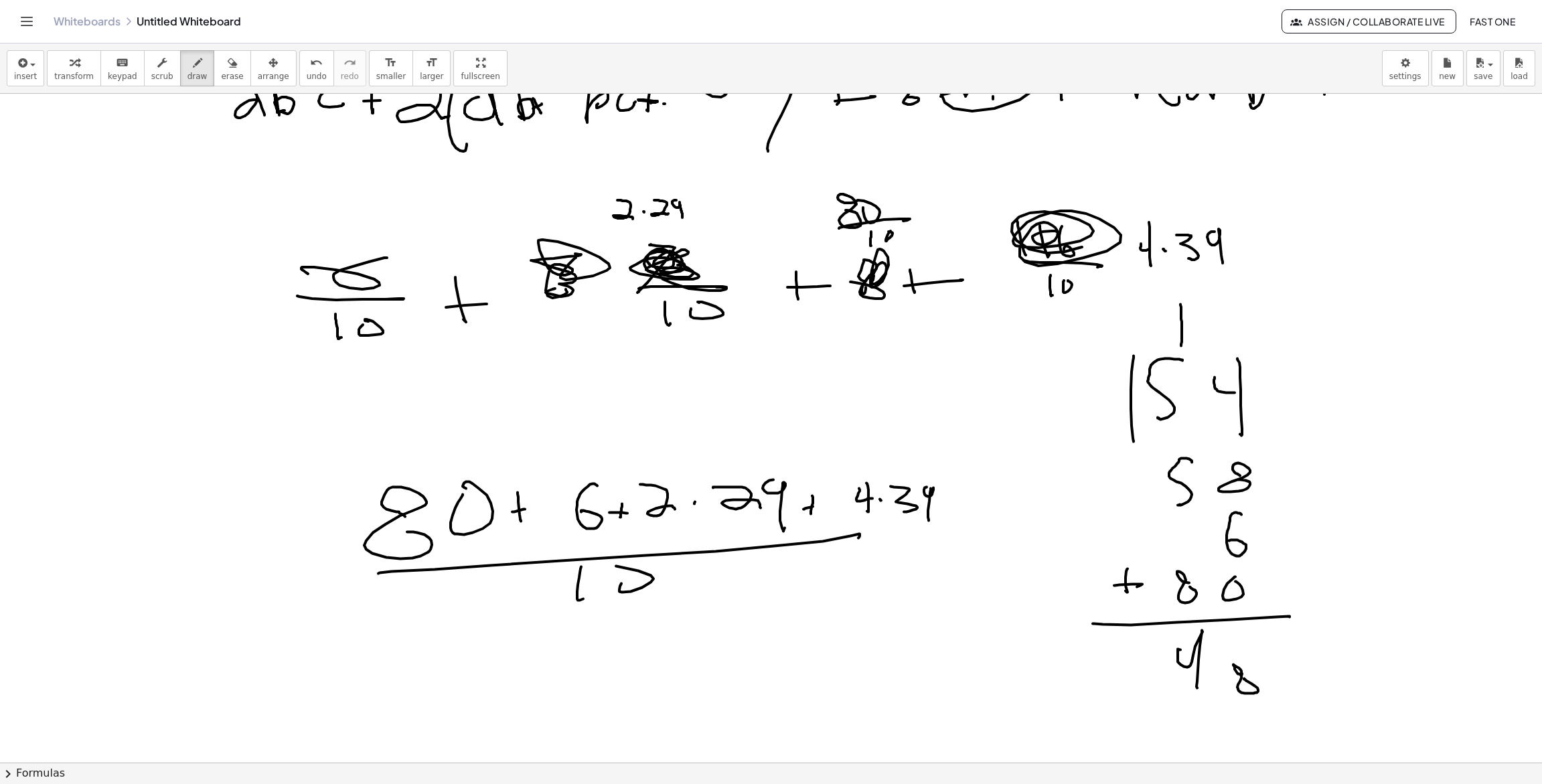
click at [1130, 337] on div at bounding box center [771, 417] width 1542 height 1424
drag, startPoint x: 1134, startPoint y: 651, endPoint x: 1154, endPoint y: 685, distance: 39.4
click at [1154, 689] on div at bounding box center [771, 417] width 1542 height 1424
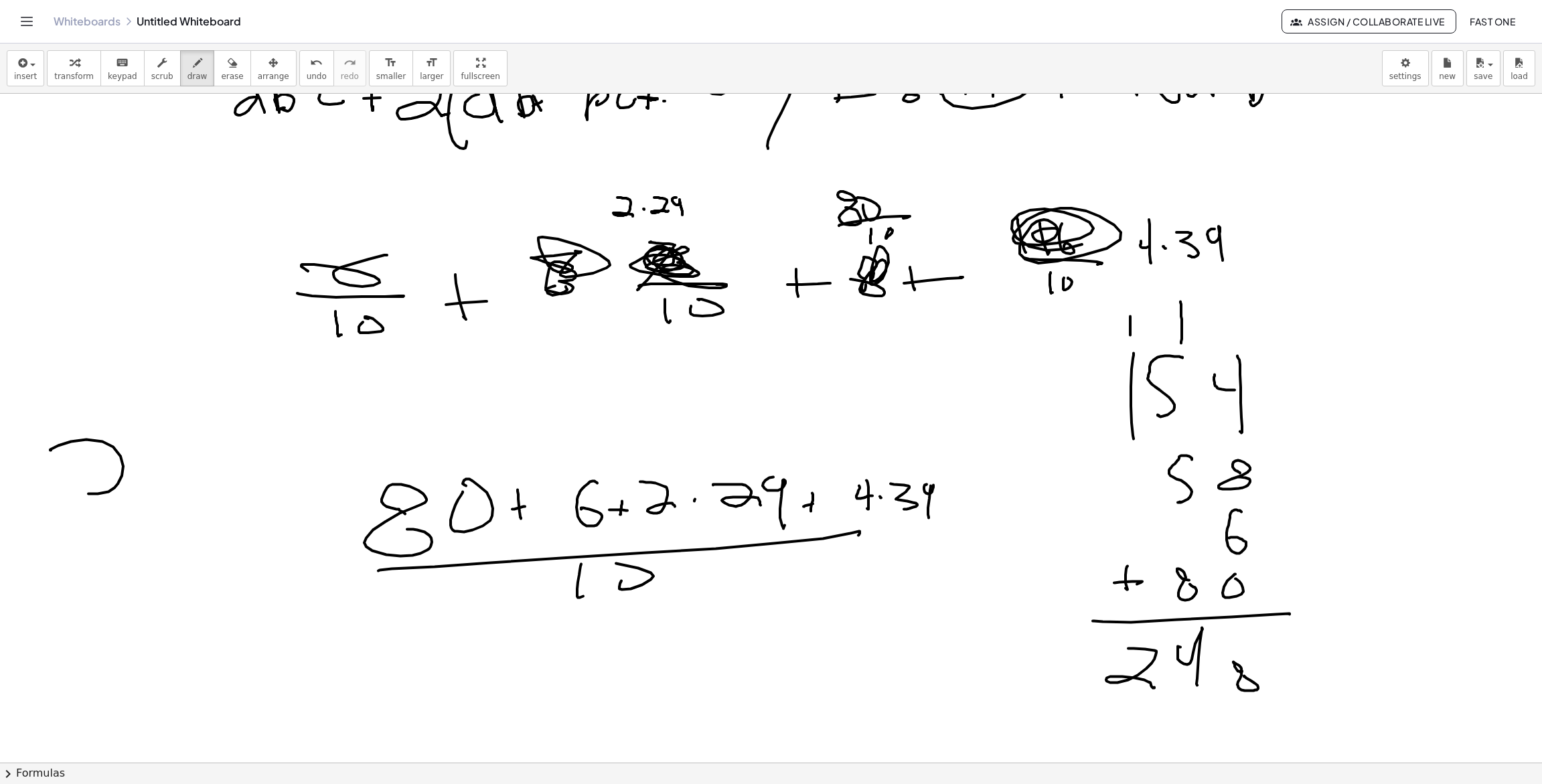
drag, startPoint x: 50, startPoint y: 450, endPoint x: 135, endPoint y: 472, distance: 87.8
click at [130, 475] on div at bounding box center [771, 414] width 1542 height 1424
drag, startPoint x: 153, startPoint y: 459, endPoint x: 205, endPoint y: 476, distance: 54.7
click at [182, 494] on div at bounding box center [771, 414] width 1542 height 1424
drag, startPoint x: 224, startPoint y: 471, endPoint x: 191, endPoint y: 482, distance: 34.8
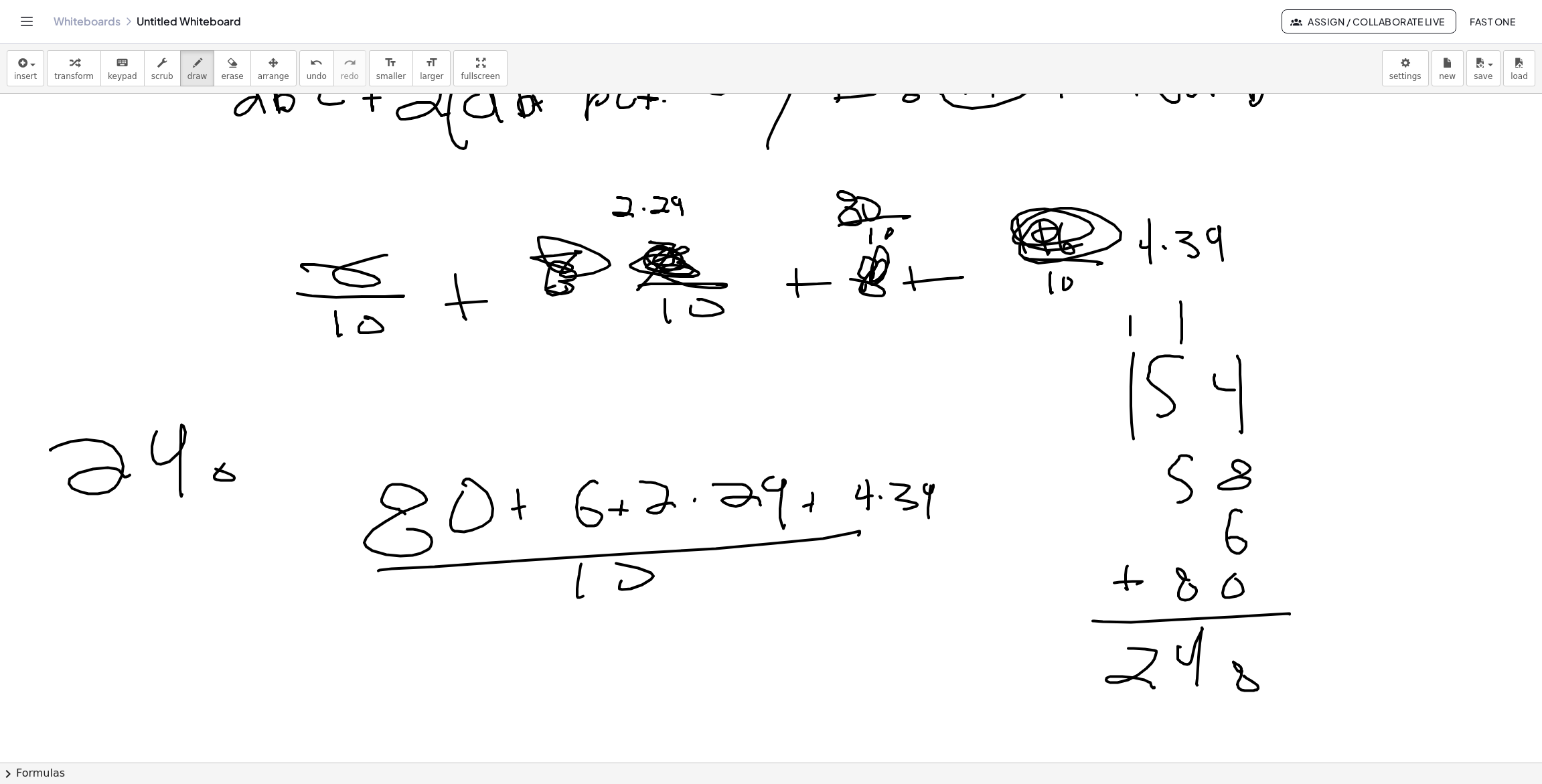
click at [193, 481] on div at bounding box center [771, 414] width 1542 height 1424
drag, startPoint x: 75, startPoint y: 528, endPoint x: 177, endPoint y: 540, distance: 102.7
click at [236, 515] on div at bounding box center [771, 414] width 1542 height 1424
drag, startPoint x: 133, startPoint y: 562, endPoint x: 153, endPoint y: 566, distance: 20.4
click at [140, 575] on div at bounding box center [771, 414] width 1542 height 1424
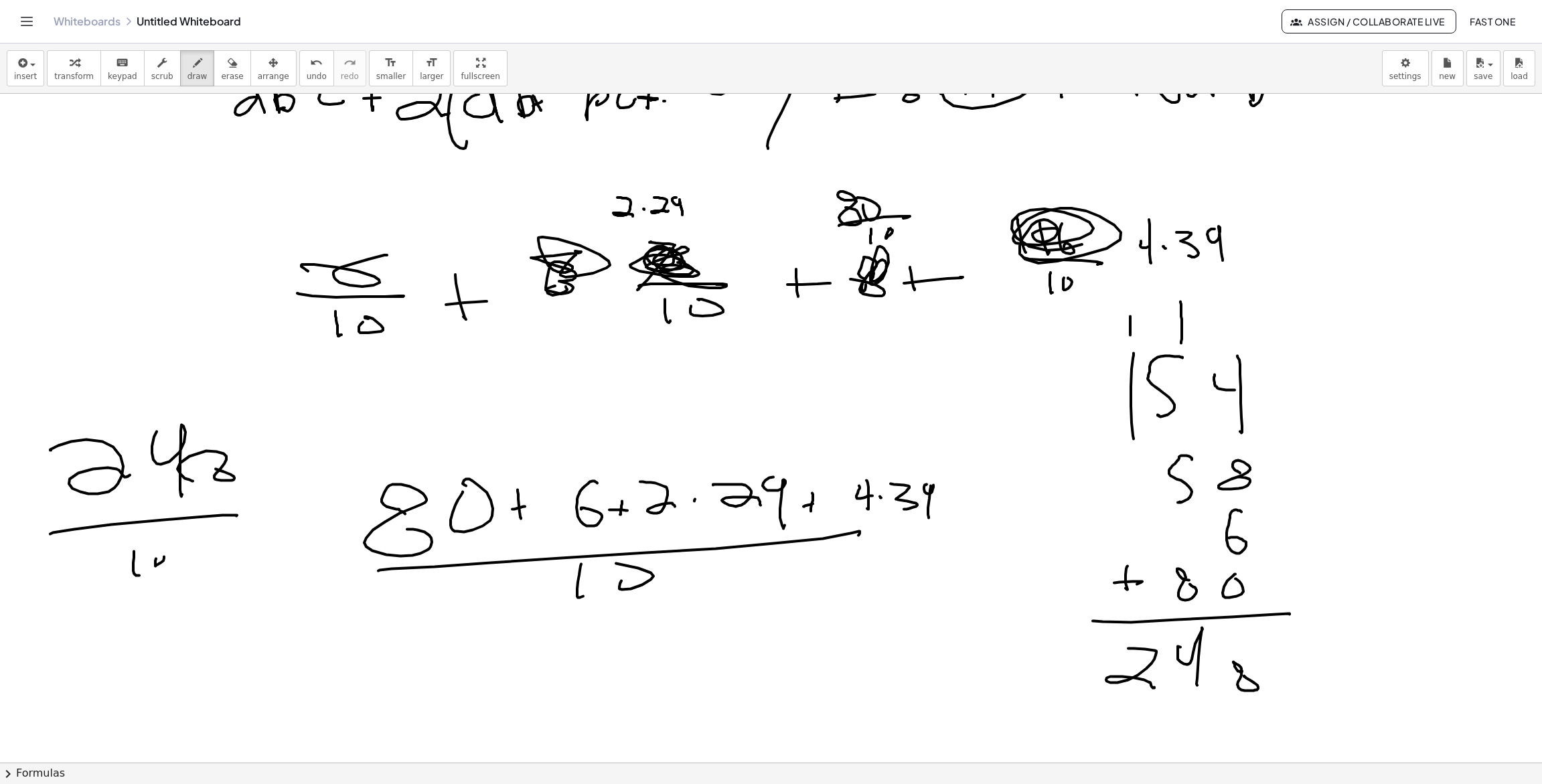
drag, startPoint x: 156, startPoint y: 566, endPoint x: 161, endPoint y: 556, distance: 11.2
click at [164, 556] on div at bounding box center [771, 414] width 1542 height 1424
drag, startPoint x: 272, startPoint y: 484, endPoint x: 263, endPoint y: 521, distance: 38.1
click at [276, 483] on div at bounding box center [771, 414] width 1542 height 1424
drag, startPoint x: 264, startPoint y: 522, endPoint x: 288, endPoint y: 503, distance: 30.6
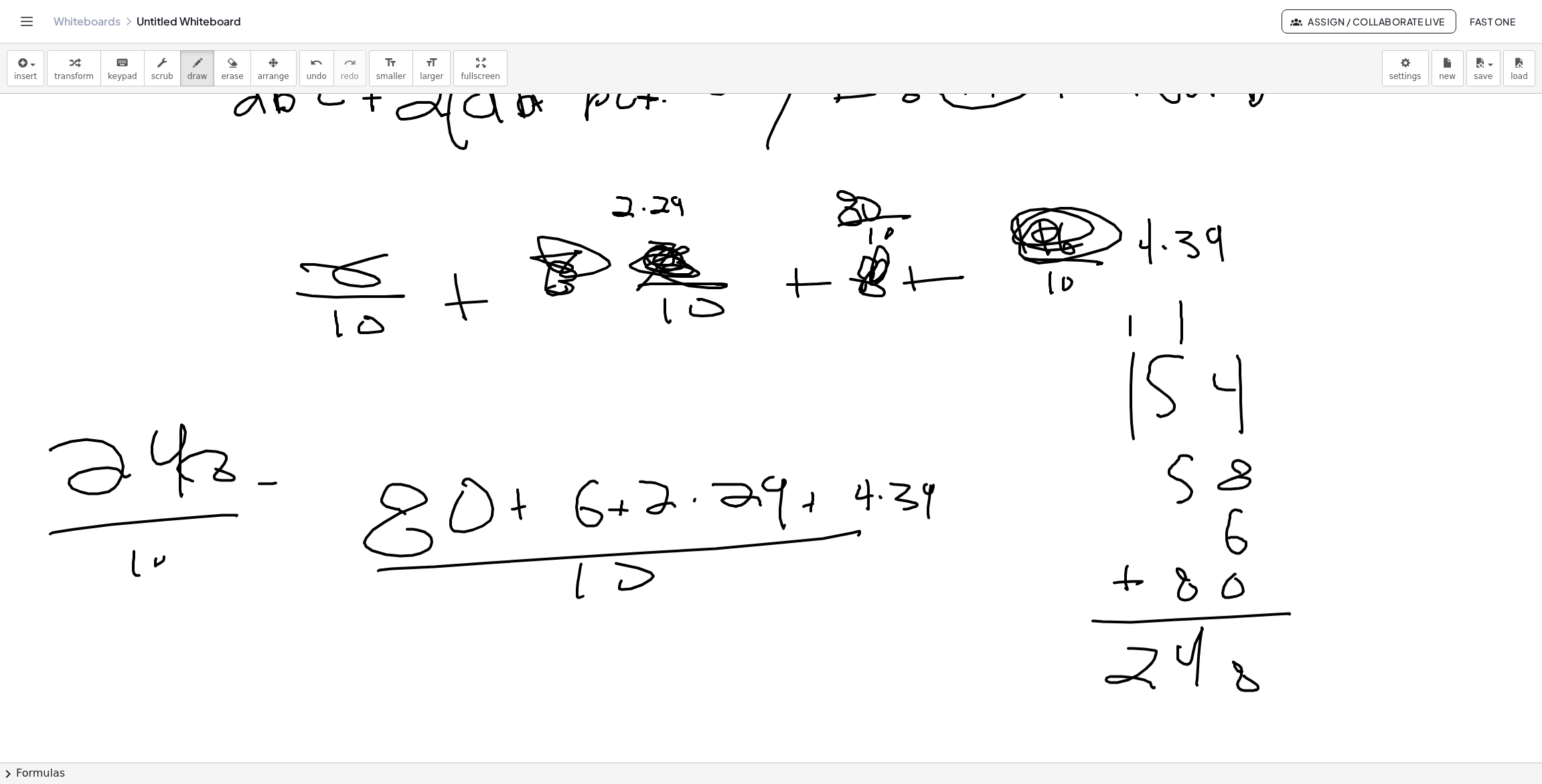
click at [286, 505] on div at bounding box center [771, 414] width 1542 height 1424
drag, startPoint x: 336, startPoint y: 393, endPoint x: 347, endPoint y: 423, distance: 32.0
click at [344, 419] on div at bounding box center [771, 414] width 1542 height 1424
drag, startPoint x: 361, startPoint y: 390, endPoint x: 368, endPoint y: 413, distance: 24.0
click at [359, 415] on div at bounding box center [771, 414] width 1542 height 1424
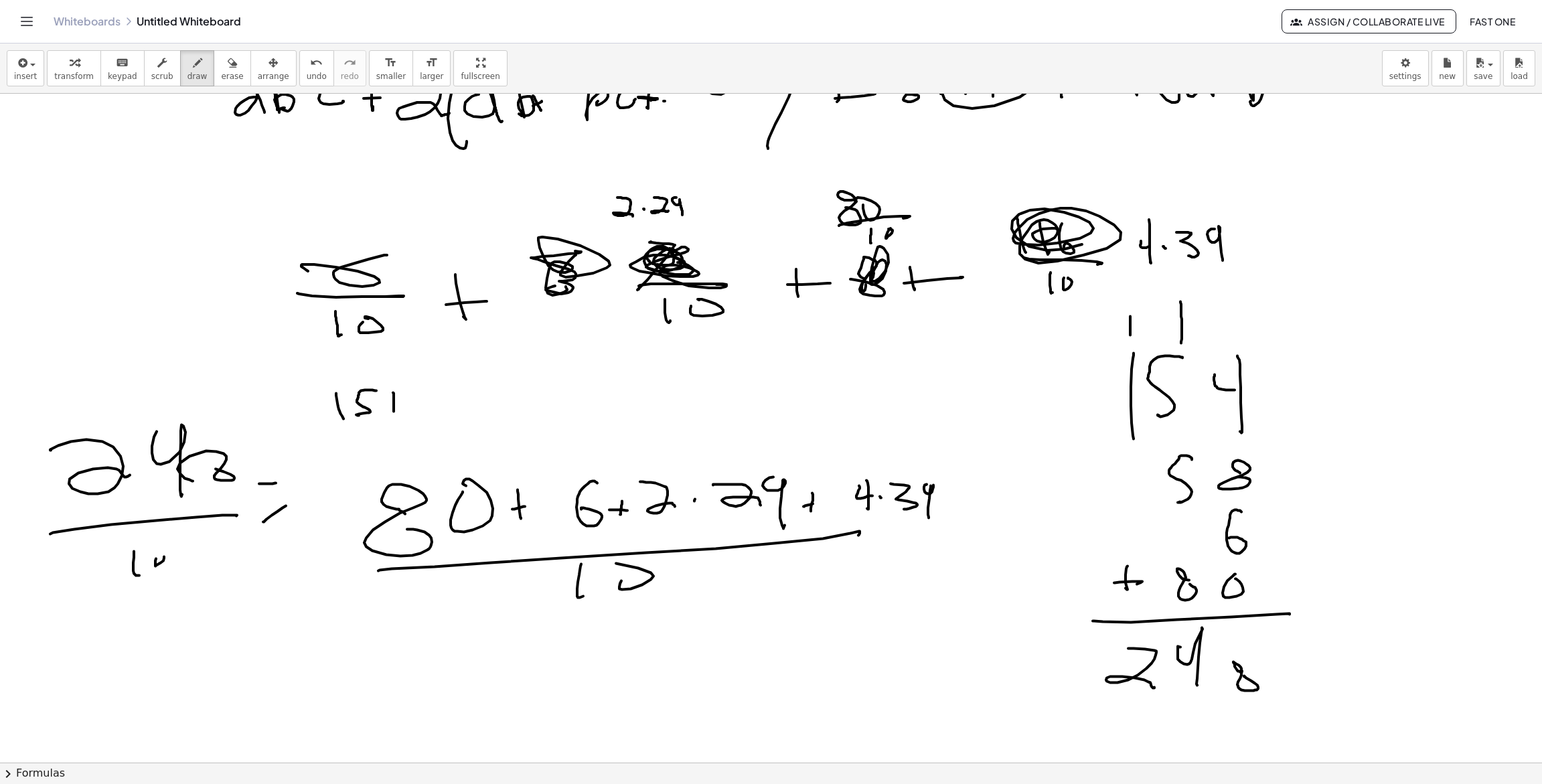
click at [392, 412] on div at bounding box center [771, 414] width 1542 height 1424
drag, startPoint x: 388, startPoint y: 399, endPoint x: 394, endPoint y: 407, distance: 10.0
click at [396, 407] on div at bounding box center [771, 414] width 1542 height 1424
drag, startPoint x: 393, startPoint y: 425, endPoint x: 382, endPoint y: 441, distance: 19.4
click at [394, 426] on div at bounding box center [771, 414] width 1542 height 1424
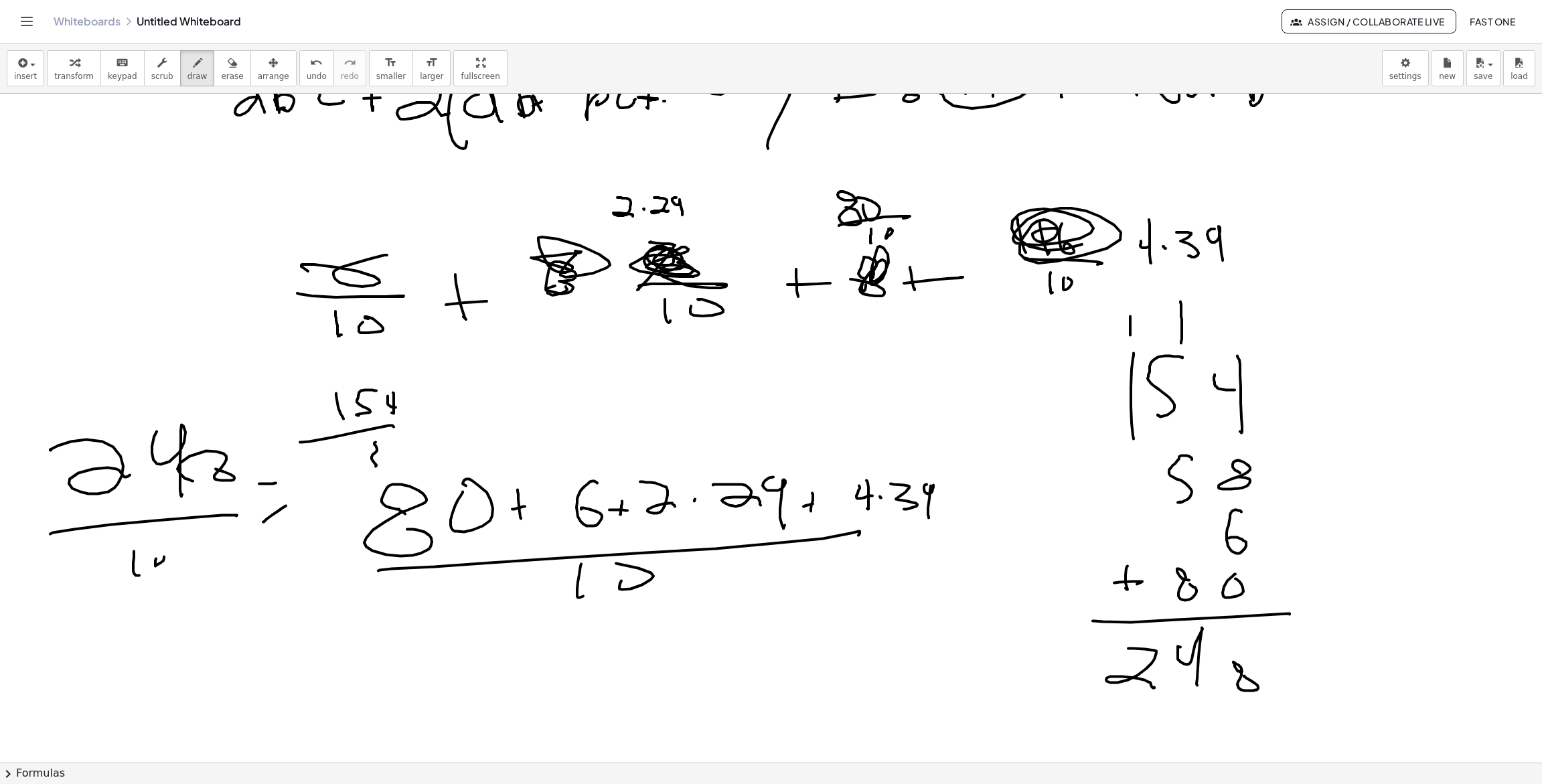
drag, startPoint x: 375, startPoint y: 443, endPoint x: 366, endPoint y: 466, distance: 24.7
click at [368, 467] on div at bounding box center [771, 414] width 1542 height 1424
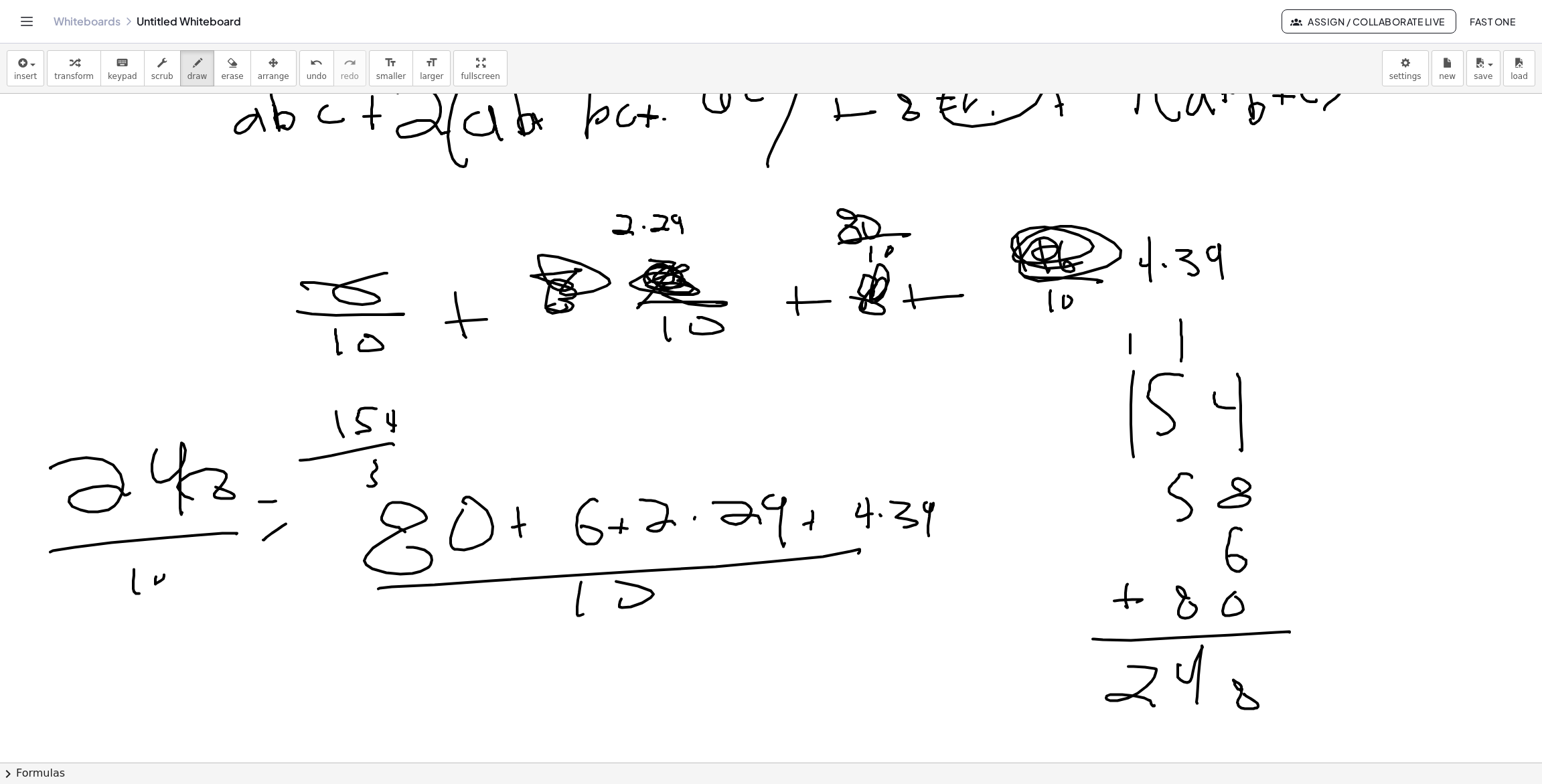
scroll to position [372, 0]
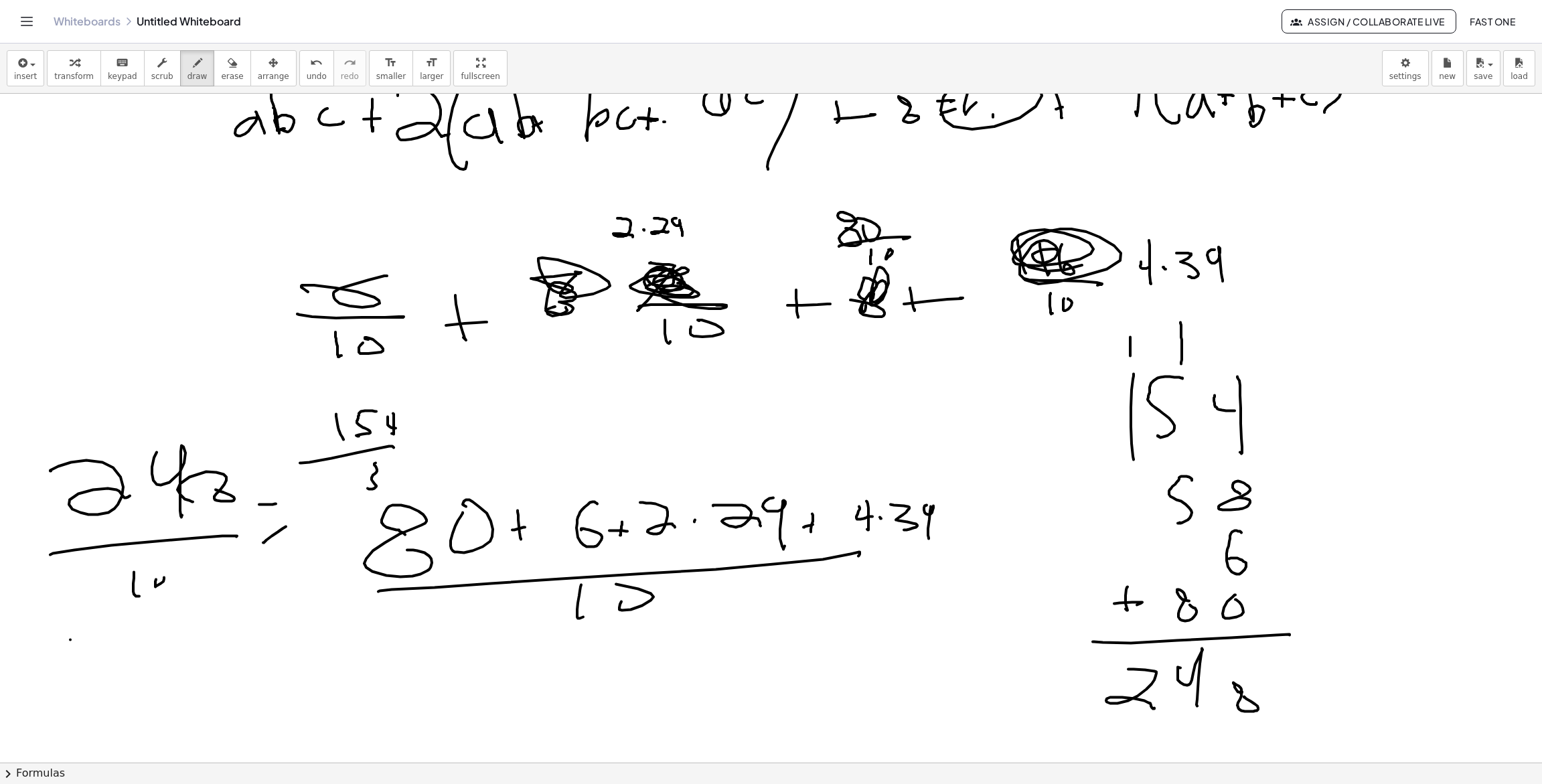
drag, startPoint x: 70, startPoint y: 639, endPoint x: 1145, endPoint y: 611, distance: 1075.4
click at [1145, 611] on div at bounding box center [771, 434] width 1542 height 1424
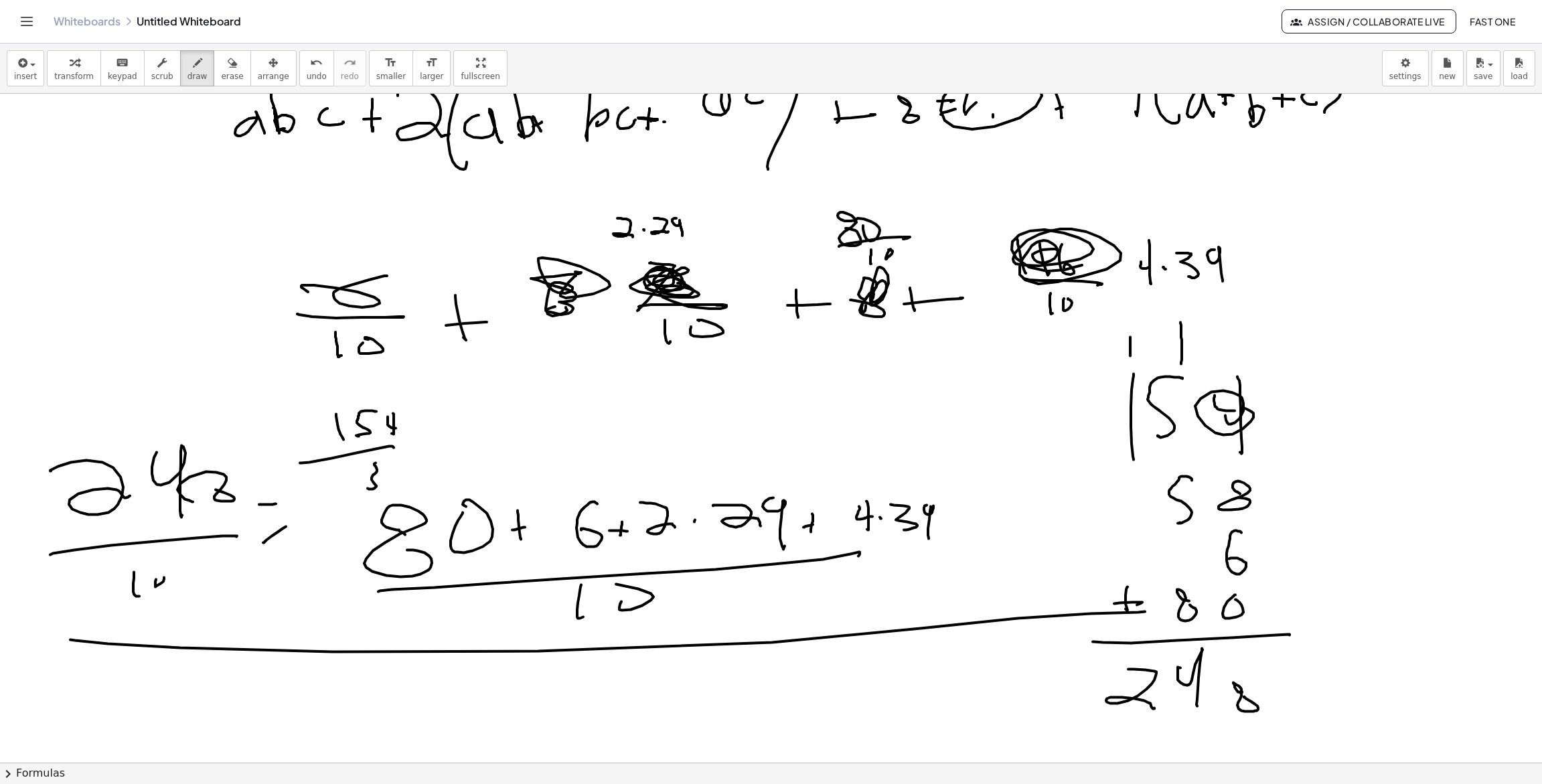
drag, startPoint x: 1225, startPoint y: 415, endPoint x: 1241, endPoint y: 427, distance: 20.0
click at [1241, 427] on div at bounding box center [771, 434] width 1542 height 1424
drag, startPoint x: 1295, startPoint y: 390, endPoint x: 1304, endPoint y: 454, distance: 64.6
click at [1288, 420] on div at bounding box center [771, 434] width 1542 height 1424
drag, startPoint x: 1164, startPoint y: 681, endPoint x: 1243, endPoint y: 711, distance: 84.5
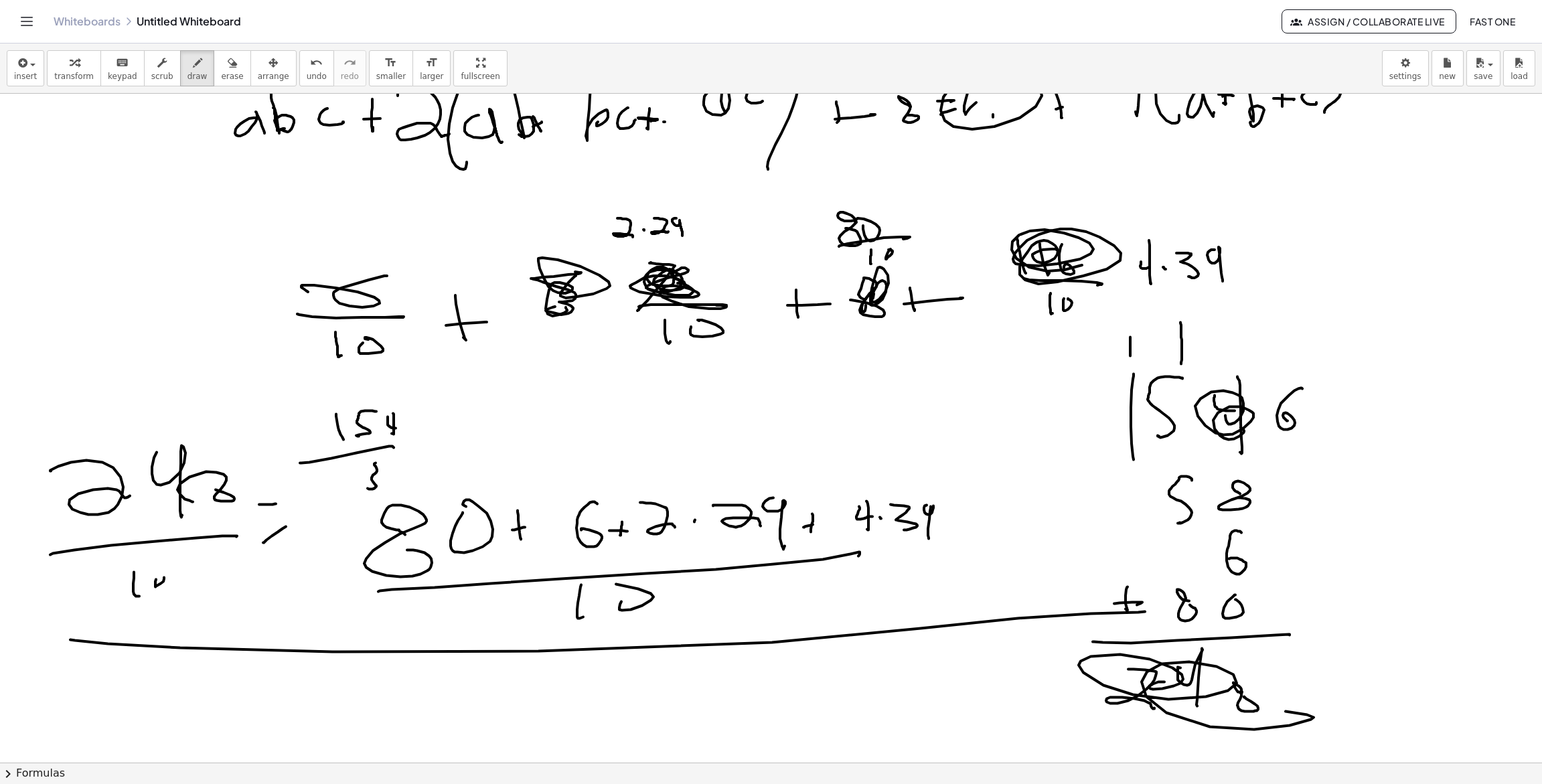
click at [1247, 711] on div at bounding box center [771, 434] width 1542 height 1424
drag, startPoint x: 379, startPoint y: 424, endPoint x: 499, endPoint y: 450, distance: 122.8
click at [386, 484] on div at bounding box center [771, 434] width 1542 height 1424
drag, startPoint x: 561, startPoint y: 407, endPoint x: 628, endPoint y: 419, distance: 68.1
click at [578, 441] on div at bounding box center [771, 434] width 1542 height 1424
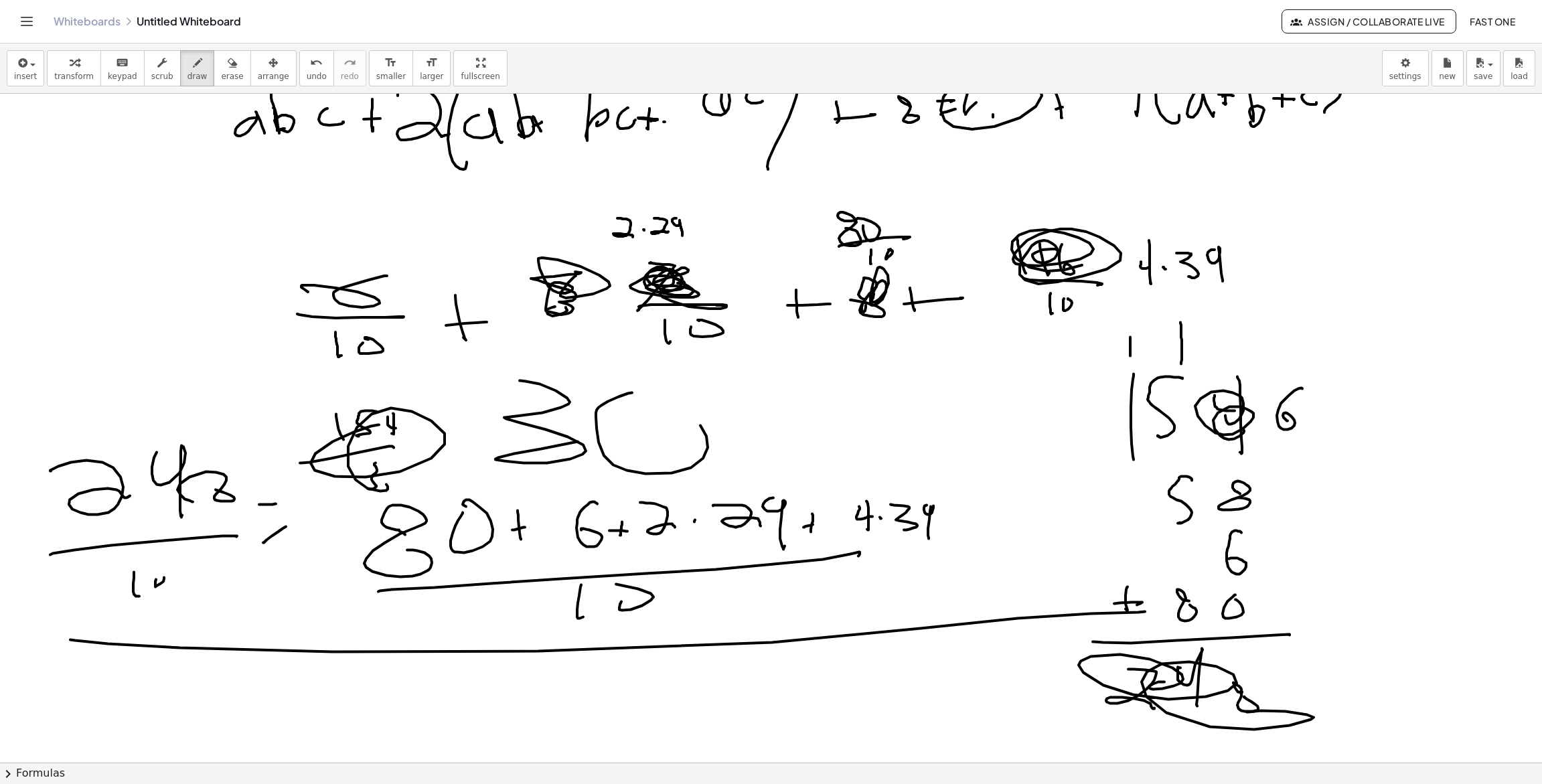
drag, startPoint x: 628, startPoint y: 393, endPoint x: 621, endPoint y: 401, distance: 10.6
click at [619, 400] on div at bounding box center [771, 434] width 1542 height 1424
drag, startPoint x: 45, startPoint y: 30, endPoint x: 35, endPoint y: 23, distance: 12.2
click at [45, 30] on div "Whiteboards Untitled Whiteboard Assign / Collaborate Live Fast One" at bounding box center [771, 21] width 1510 height 43
click at [35, 23] on button "Toggle navigation" at bounding box center [26, 21] width 21 height 21
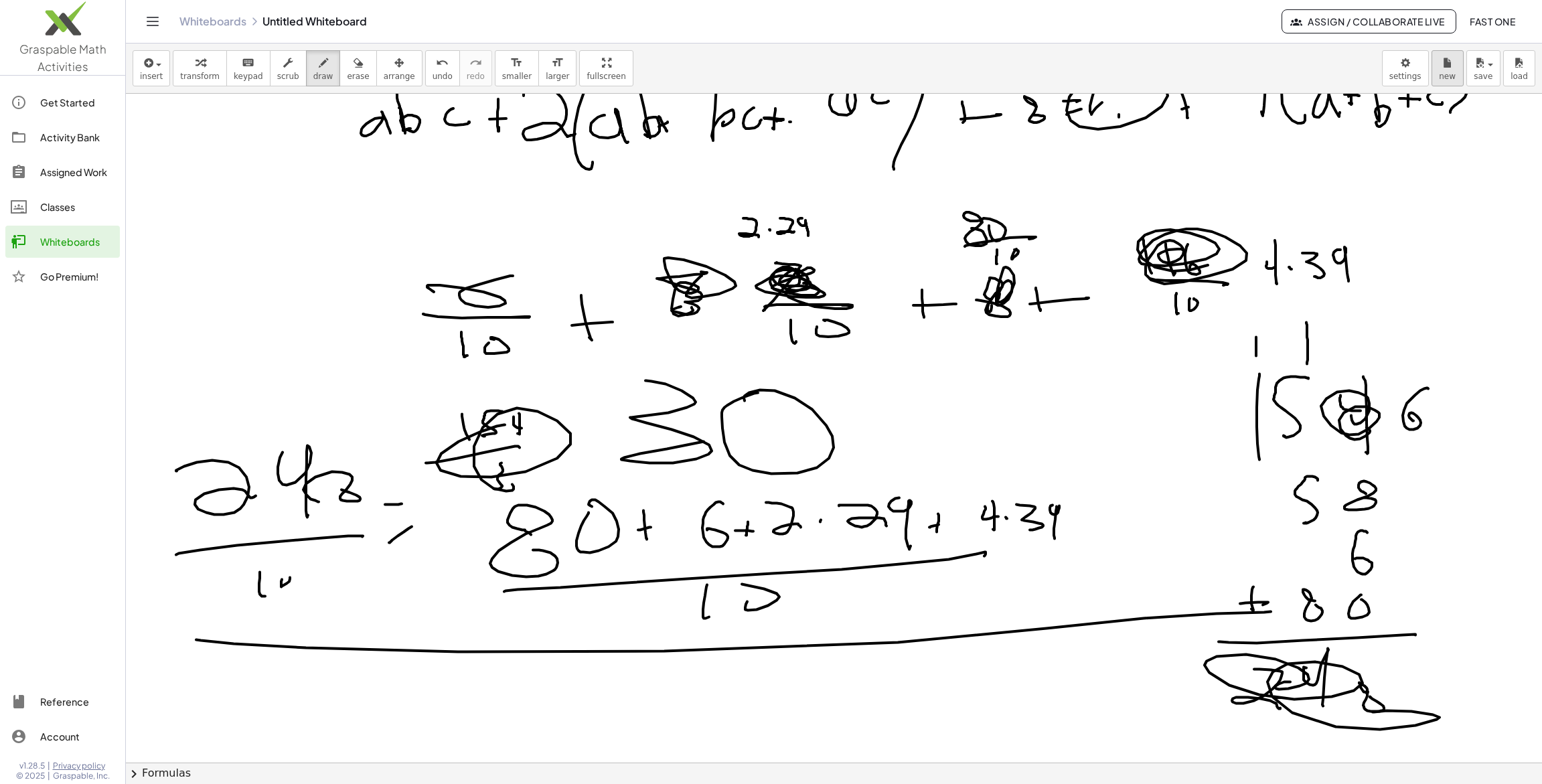
click at [0, 0] on div "Graspable Math Activities Get Started Activity Bank Assigned Work Classes White…" at bounding box center [771, 392] width 1542 height 784
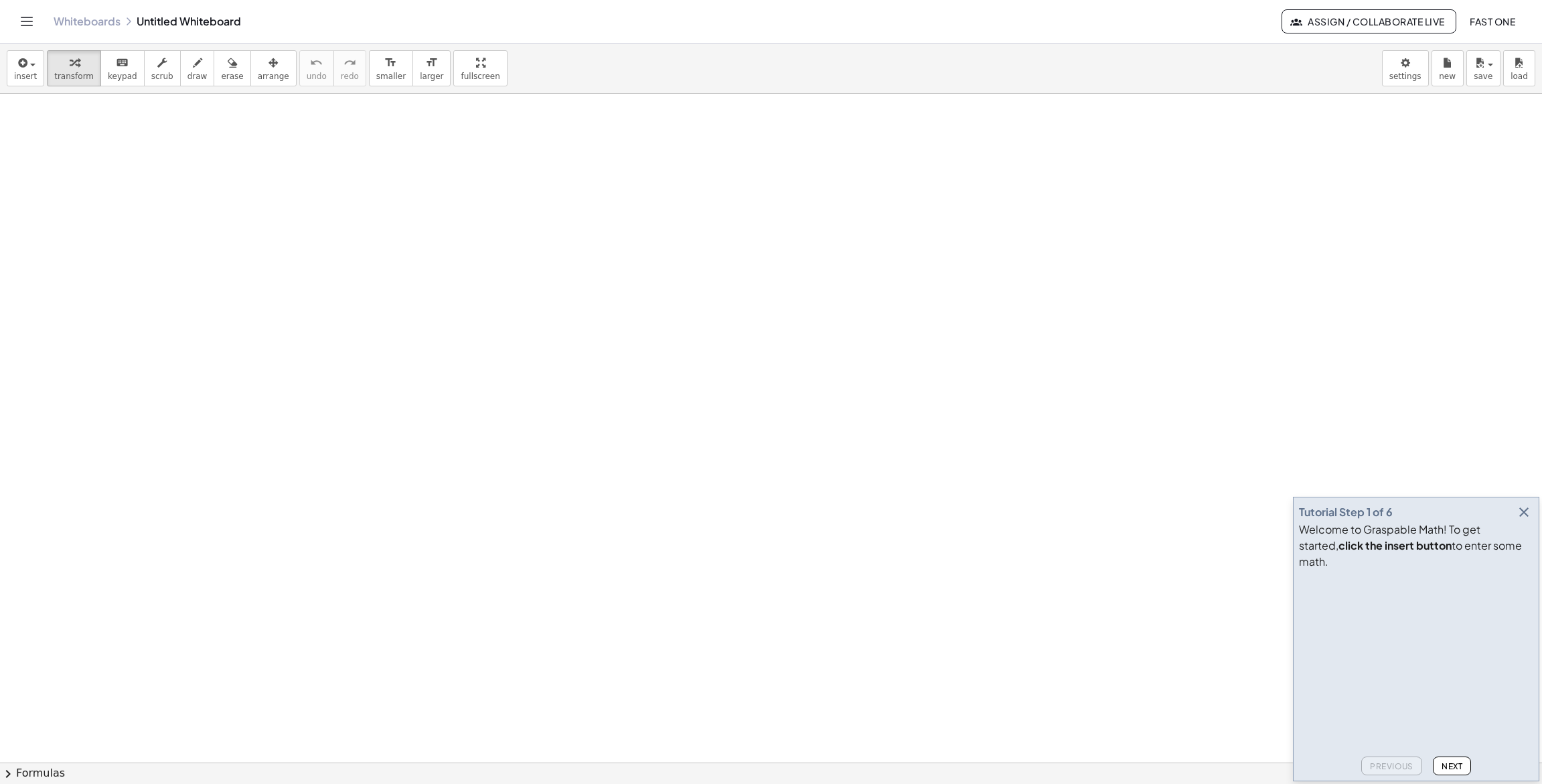
drag, startPoint x: 305, startPoint y: 233, endPoint x: 314, endPoint y: 246, distance: 15.8
click at [193, 67] on icon "button" at bounding box center [198, 62] width 10 height 16
drag, startPoint x: 220, startPoint y: 194, endPoint x: 248, endPoint y: 220, distance: 38.2
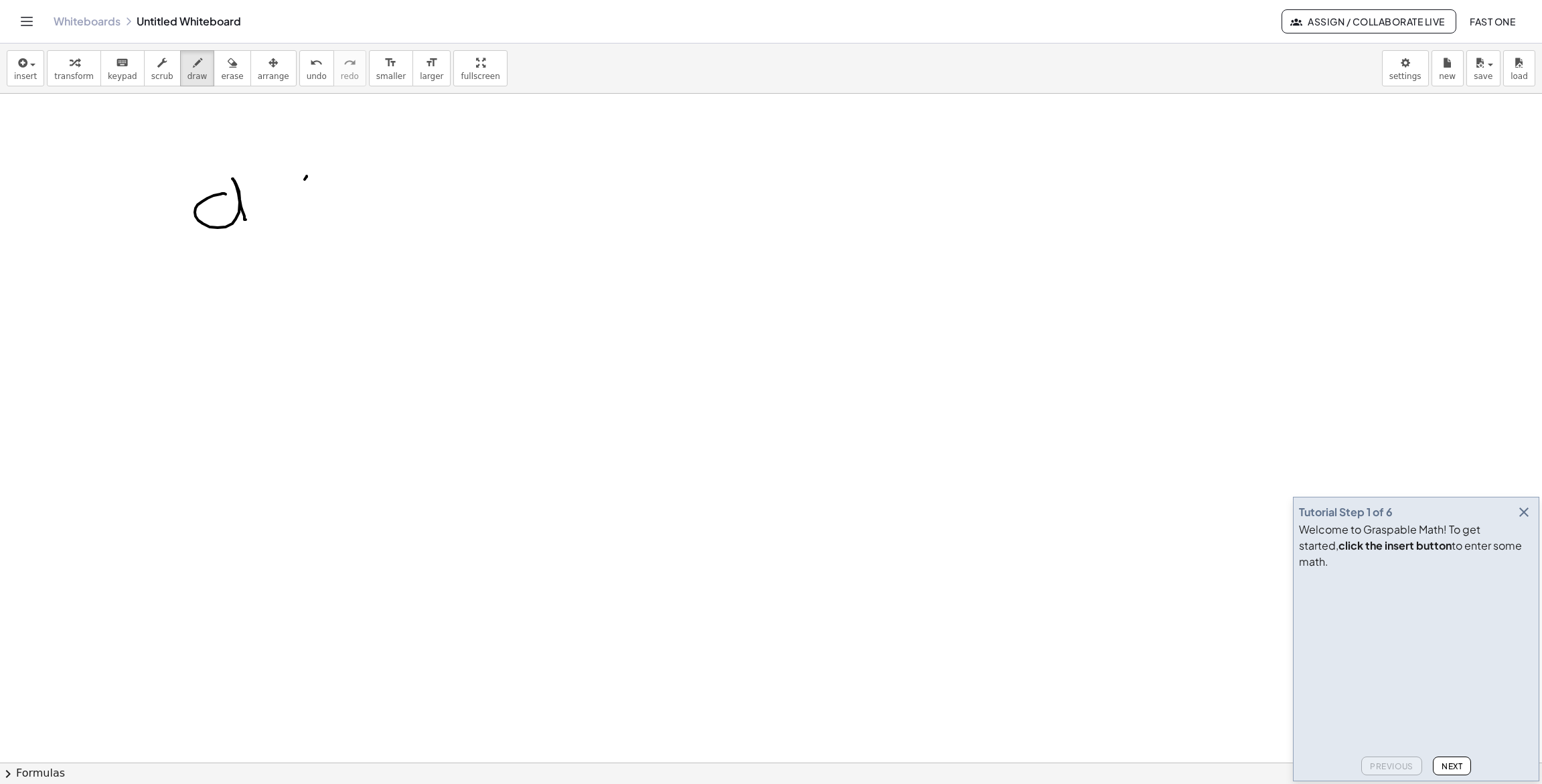
drag, startPoint x: 306, startPoint y: 178, endPoint x: 280, endPoint y: 213, distance: 43.6
drag, startPoint x: 281, startPoint y: 200, endPoint x: 309, endPoint y: 197, distance: 28.2
drag, startPoint x: 316, startPoint y: 157, endPoint x: 351, endPoint y: 197, distance: 53.2
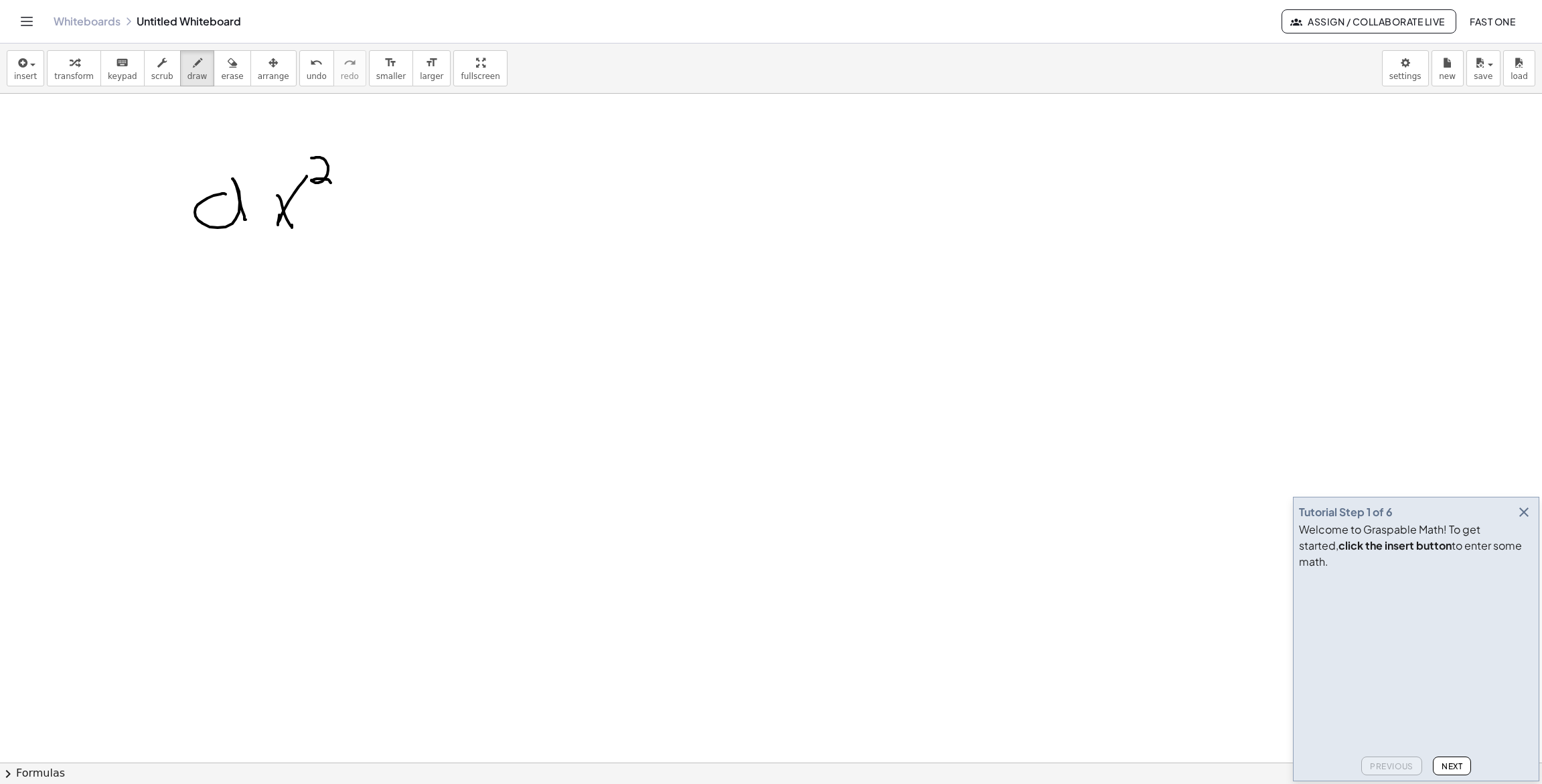
drag, startPoint x: 364, startPoint y: 192, endPoint x: 366, endPoint y: 211, distance: 19.1
drag, startPoint x: 357, startPoint y: 204, endPoint x: 379, endPoint y: 203, distance: 22.0
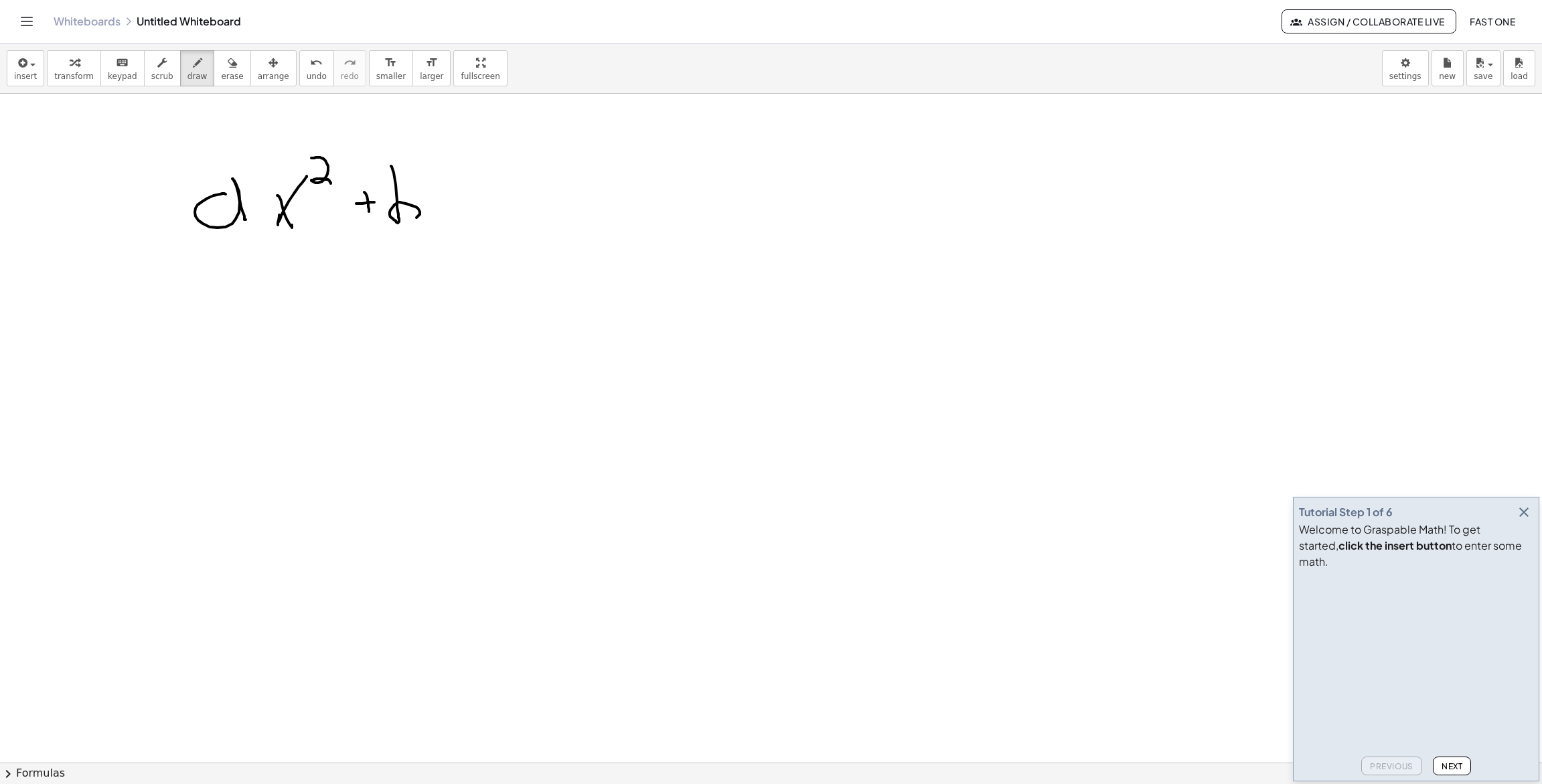
drag, startPoint x: 392, startPoint y: 166, endPoint x: 412, endPoint y: 216, distance: 53.9
drag, startPoint x: 464, startPoint y: 193, endPoint x: 444, endPoint y: 252, distance: 62.3
drag, startPoint x: 449, startPoint y: 206, endPoint x: 458, endPoint y: 220, distance: 16.6
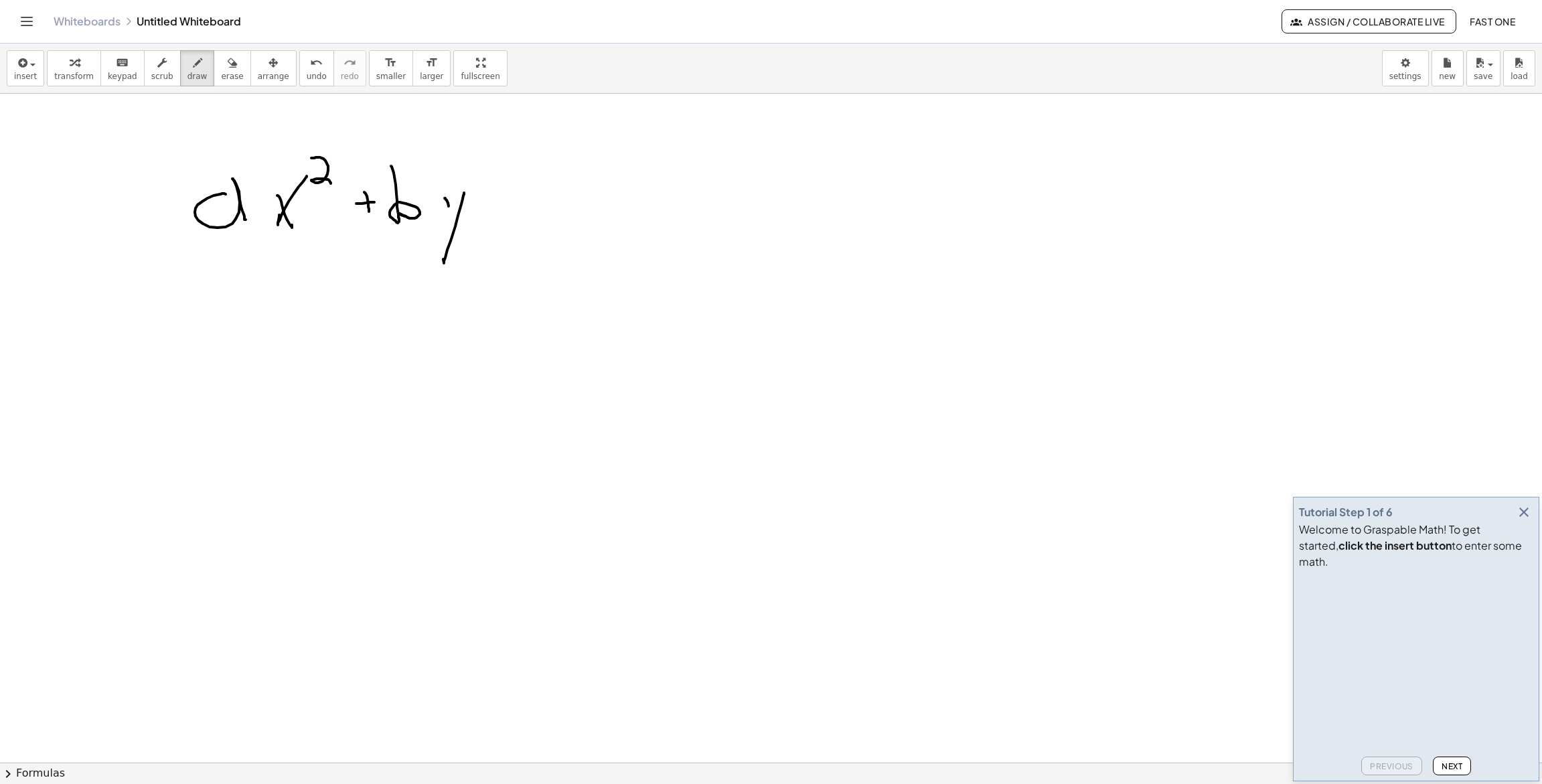
drag, startPoint x: 480, startPoint y: 160, endPoint x: 564, endPoint y: 204, distance: 94.8
drag, startPoint x: 543, startPoint y: 192, endPoint x: 552, endPoint y: 193, distance: 9.1
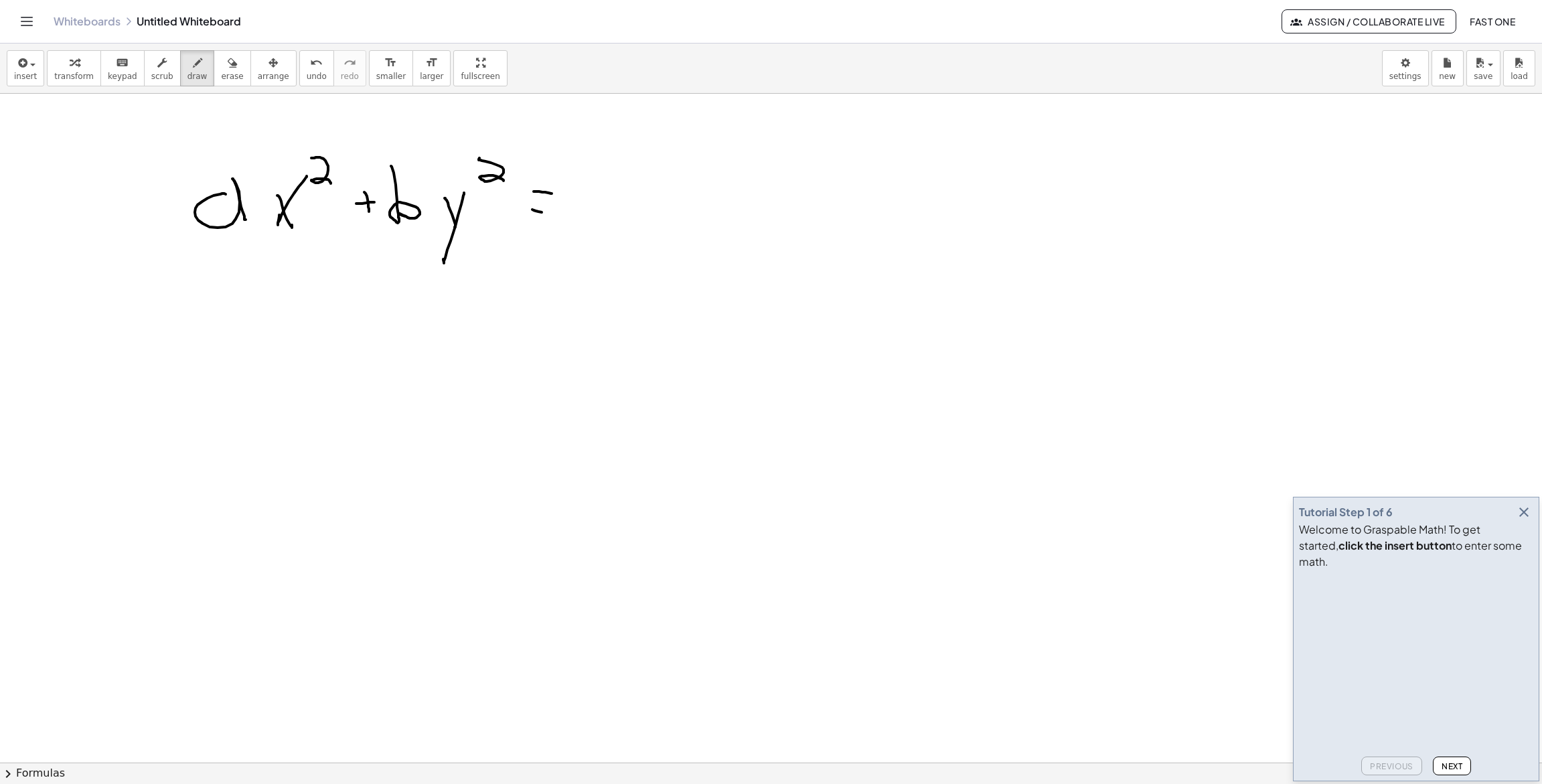
drag, startPoint x: 532, startPoint y: 209, endPoint x: 584, endPoint y: 185, distance: 57.3
drag, startPoint x: 590, startPoint y: 160, endPoint x: 605, endPoint y: 235, distance: 76.5
drag, startPoint x: 839, startPoint y: 132, endPoint x: 821, endPoint y: 146, distance: 22.8
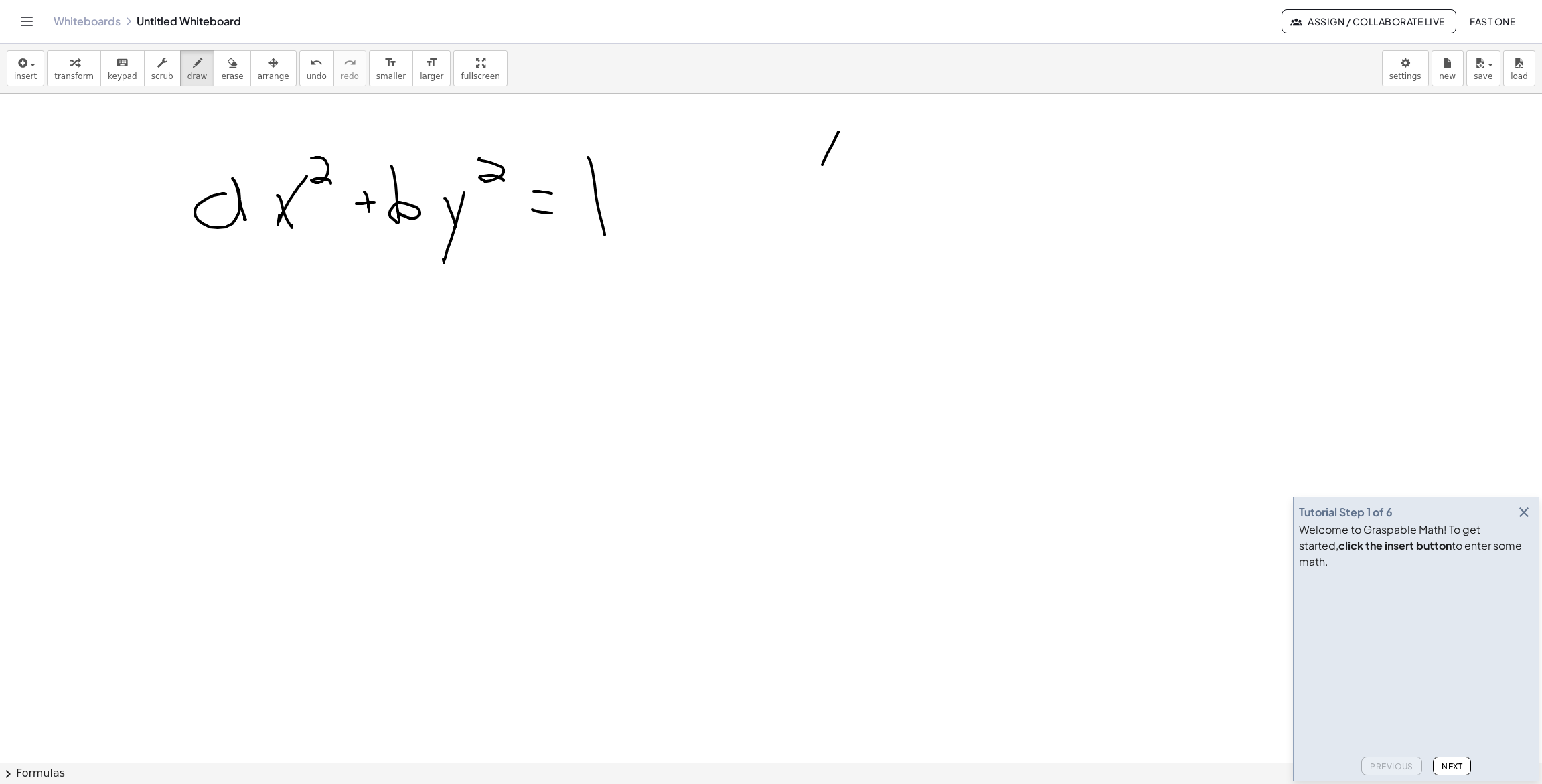
drag, startPoint x: 831, startPoint y: 148, endPoint x: 864, endPoint y: 149, distance: 33.0
drag, startPoint x: 853, startPoint y: 169, endPoint x: 861, endPoint y: 169, distance: 8.0
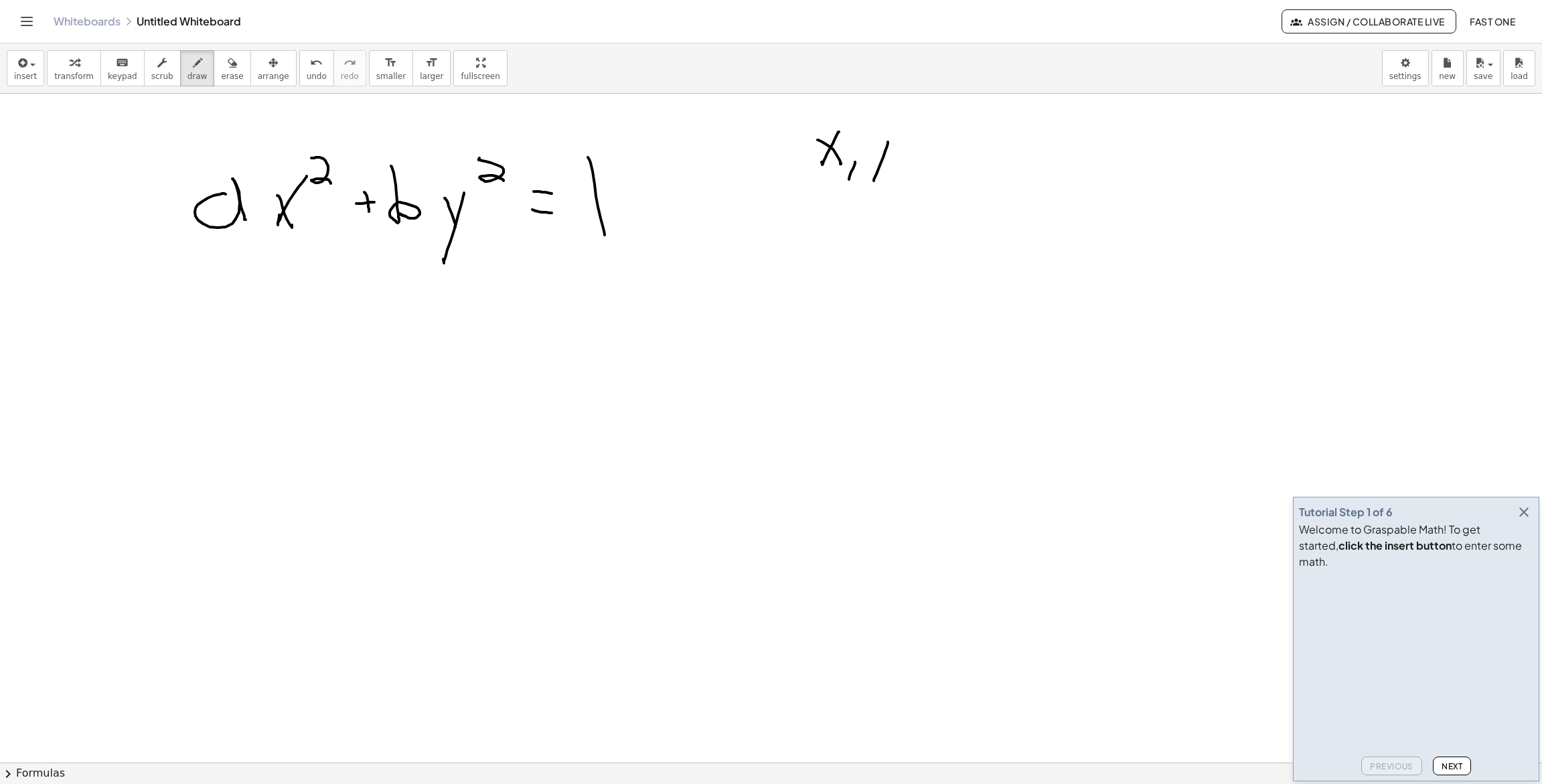
drag, startPoint x: 872, startPoint y: 153, endPoint x: 875, endPoint y: 163, distance: 10.4
drag, startPoint x: 921, startPoint y: 141, endPoint x: 932, endPoint y: 163, distance: 24.6
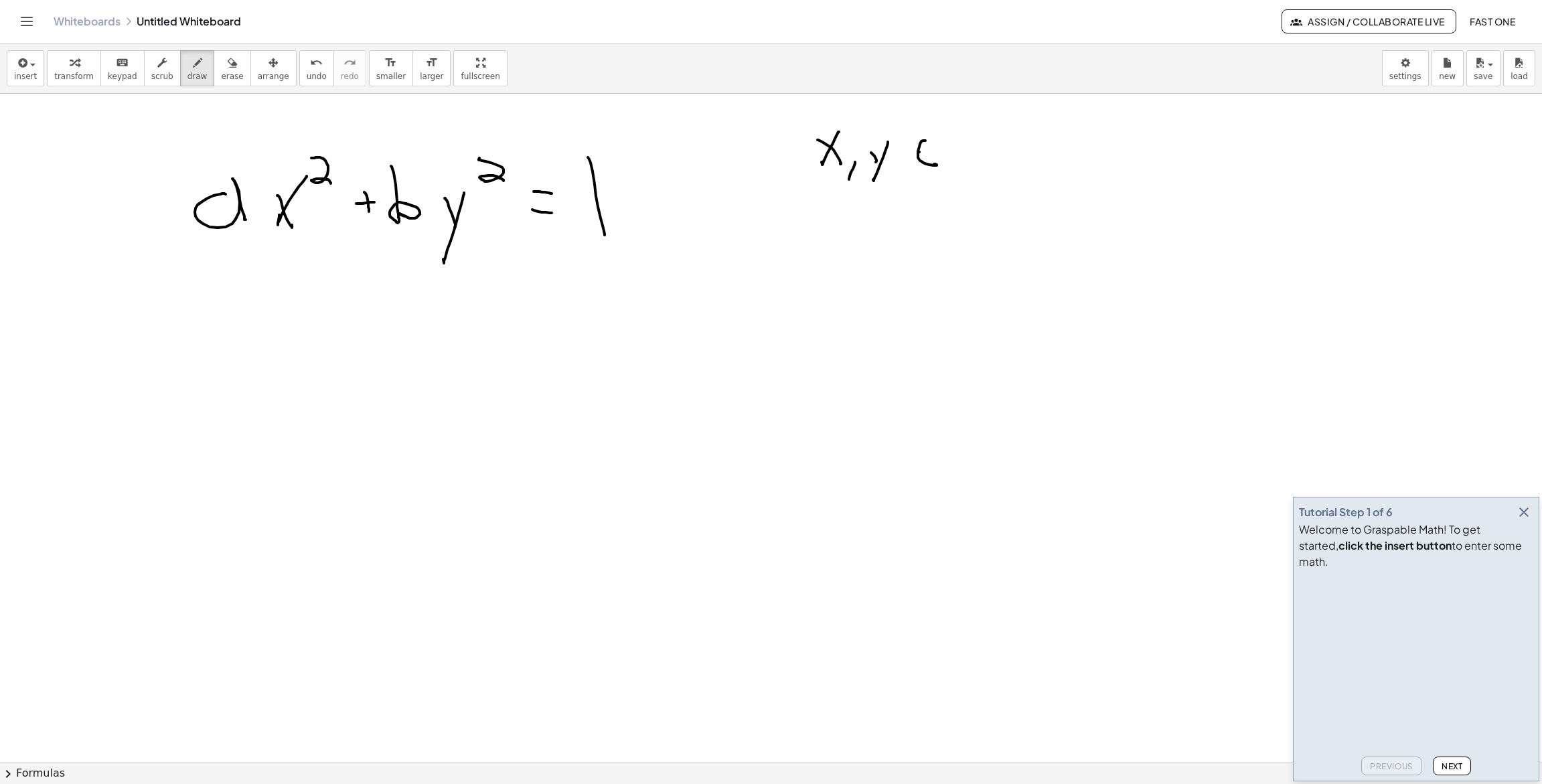
drag, startPoint x: 919, startPoint y: 152, endPoint x: 936, endPoint y: 151, distance: 17.0
drag, startPoint x: 945, startPoint y: 132, endPoint x: 990, endPoint y: 169, distance: 58.3
drag, startPoint x: 979, startPoint y: 131, endPoint x: 968, endPoint y: 175, distance: 45.4
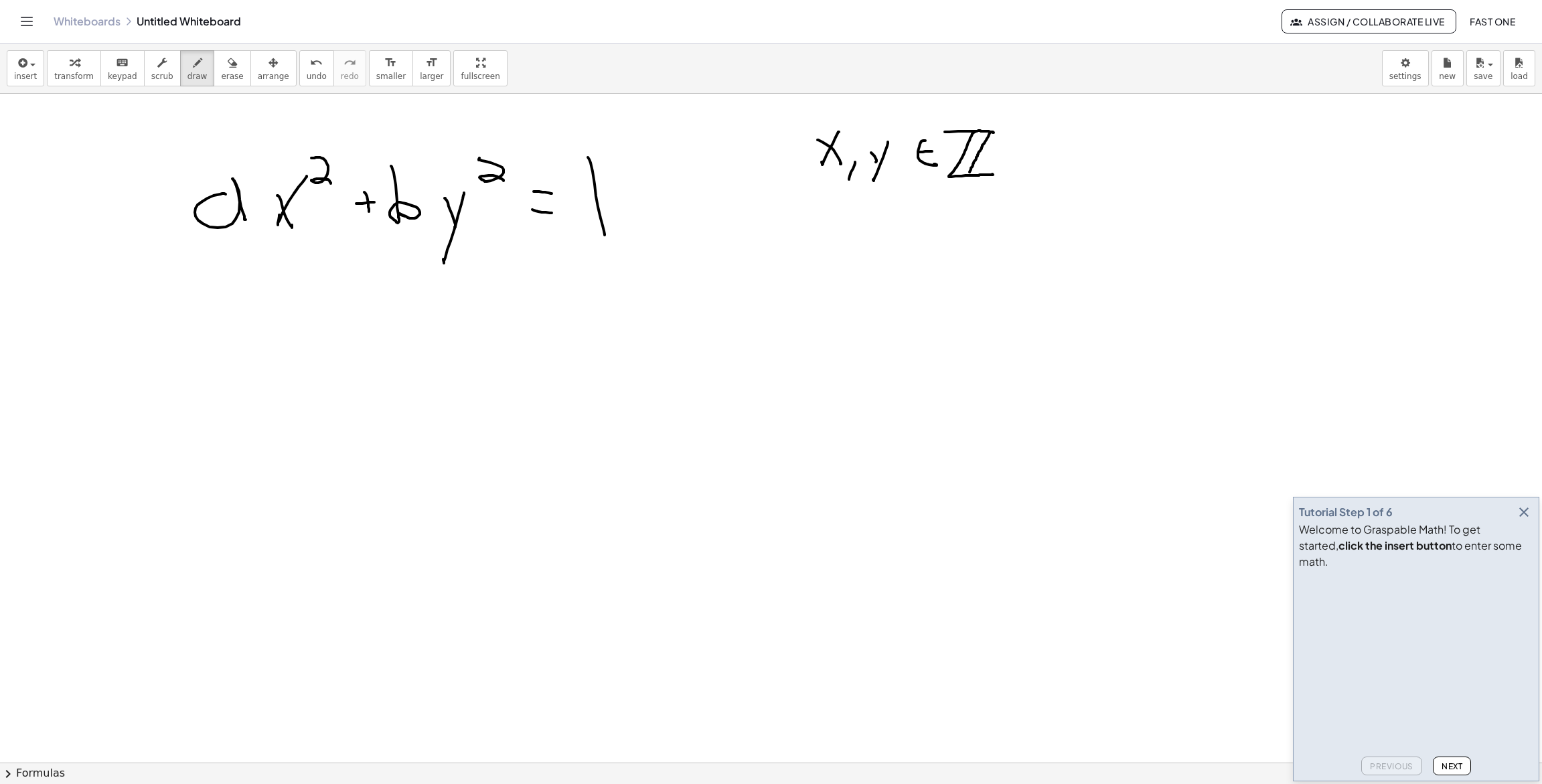
drag, startPoint x: 687, startPoint y: 140, endPoint x: 708, endPoint y: 155, distance: 25.8
drag, startPoint x: 713, startPoint y: 153, endPoint x: 720, endPoint y: 156, distance: 7.6
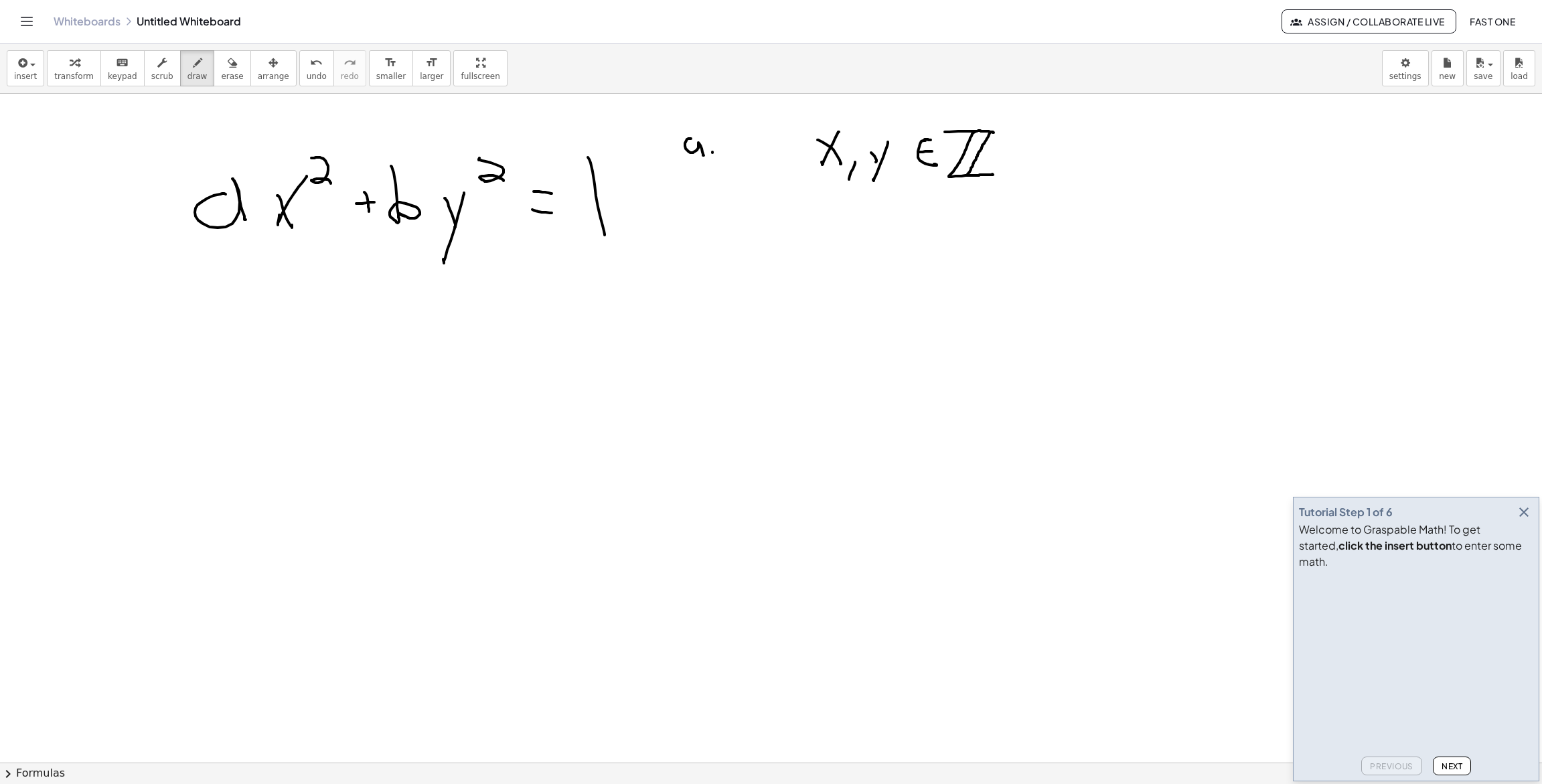
drag, startPoint x: 725, startPoint y: 130, endPoint x: 777, endPoint y: 144, distance: 53.9
drag, startPoint x: 279, startPoint y: 374, endPoint x: 333, endPoint y: 378, distance: 54.1
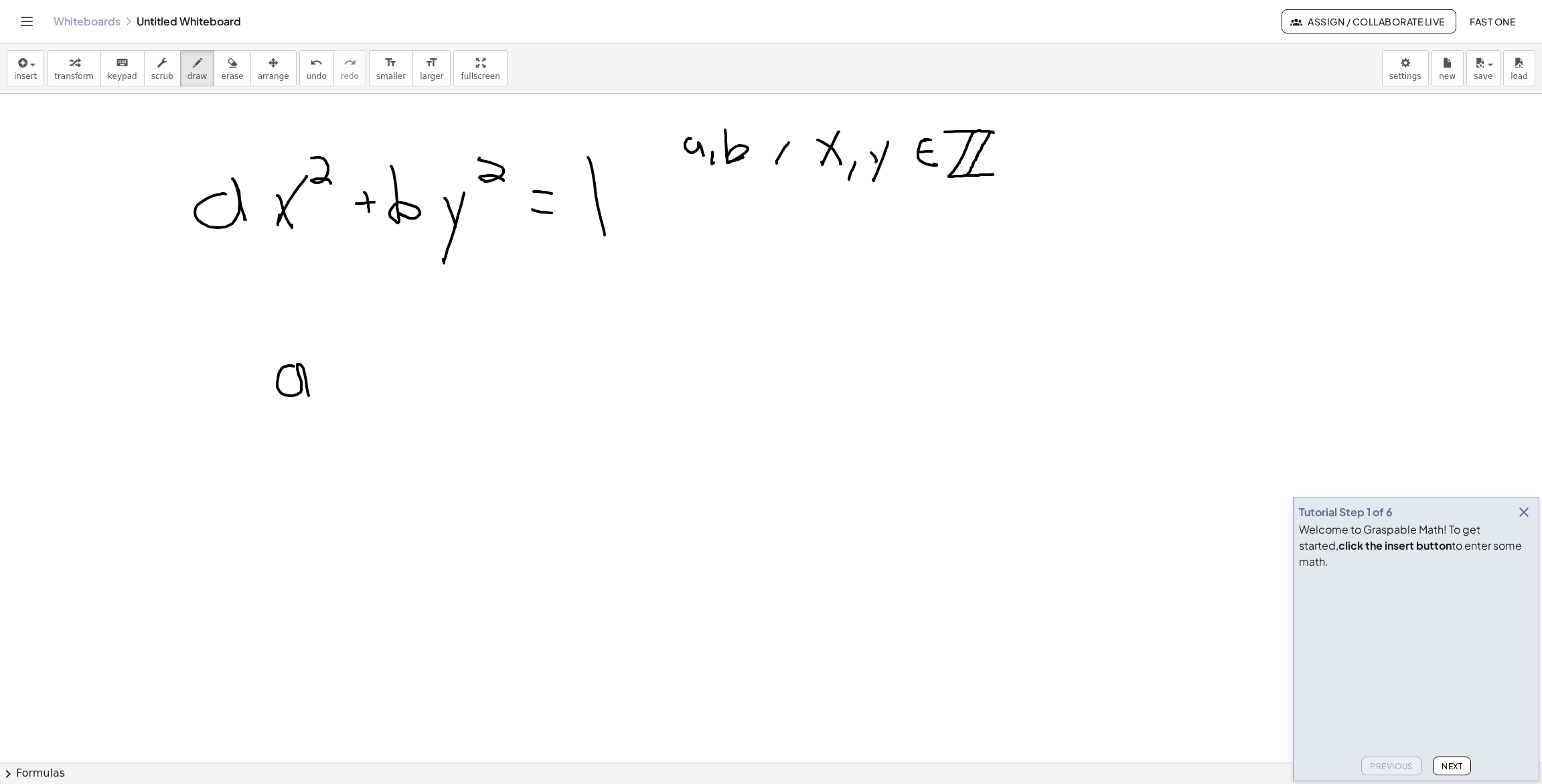
drag, startPoint x: 345, startPoint y: 372, endPoint x: 331, endPoint y: 375, distance: 14.3
drag, startPoint x: 333, startPoint y: 379, endPoint x: 357, endPoint y: 376, distance: 24.2
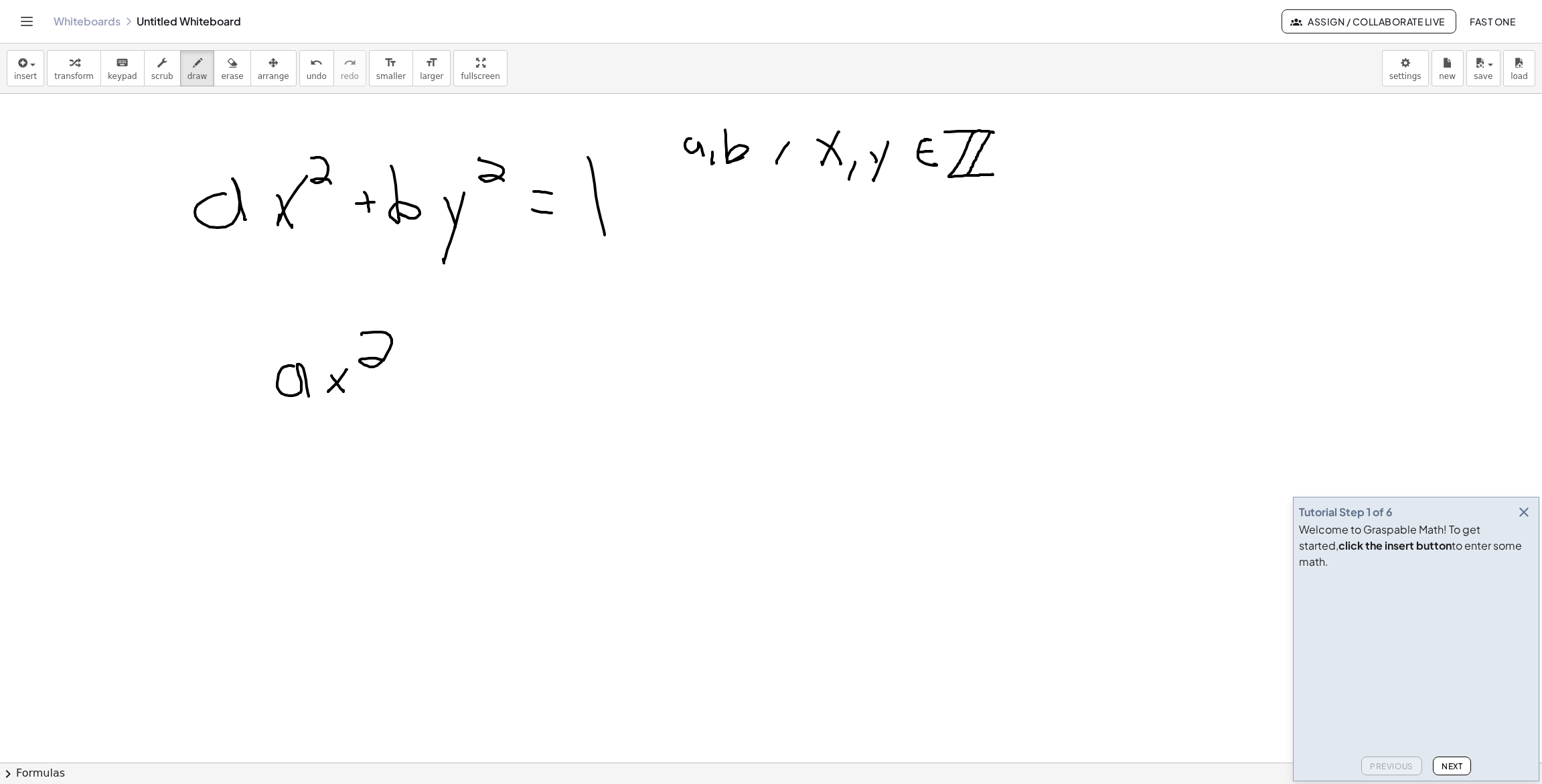
drag, startPoint x: 361, startPoint y: 333, endPoint x: 395, endPoint y: 367, distance: 48.1
drag, startPoint x: 451, startPoint y: 371, endPoint x: 446, endPoint y: 377, distance: 7.8
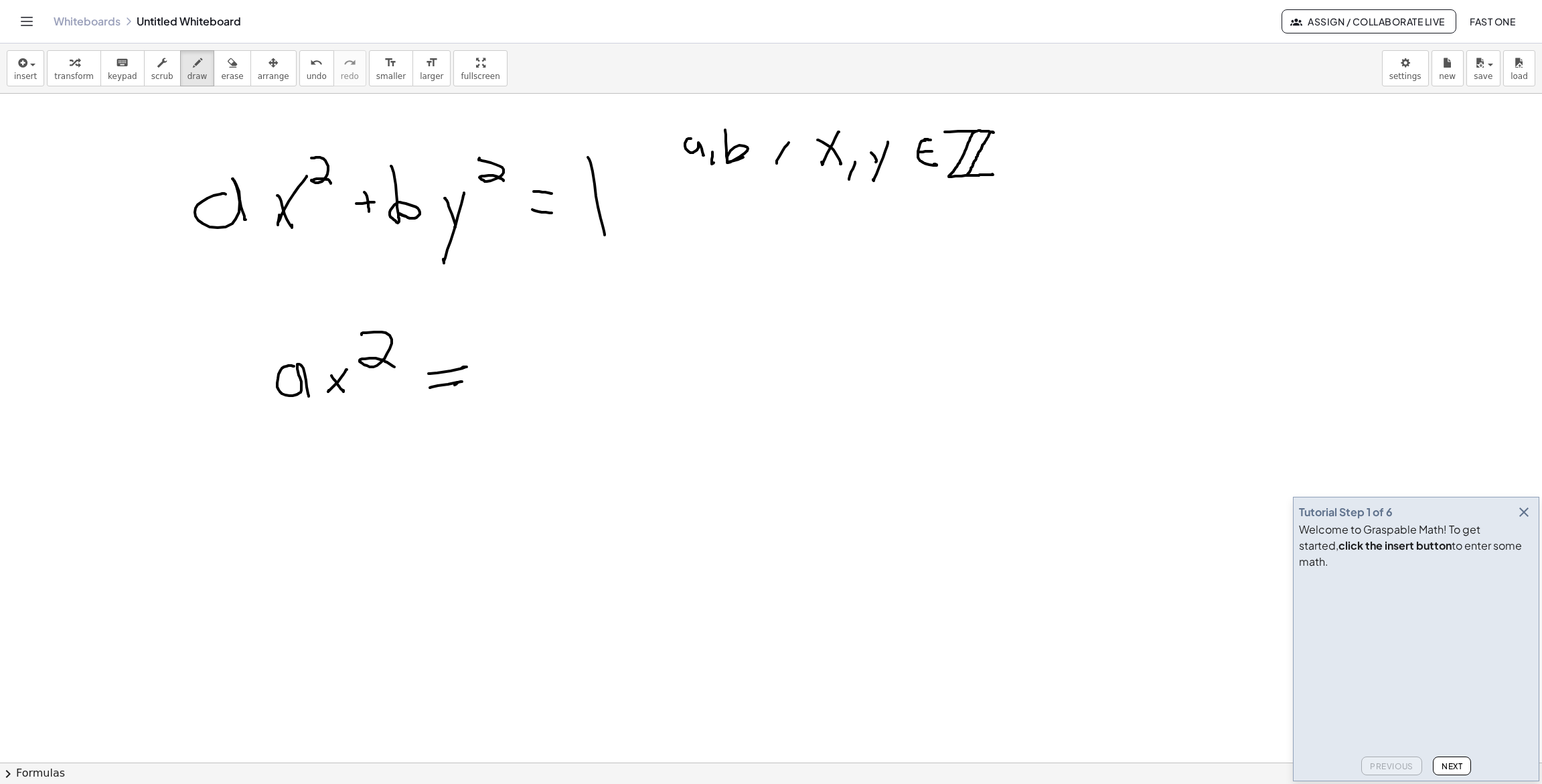
drag
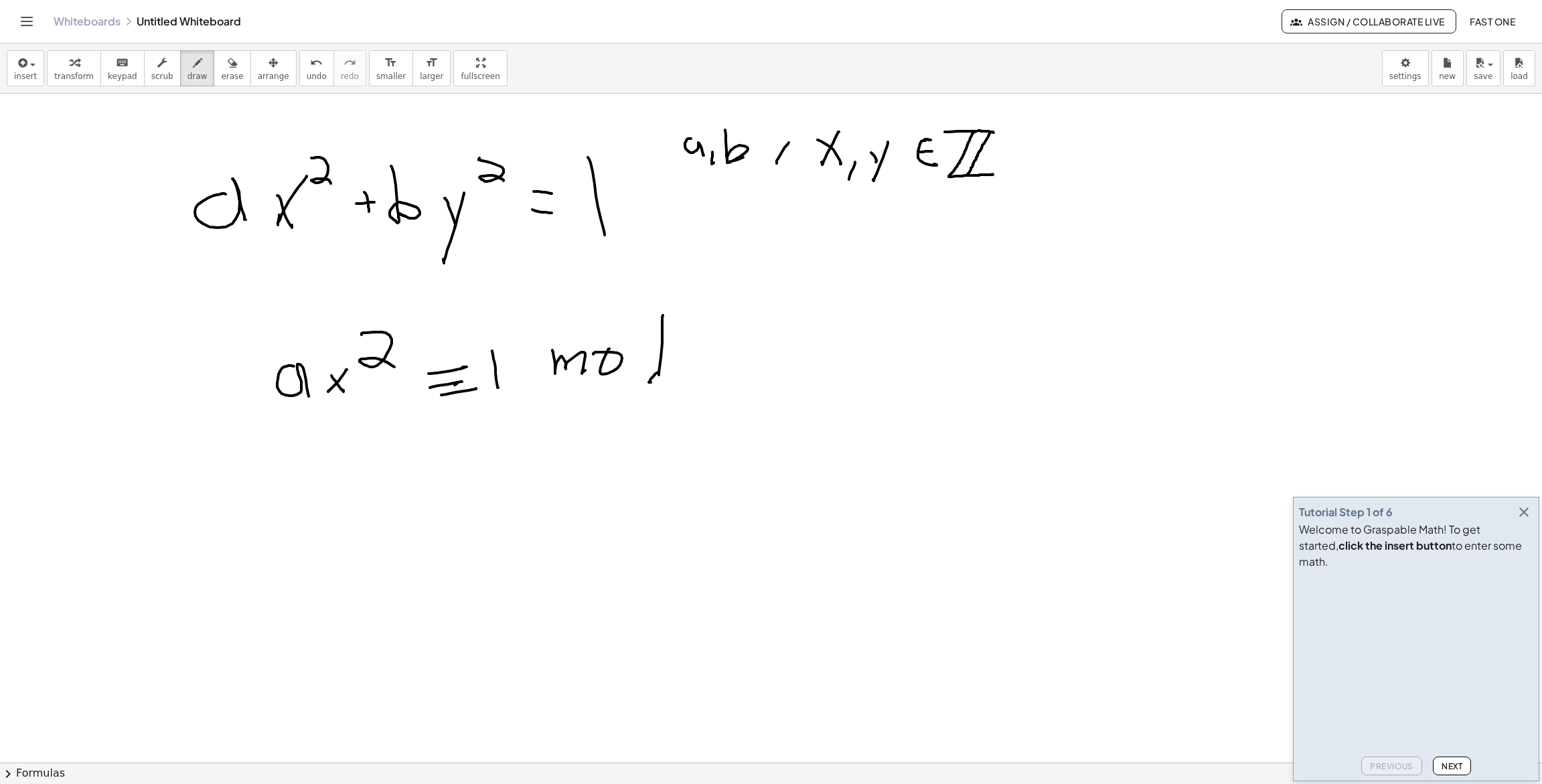
drag, startPoint x: 371, startPoint y: 484, endPoint x: 379, endPoint y: 550, distance: 66.5
drag, startPoint x: 413, startPoint y: 517, endPoint x: 408, endPoint y: 505, distance: 13.0
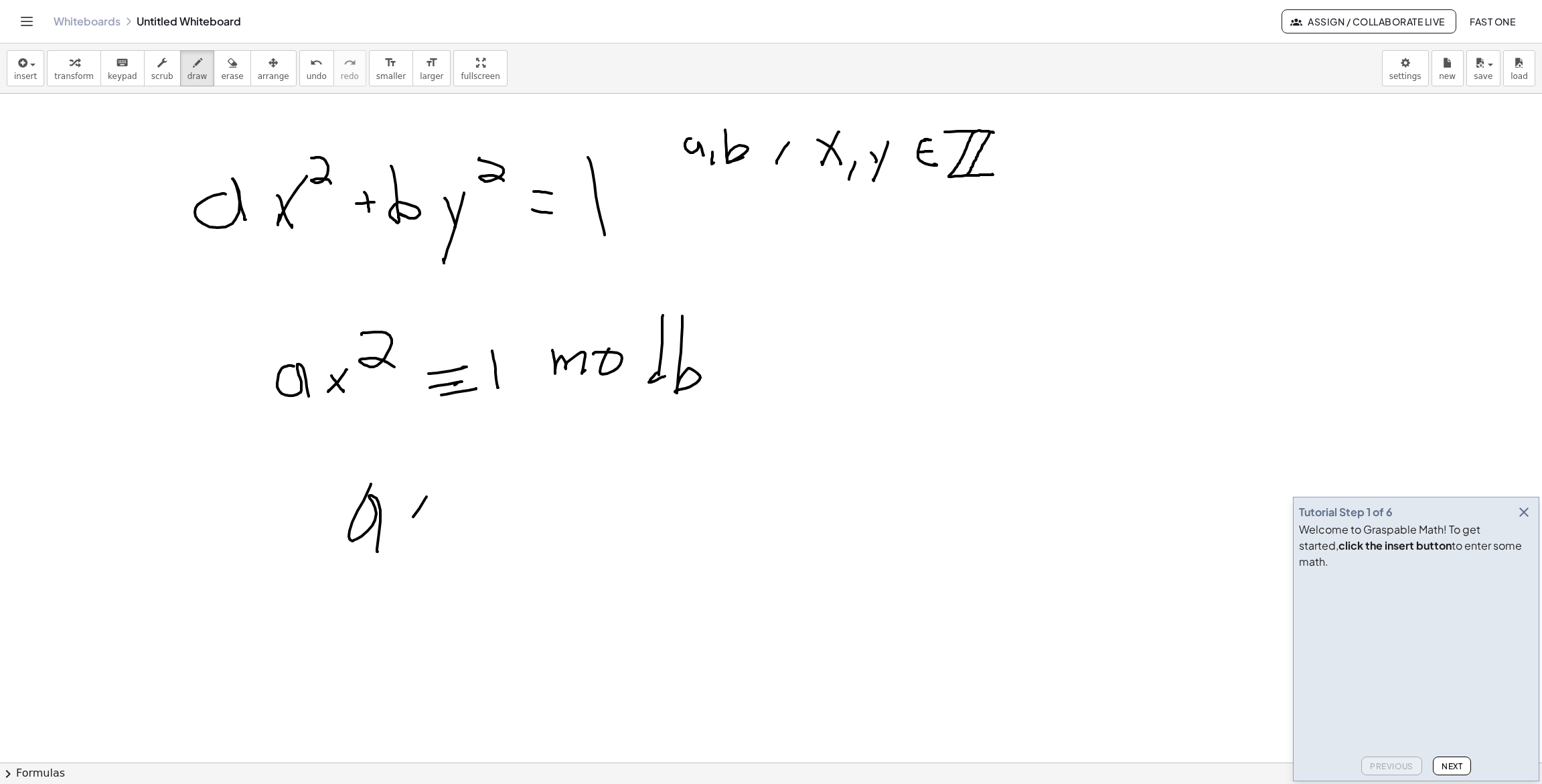
drag, startPoint x: 408, startPoint y: 505, endPoint x: 419, endPoint y: 524, distance: 22.0
drag, startPoint x: 438, startPoint y: 462, endPoint x: 474, endPoint y: 490, distance: 45.6
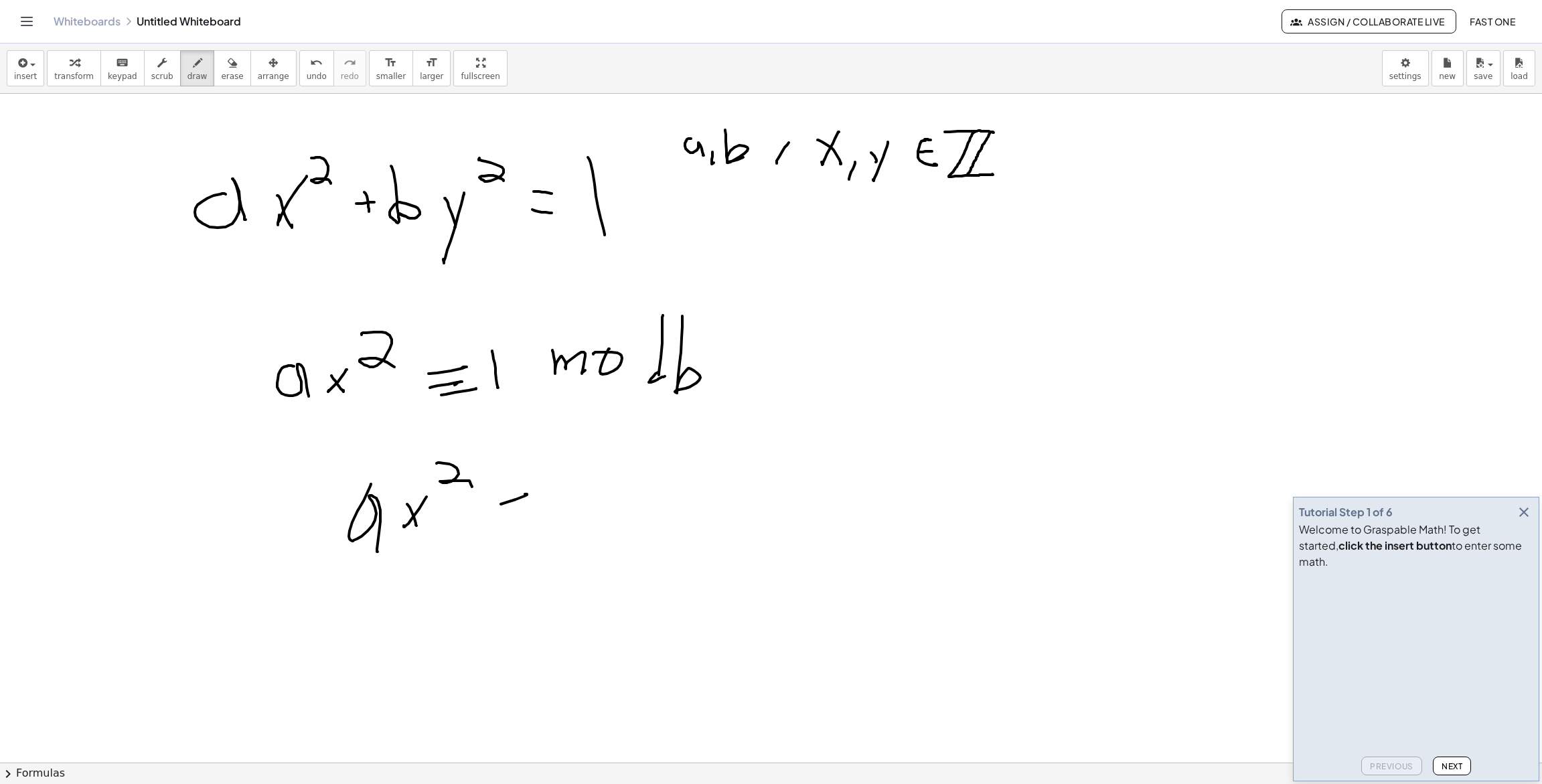
drag, startPoint x: 516, startPoint y: 499, endPoint x: 527, endPoint y: 493, distance: 12.5
drag, startPoint x: 538, startPoint y: 485, endPoint x: 535, endPoint y: 515, distance: 30.1
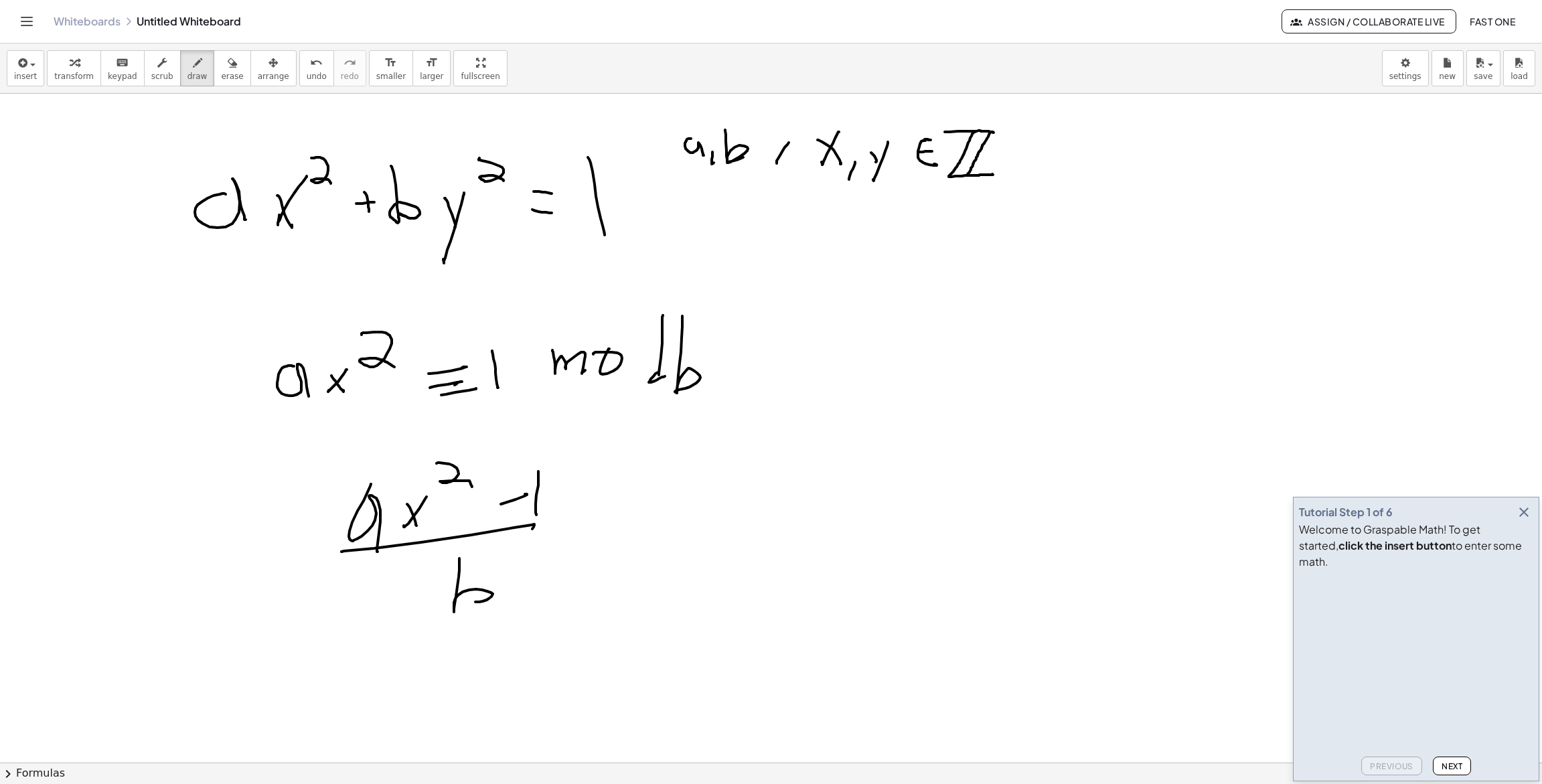
drag, startPoint x: 460, startPoint y: 566, endPoint x: 469, endPoint y: 602, distance: 37.1
